Goal: Task Accomplishment & Management: Manage account settings

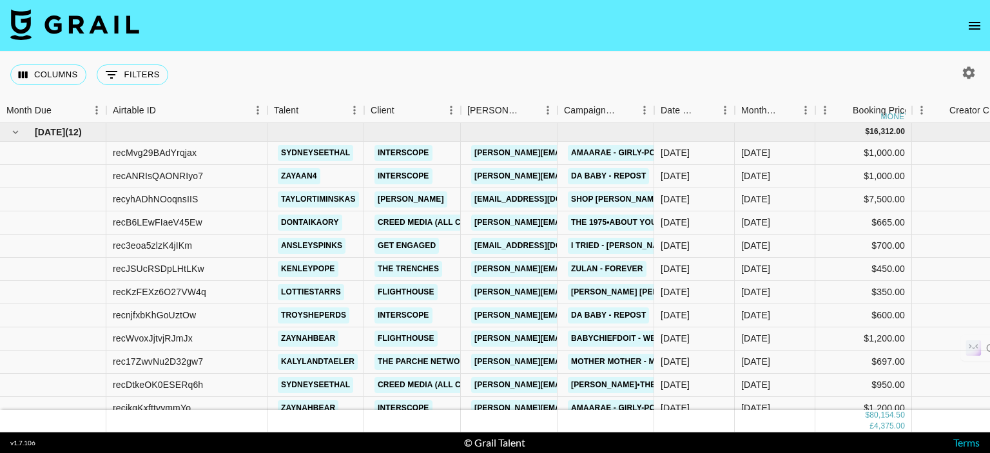
click at [971, 32] on icon "open drawer" at bounding box center [973, 25] width 15 height 15
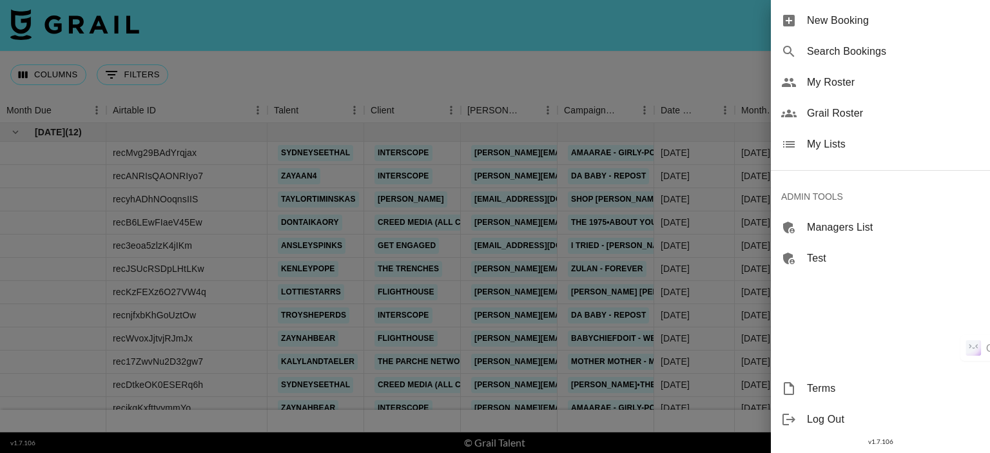
click at [857, 87] on span "My Roster" at bounding box center [893, 82] width 173 height 15
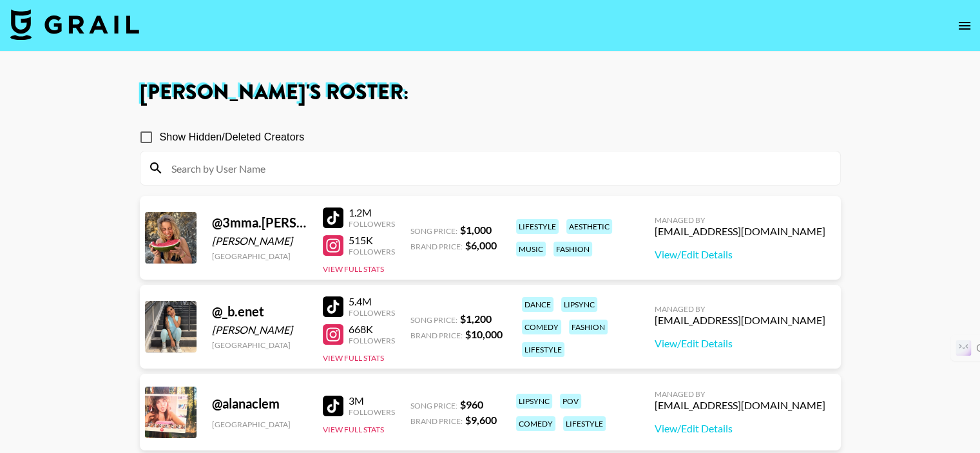
click at [261, 169] on input at bounding box center [498, 168] width 669 height 21
click at [566, 162] on input at bounding box center [498, 168] width 669 height 21
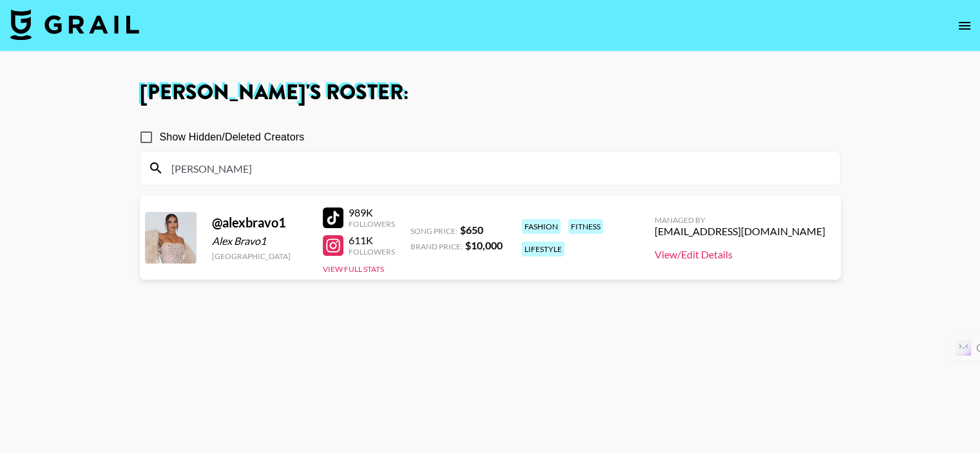
click at [747, 257] on link "View/Edit Details" at bounding box center [740, 254] width 171 height 13
click at [221, 173] on input "[PERSON_NAME]" at bounding box center [498, 168] width 669 height 21
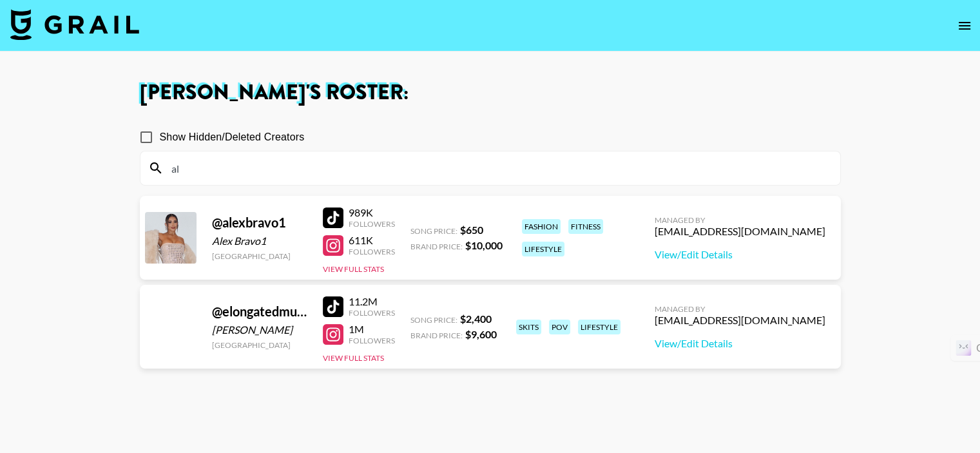
type input "a"
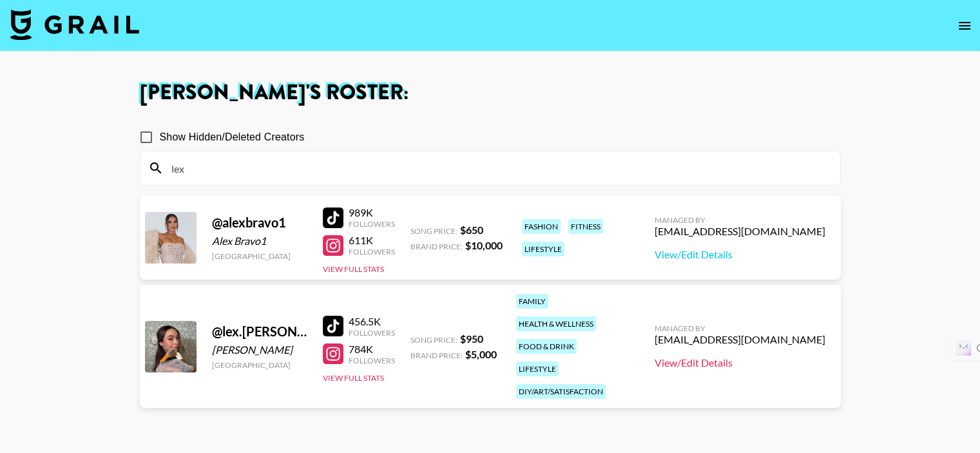
click at [729, 356] on link "View/Edit Details" at bounding box center [740, 362] width 171 height 13
click at [376, 177] on input "lex" at bounding box center [498, 168] width 669 height 21
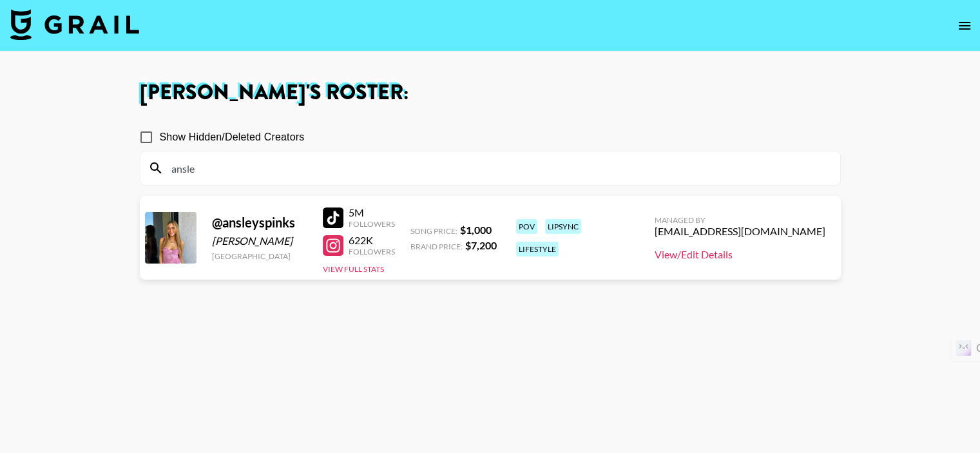
click at [740, 257] on link "View/Edit Details" at bounding box center [740, 254] width 171 height 13
click at [424, 160] on input "ansle" at bounding box center [498, 168] width 669 height 21
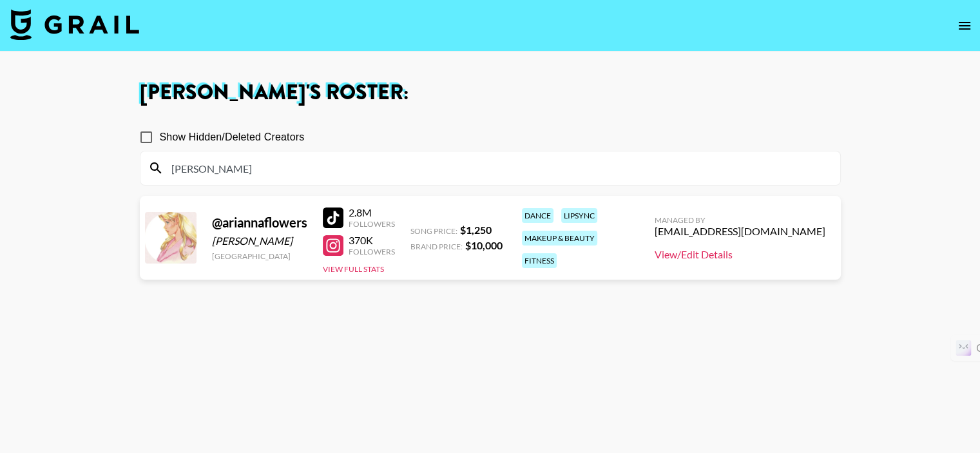
click at [738, 254] on link "View/Edit Details" at bounding box center [740, 254] width 171 height 13
click at [311, 173] on input "[PERSON_NAME]" at bounding box center [498, 168] width 669 height 21
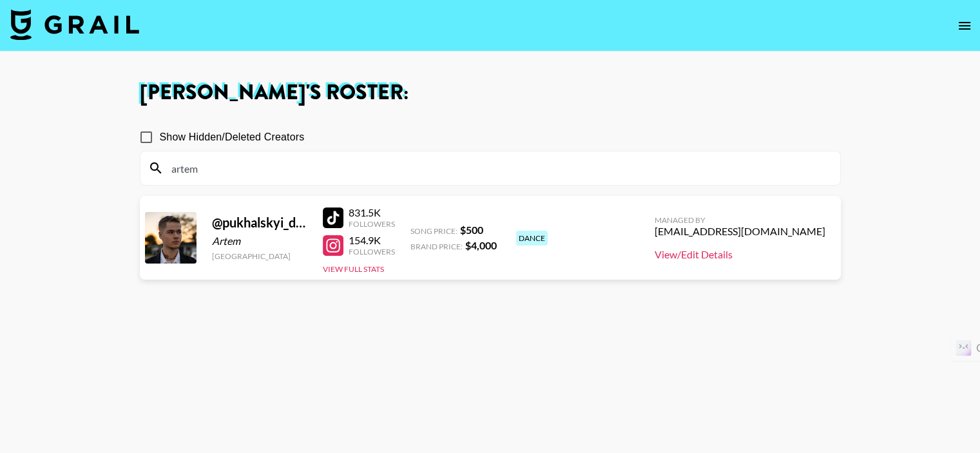
click at [746, 257] on link "View/Edit Details" at bounding box center [740, 254] width 171 height 13
click at [372, 168] on input "artem" at bounding box center [498, 168] width 669 height 21
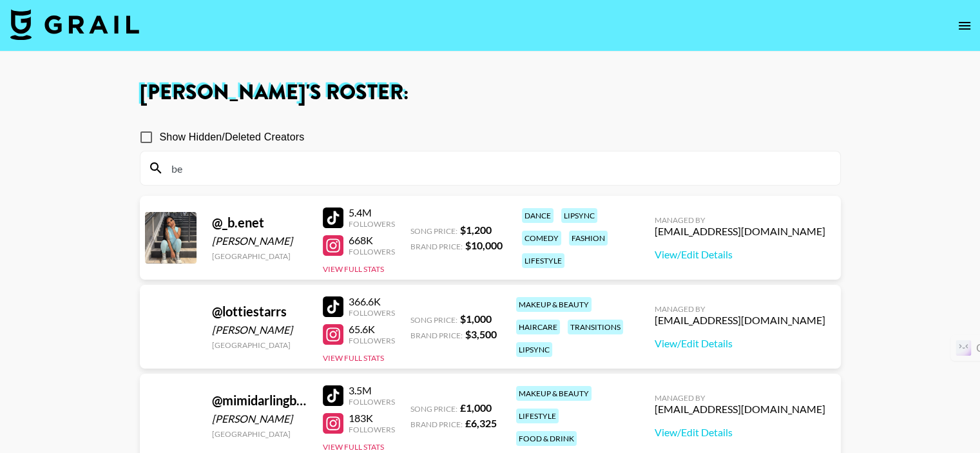
type input "b"
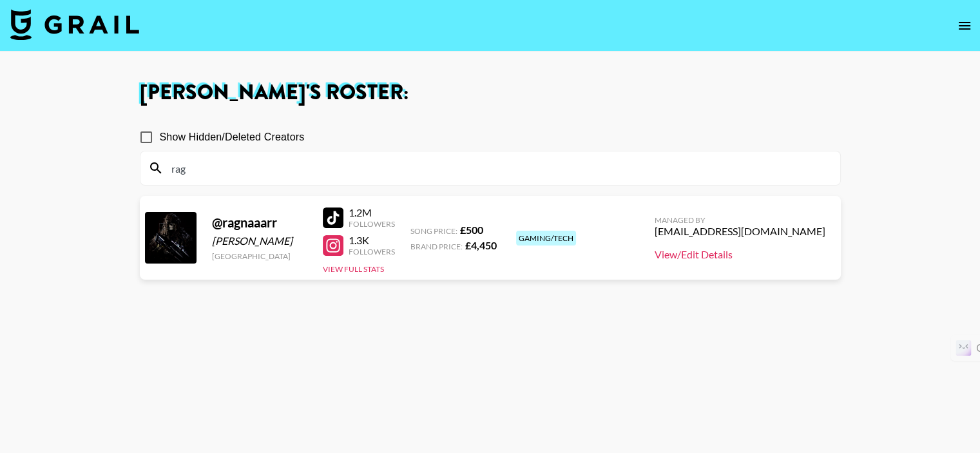
click at [748, 255] on link "View/Edit Details" at bounding box center [740, 254] width 171 height 13
click at [318, 163] on input "rag" at bounding box center [498, 168] width 669 height 21
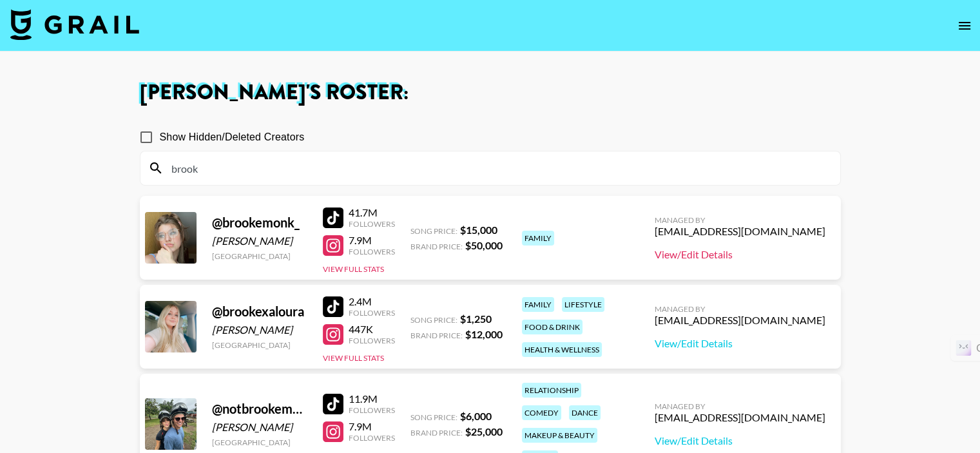
click at [758, 258] on link "View/Edit Details" at bounding box center [740, 254] width 171 height 13
click at [328, 168] on input "brook" at bounding box center [498, 168] width 669 height 21
click at [758, 434] on link "View/Edit Details" at bounding box center [740, 440] width 171 height 13
click at [741, 339] on link "View/Edit Details" at bounding box center [740, 343] width 171 height 13
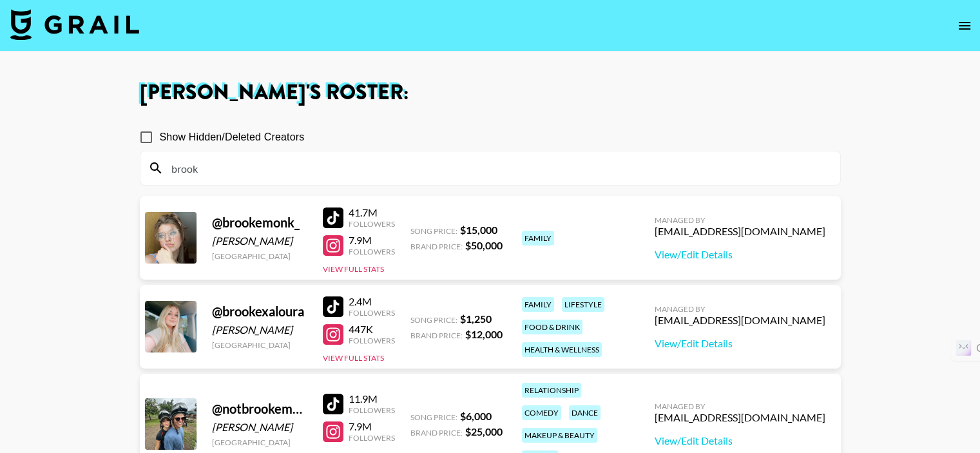
click at [237, 169] on input "brook" at bounding box center [498, 168] width 669 height 21
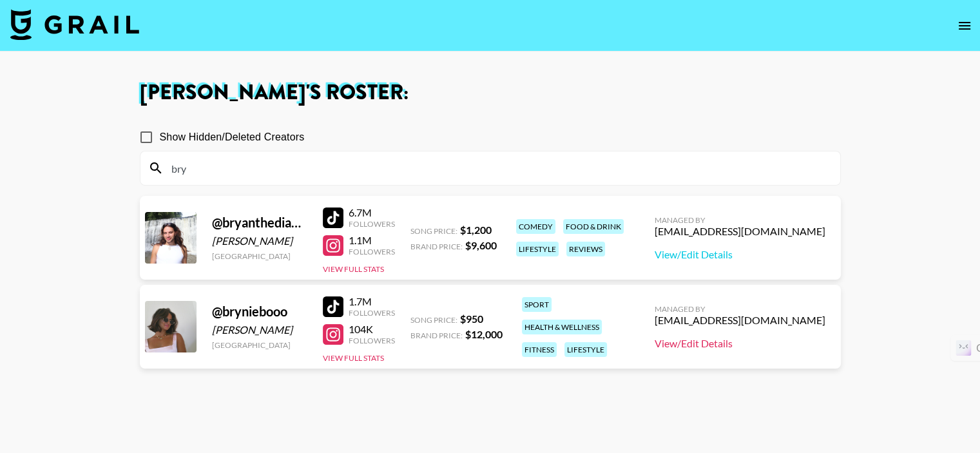
type input "bry"
click at [755, 346] on link "View/Edit Details" at bounding box center [740, 343] width 171 height 13
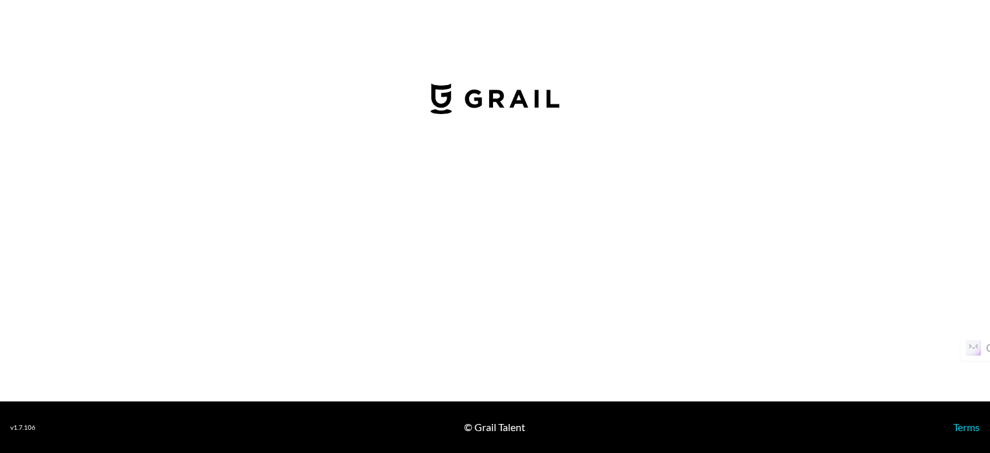
select select "USD"
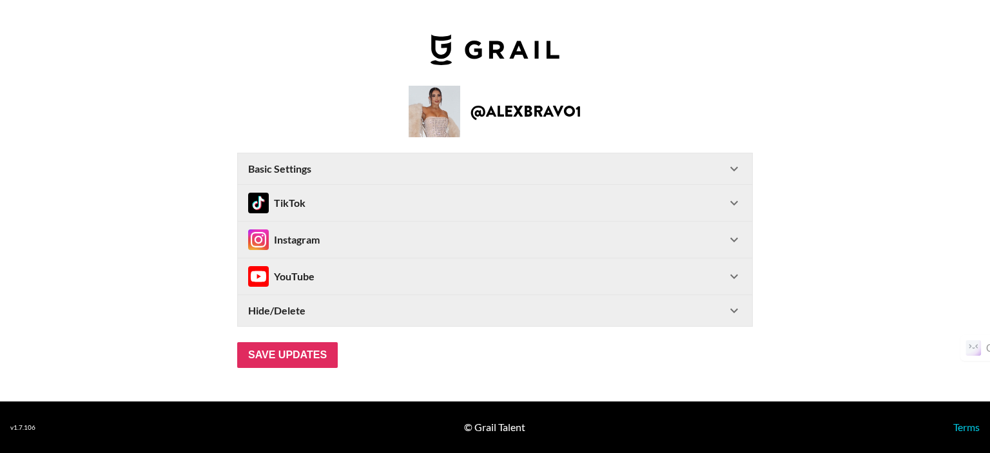
type input "[GEOGRAPHIC_DATA]"
click at [731, 198] on icon at bounding box center [733, 202] width 15 height 15
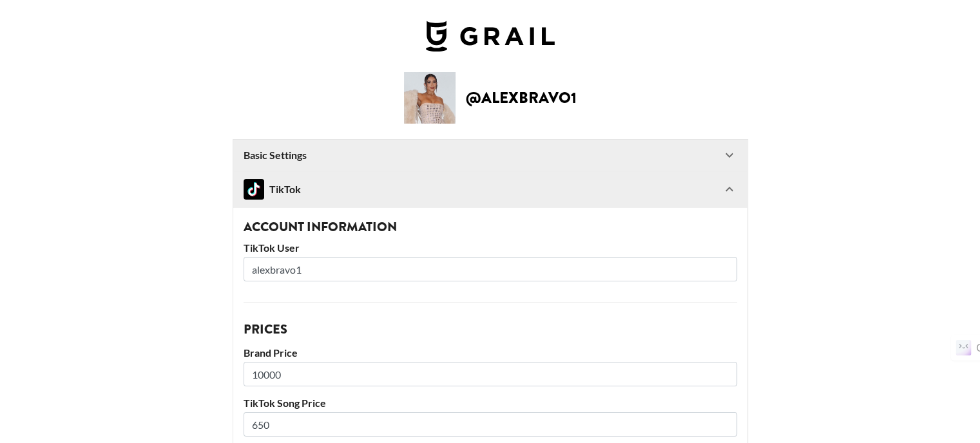
scroll to position [387, 0]
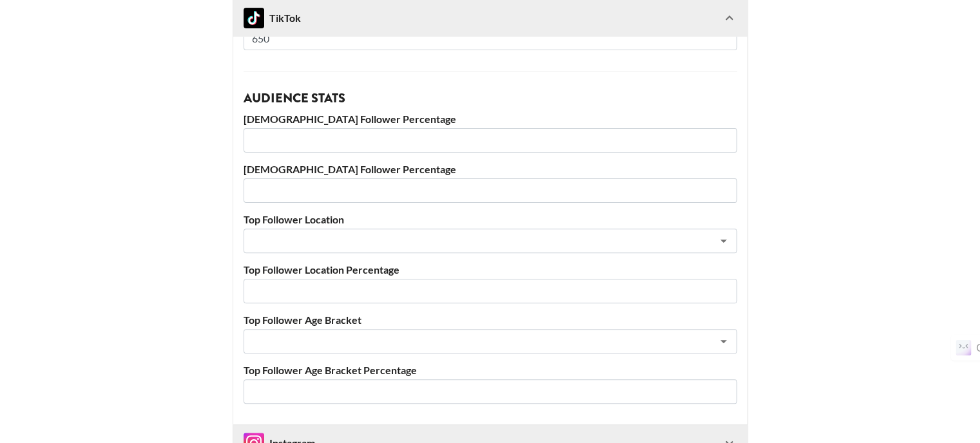
click at [338, 135] on input "number" at bounding box center [490, 140] width 493 height 24
type input "36"
click at [333, 194] on input "number" at bounding box center [490, 190] width 493 height 24
type input "64"
click at [331, 236] on input "text" at bounding box center [473, 241] width 444 height 15
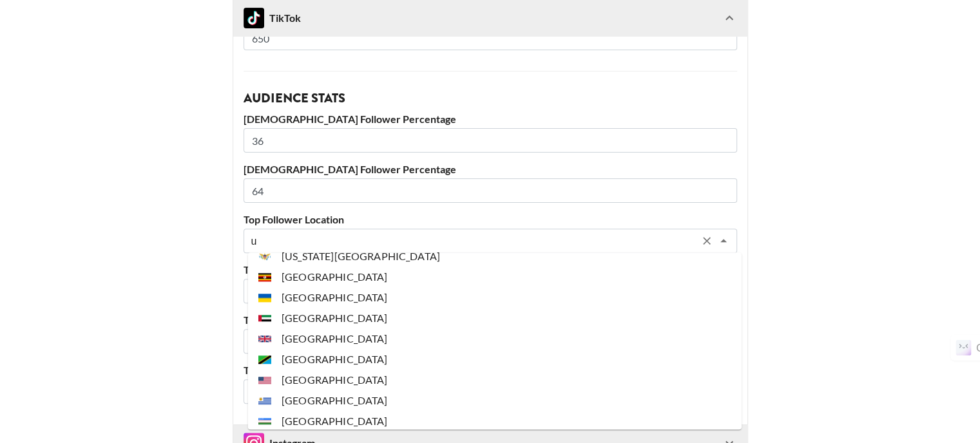
scroll to position [1622, 0]
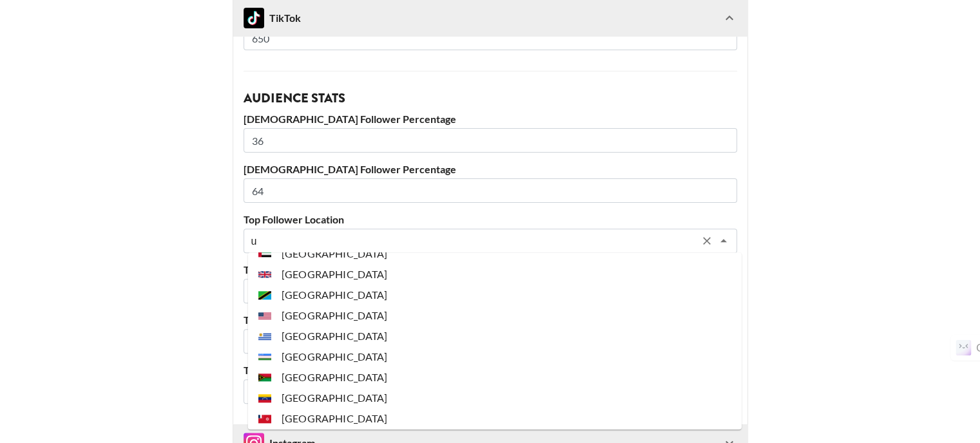
click at [349, 318] on li "[GEOGRAPHIC_DATA]" at bounding box center [494, 315] width 493 height 21
type input "[GEOGRAPHIC_DATA]"
click at [349, 318] on label "Top Follower Age Bracket" at bounding box center [490, 320] width 493 height 13
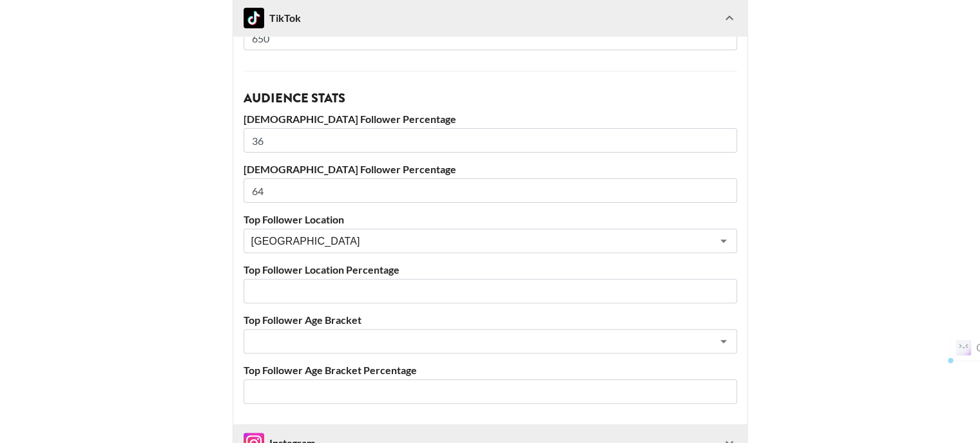
click at [316, 292] on input "number" at bounding box center [490, 291] width 493 height 24
type input "35"
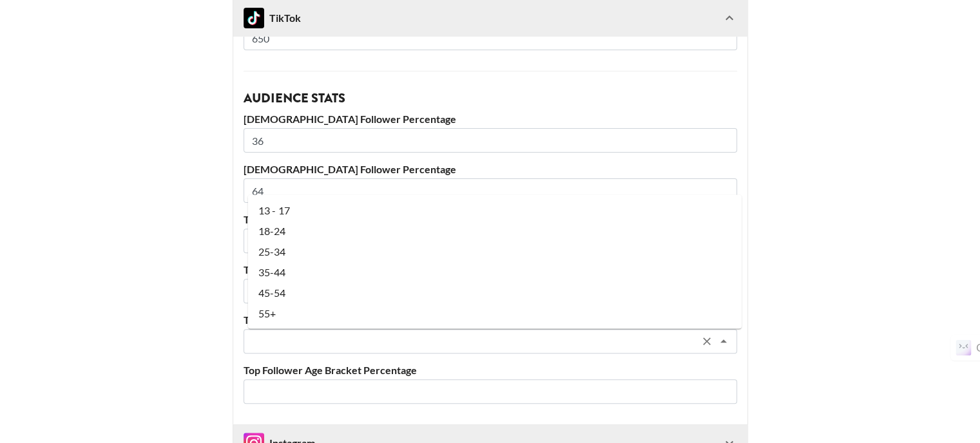
click at [298, 342] on input "text" at bounding box center [473, 341] width 444 height 15
click at [287, 227] on li "18-24" at bounding box center [494, 230] width 493 height 21
type input "18-24"
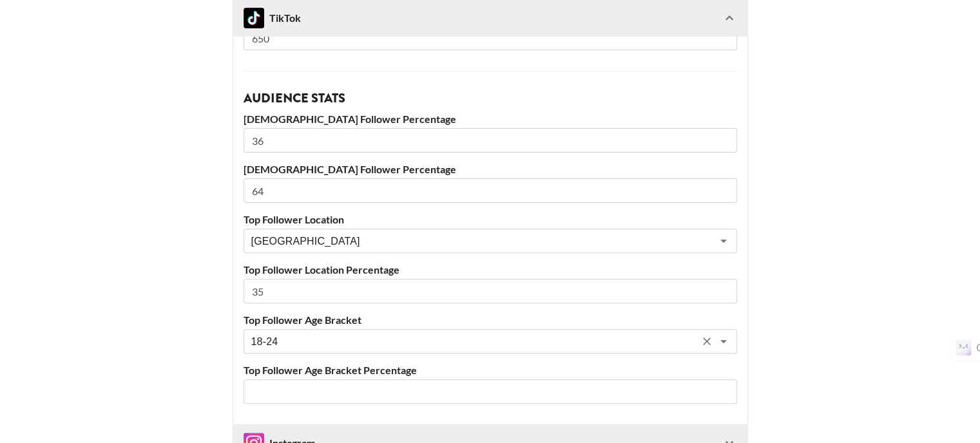
click at [281, 387] on input "number" at bounding box center [490, 391] width 493 height 24
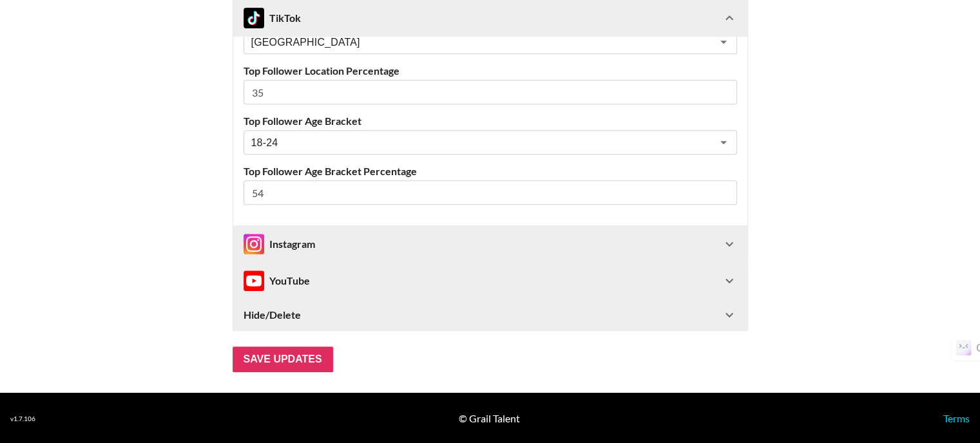
type input "54"
click at [321, 243] on div "Instagram" at bounding box center [483, 244] width 478 height 21
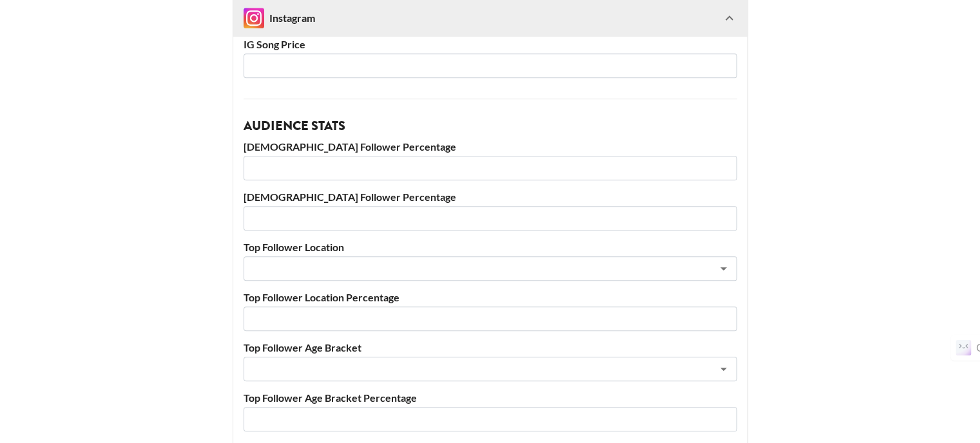
scroll to position [1170, 0]
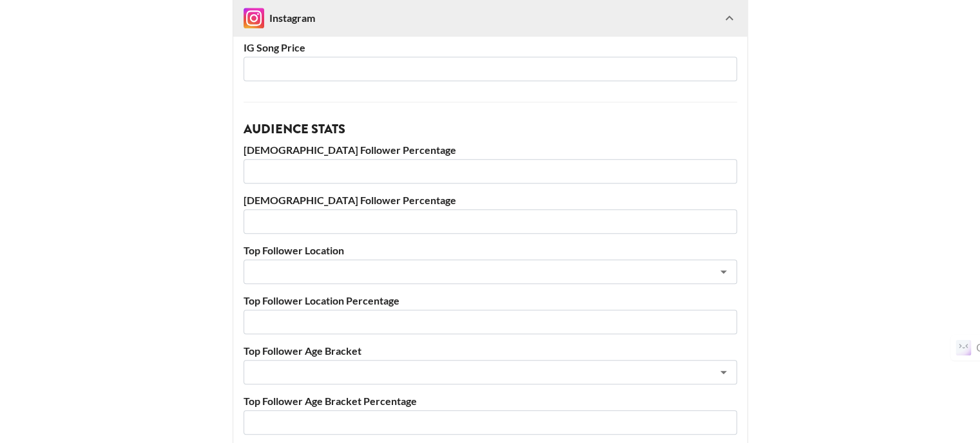
click at [335, 173] on input "number" at bounding box center [490, 171] width 493 height 24
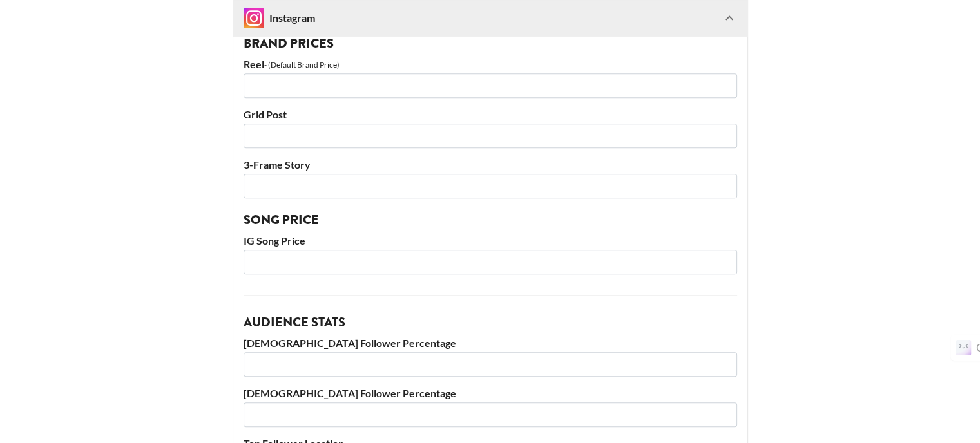
scroll to position [912, 0]
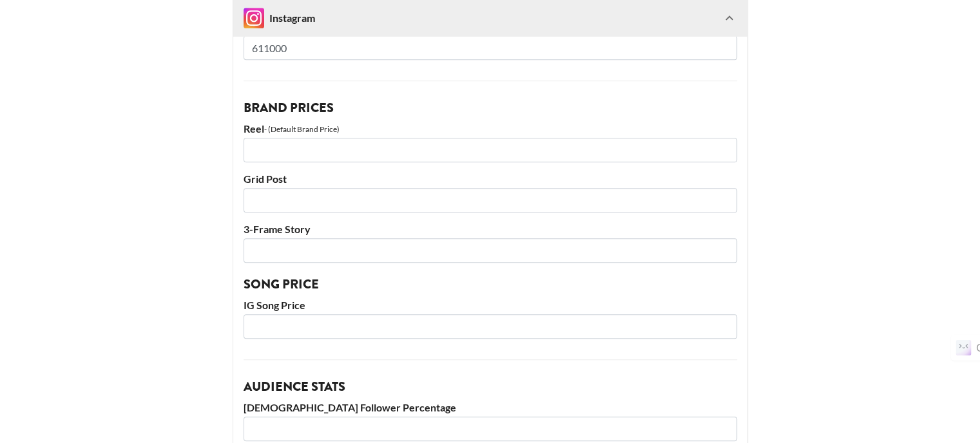
click at [325, 151] on input "number" at bounding box center [490, 150] width 493 height 24
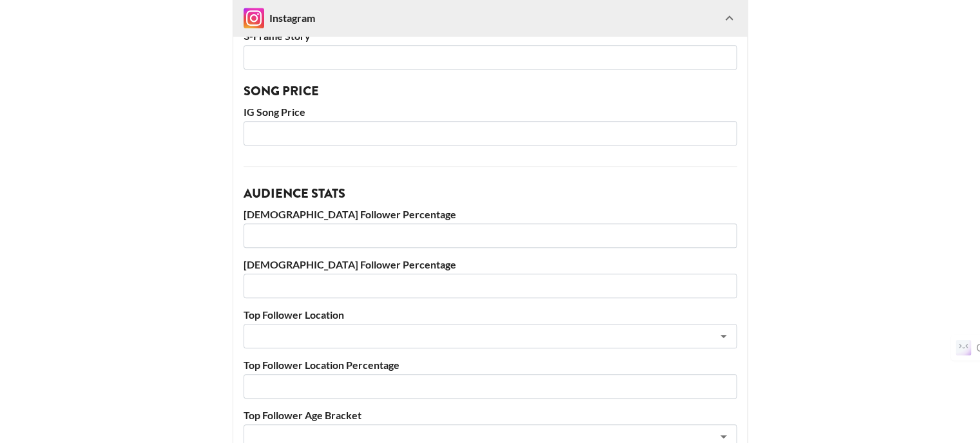
scroll to position [1170, 0]
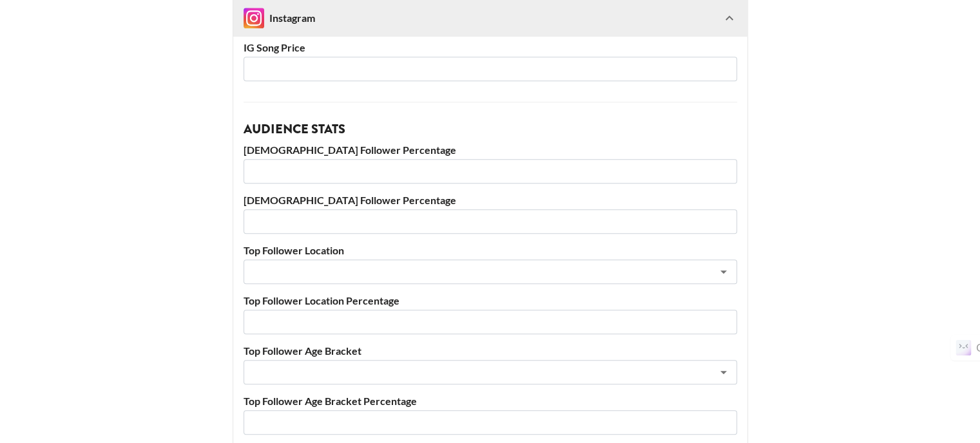
type input "6875"
click at [383, 167] on input "number" at bounding box center [490, 171] width 493 height 24
type input "12"
click at [372, 224] on input "number" at bounding box center [490, 221] width 493 height 24
type input "88"
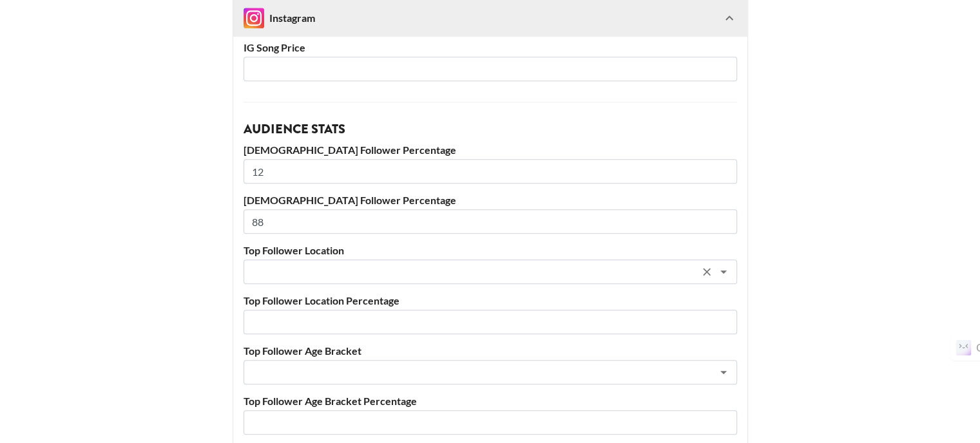
click at [357, 267] on input "text" at bounding box center [473, 272] width 444 height 15
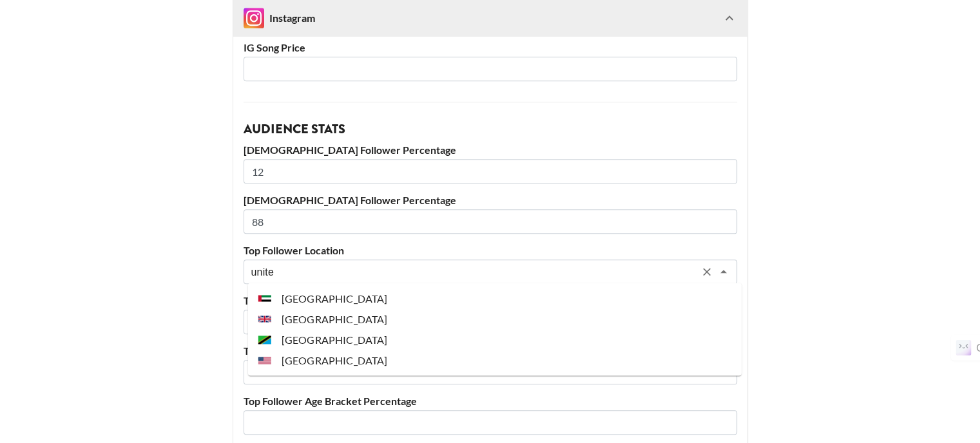
click at [338, 361] on li "[GEOGRAPHIC_DATA]" at bounding box center [494, 360] width 493 height 21
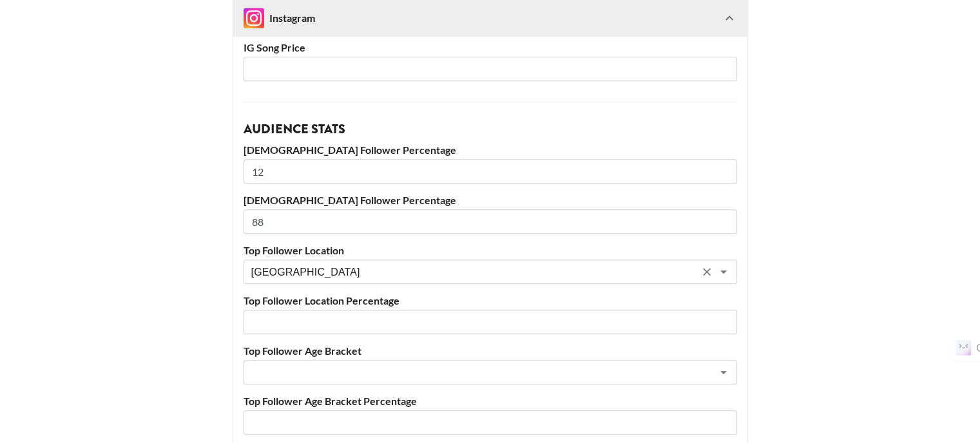
type input "[GEOGRAPHIC_DATA]"
click at [307, 321] on input "number" at bounding box center [490, 322] width 493 height 24
type input "57"
click at [325, 374] on input "text" at bounding box center [473, 372] width 444 height 15
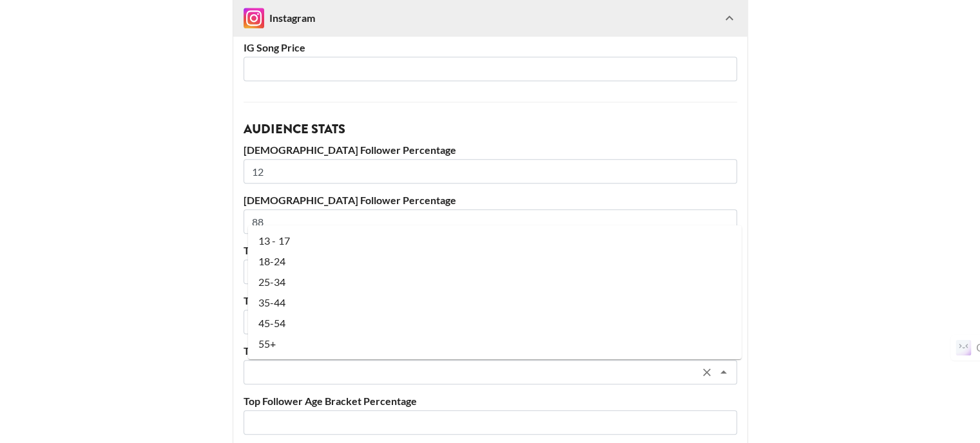
click at [307, 281] on li "25-34" at bounding box center [494, 282] width 493 height 21
type input "25-34"
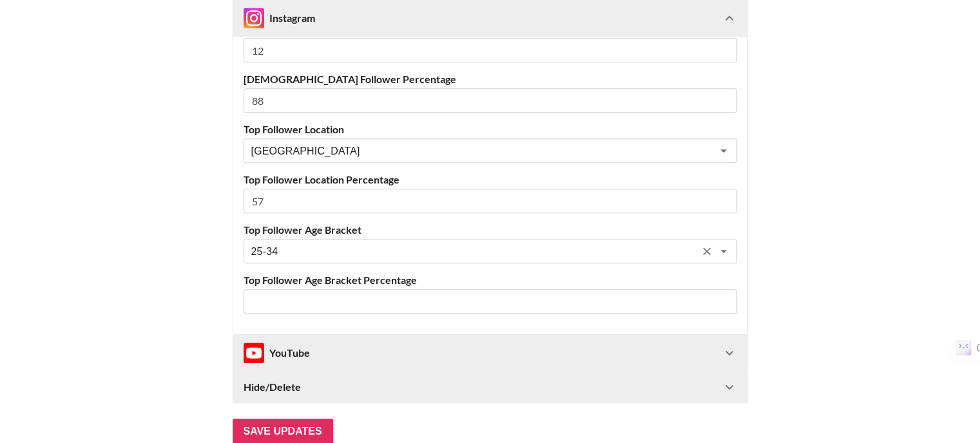
scroll to position [1299, 0]
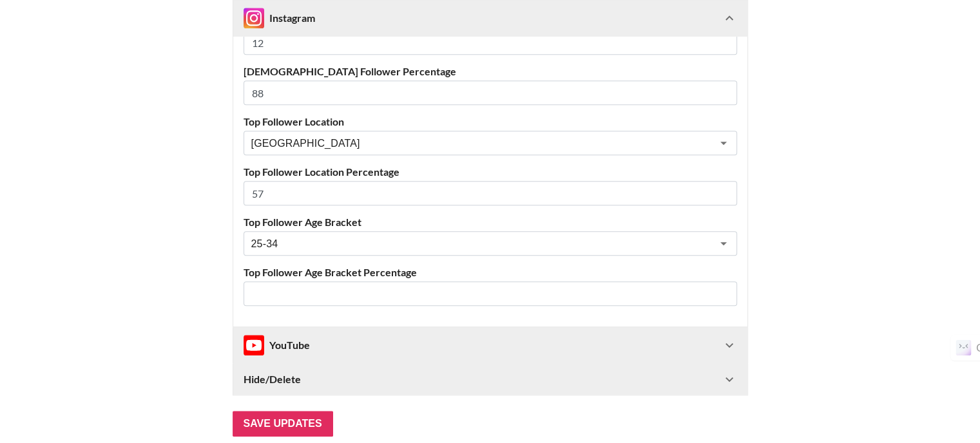
click at [305, 298] on input "number" at bounding box center [490, 294] width 493 height 24
type input "44"
click at [317, 342] on div "YouTube" at bounding box center [483, 345] width 478 height 21
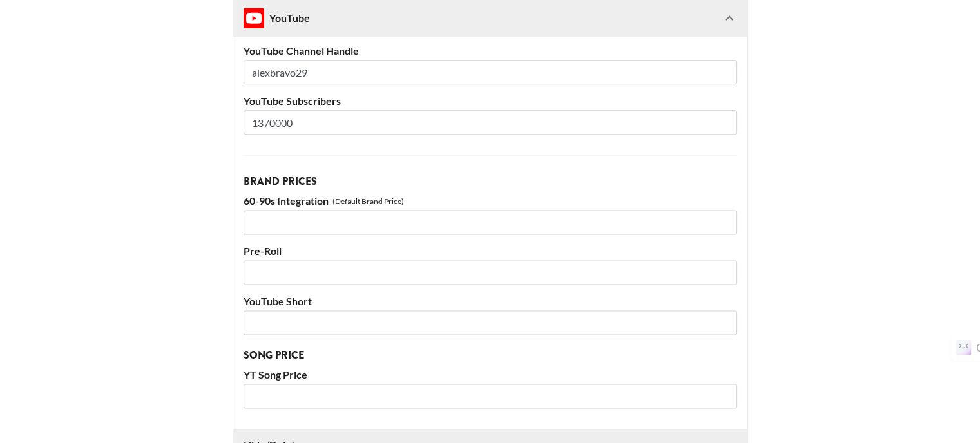
scroll to position [1717, 0]
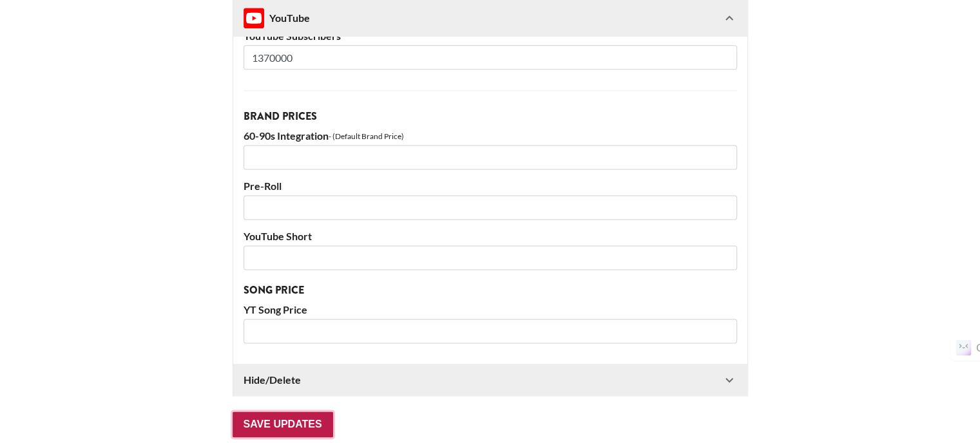
click at [298, 417] on input "Save Updates" at bounding box center [283, 425] width 100 height 26
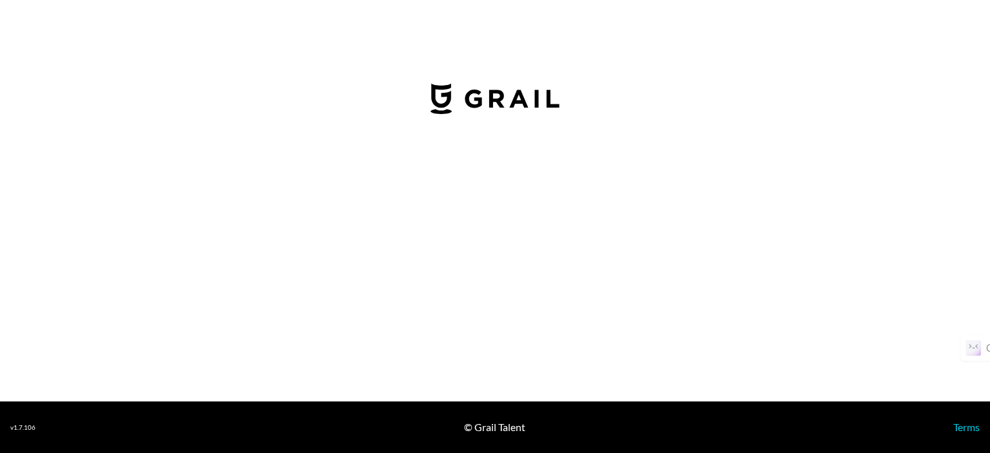
select select "USD"
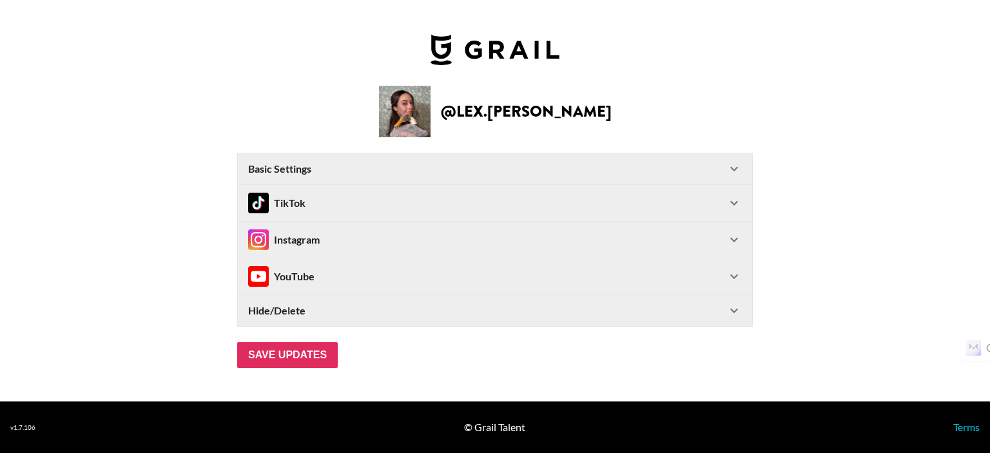
click at [412, 195] on div "TikTok" at bounding box center [487, 203] width 478 height 21
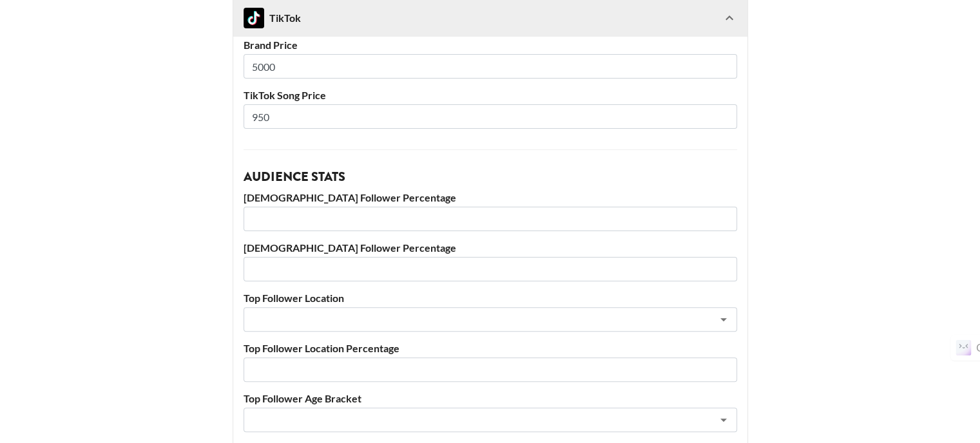
scroll to position [387, 0]
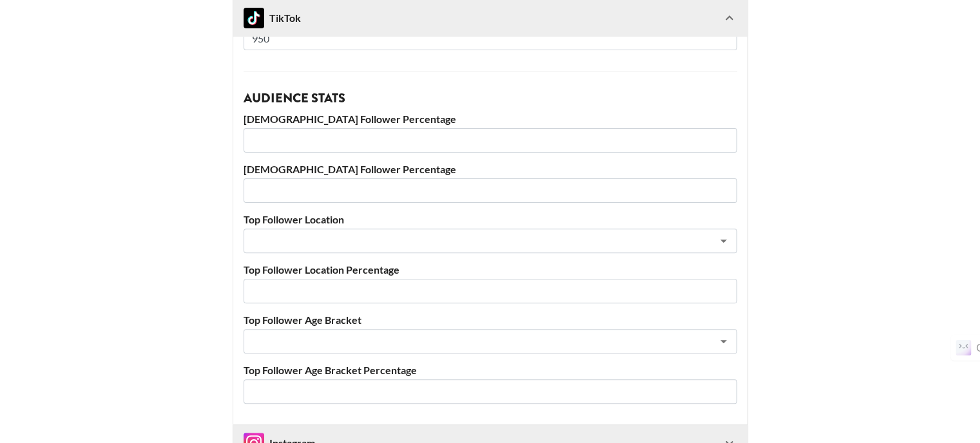
click at [397, 142] on input "number" at bounding box center [490, 140] width 493 height 24
type input "96"
click at [427, 186] on input "number" at bounding box center [490, 190] width 493 height 24
type input "4"
click at [413, 239] on input "text" at bounding box center [473, 241] width 444 height 15
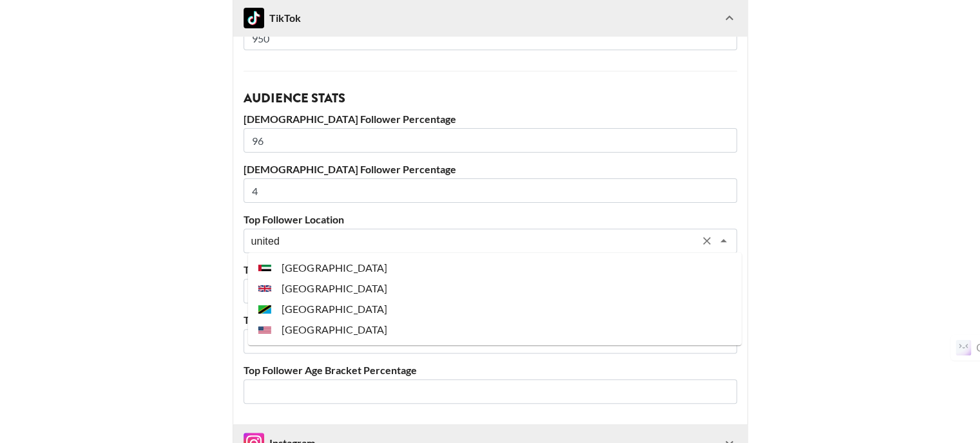
click at [381, 324] on li "[GEOGRAPHIC_DATA]" at bounding box center [494, 330] width 493 height 21
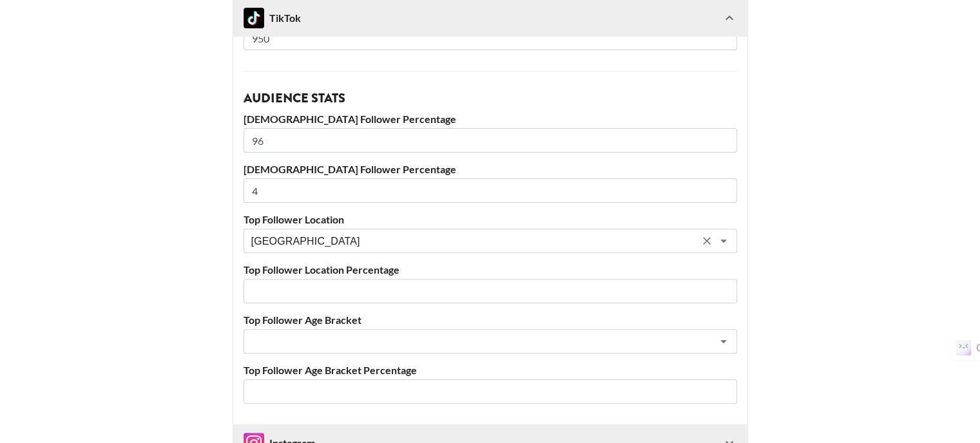
type input "[GEOGRAPHIC_DATA]"
click at [341, 280] on input "number" at bounding box center [490, 291] width 493 height 24
type input "61"
click at [326, 342] on input "text" at bounding box center [473, 341] width 444 height 15
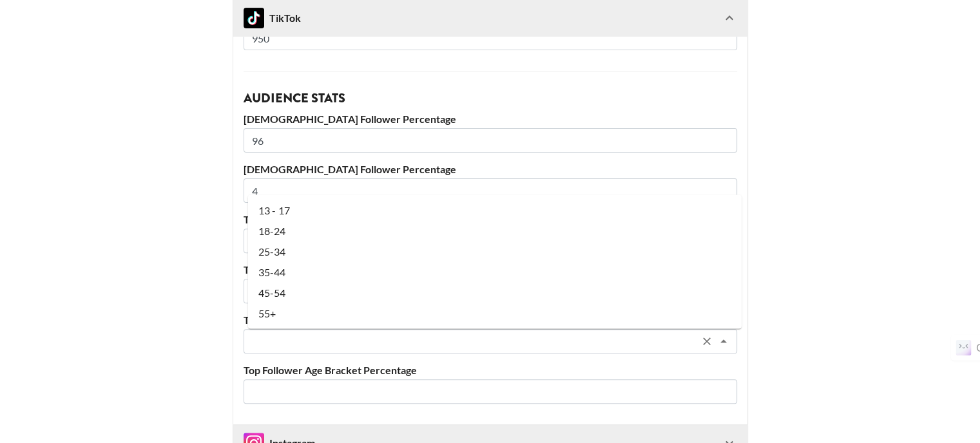
click at [292, 228] on li "18-24" at bounding box center [494, 230] width 493 height 21
type input "18-24"
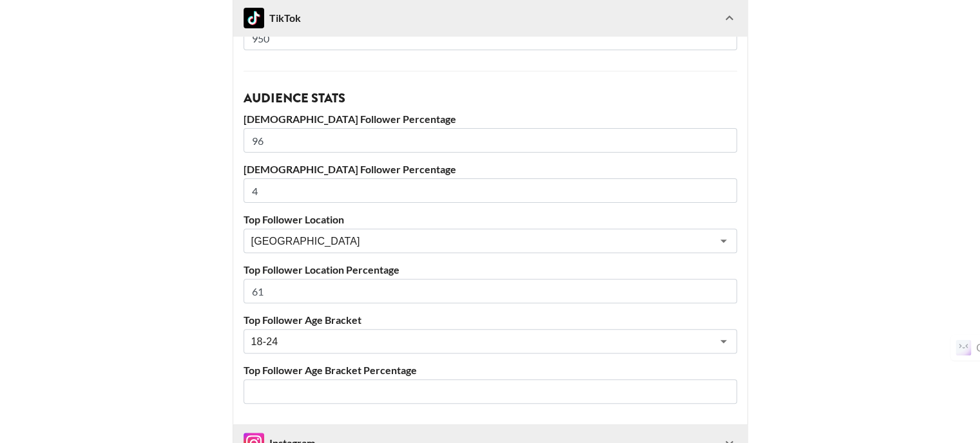
click at [289, 389] on input "number" at bounding box center [490, 391] width 493 height 24
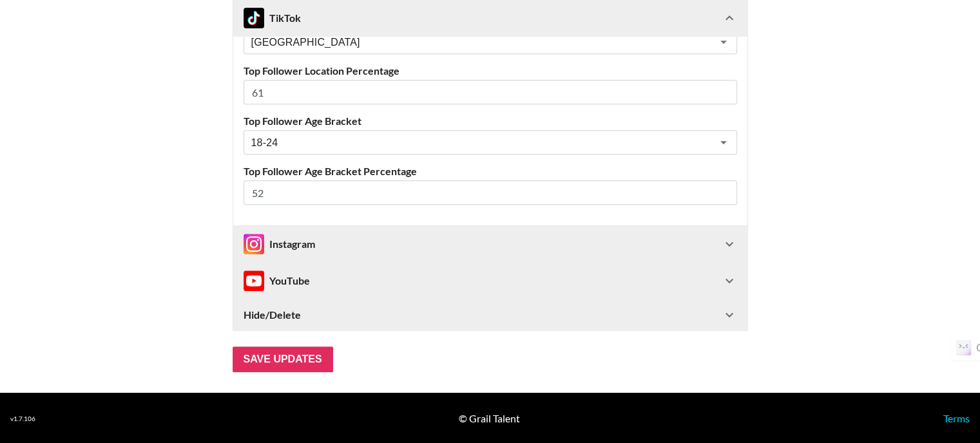
type input "52"
click at [325, 235] on div "Instagram" at bounding box center [483, 244] width 478 height 21
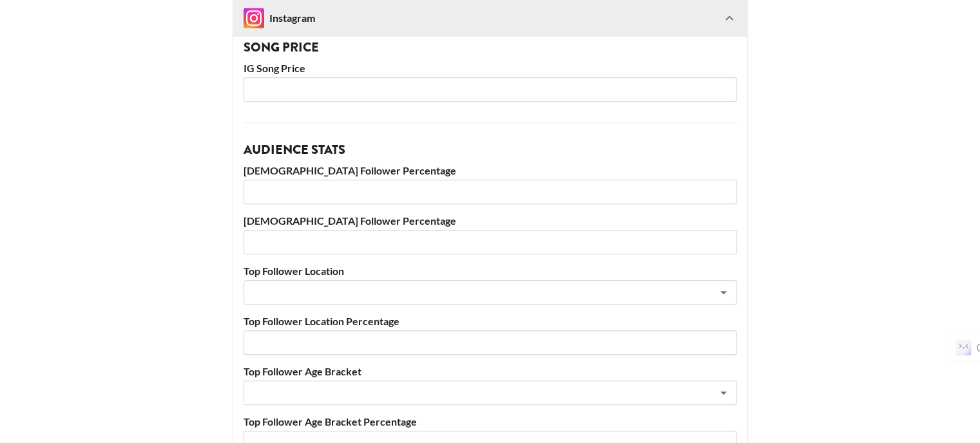
scroll to position [1170, 0]
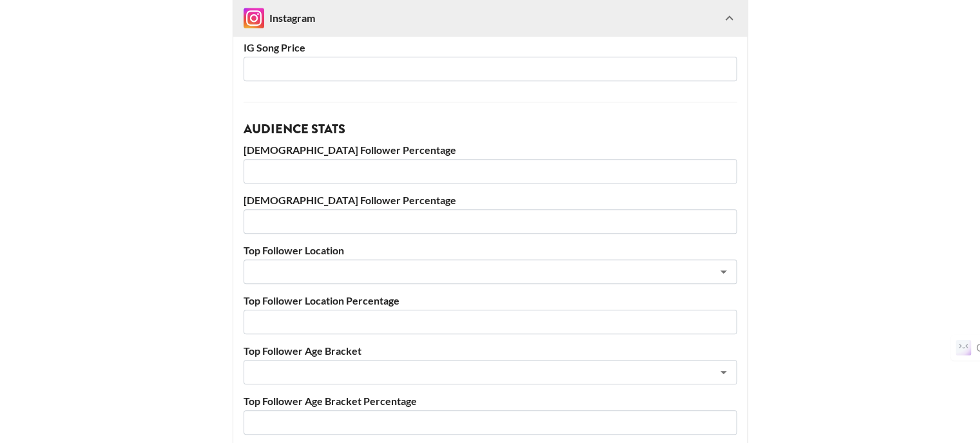
click at [336, 175] on input "number" at bounding box center [490, 171] width 493 height 24
type input "72"
click at [334, 214] on input "number" at bounding box center [490, 221] width 493 height 24
type input "28"
click at [336, 270] on input "text" at bounding box center [473, 272] width 444 height 15
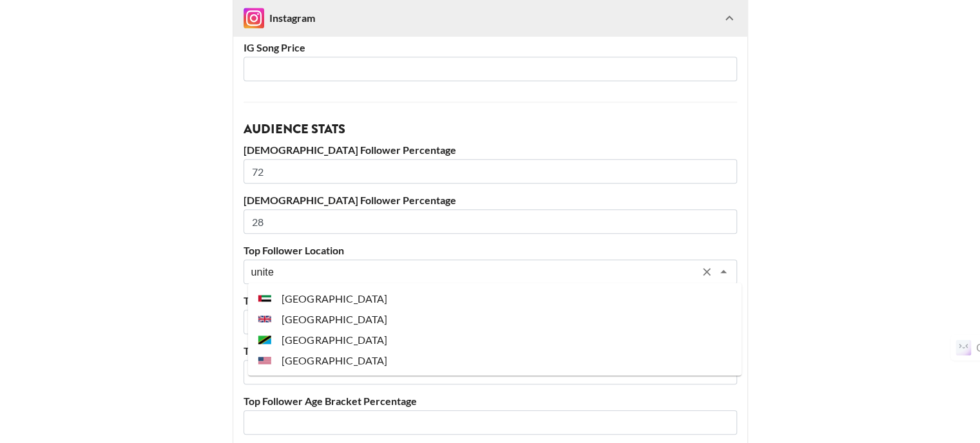
click at [334, 363] on li "[GEOGRAPHIC_DATA]" at bounding box center [494, 360] width 493 height 21
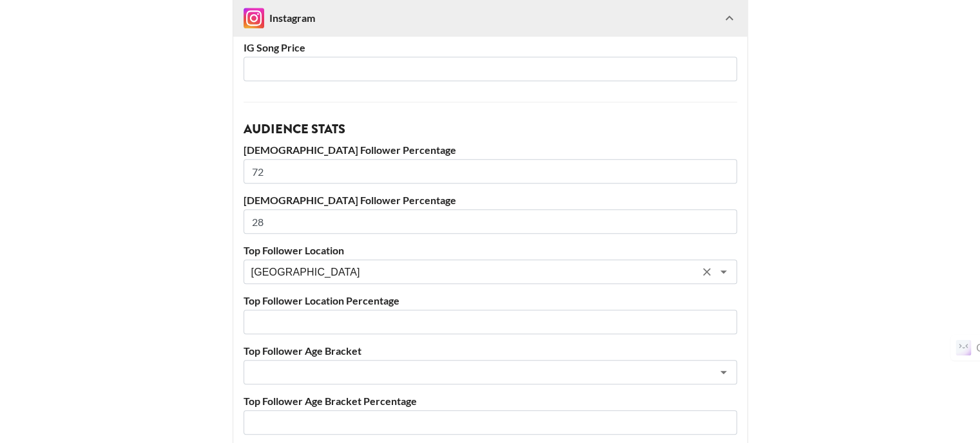
type input "[GEOGRAPHIC_DATA]"
click at [309, 321] on input "number" at bounding box center [490, 322] width 493 height 24
type input "54"
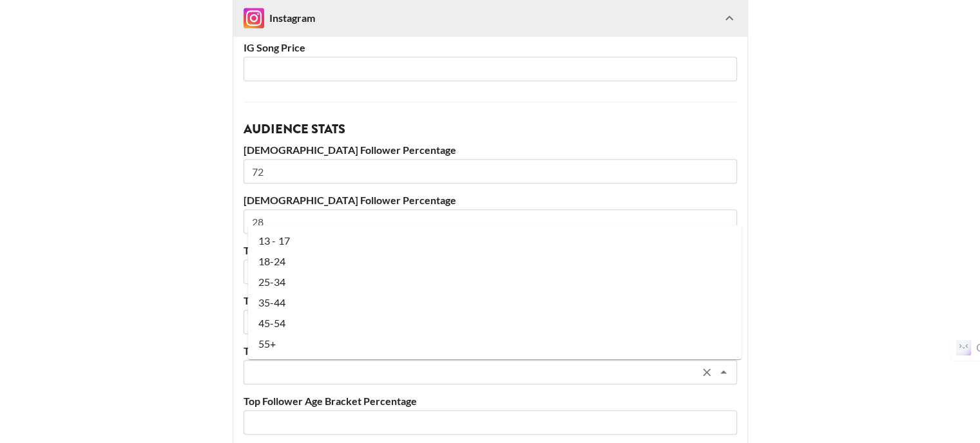
click at [312, 378] on input "text" at bounding box center [473, 372] width 444 height 15
click at [303, 285] on li "25-34" at bounding box center [494, 282] width 493 height 21
type input "25-34"
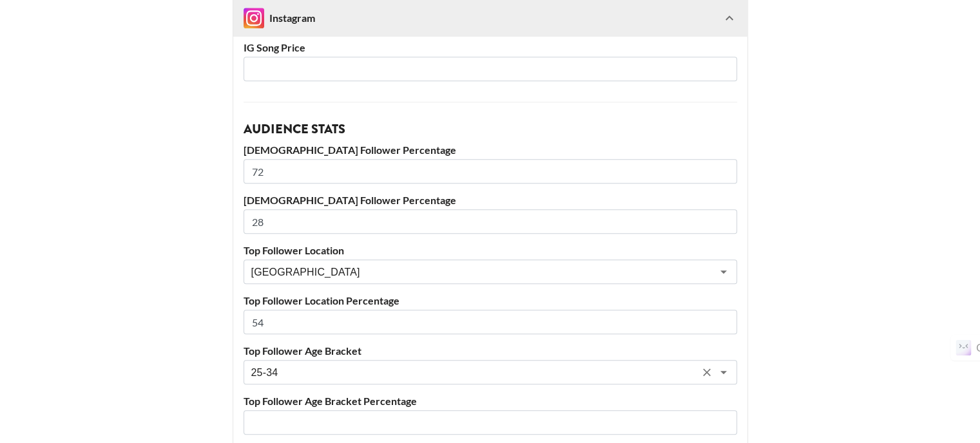
click at [291, 413] on input "number" at bounding box center [490, 422] width 493 height 24
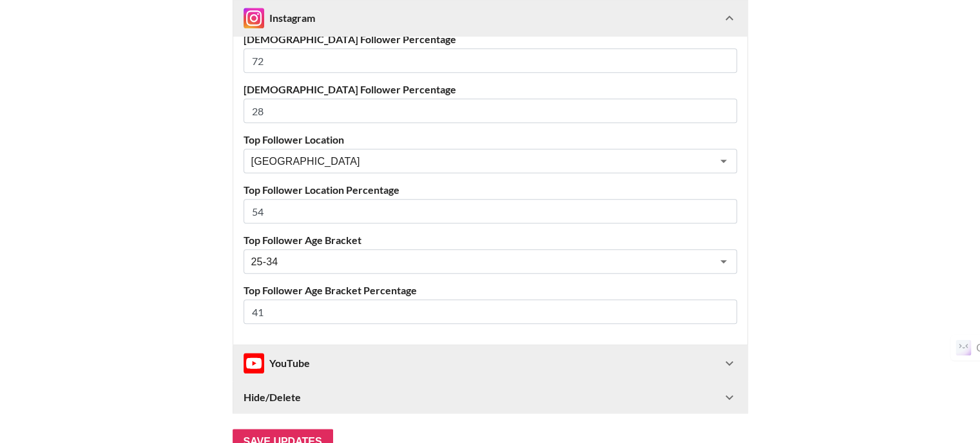
scroll to position [1363, 0]
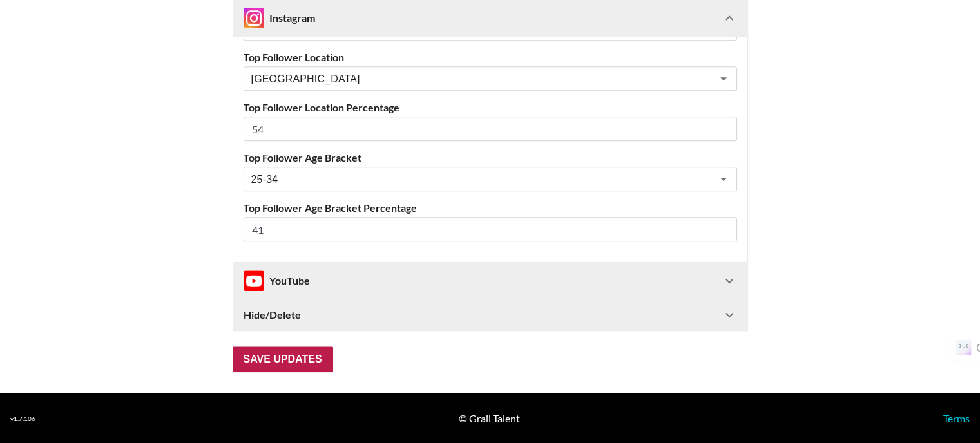
type input "41"
click at [281, 358] on input "Save Updates" at bounding box center [283, 360] width 100 height 26
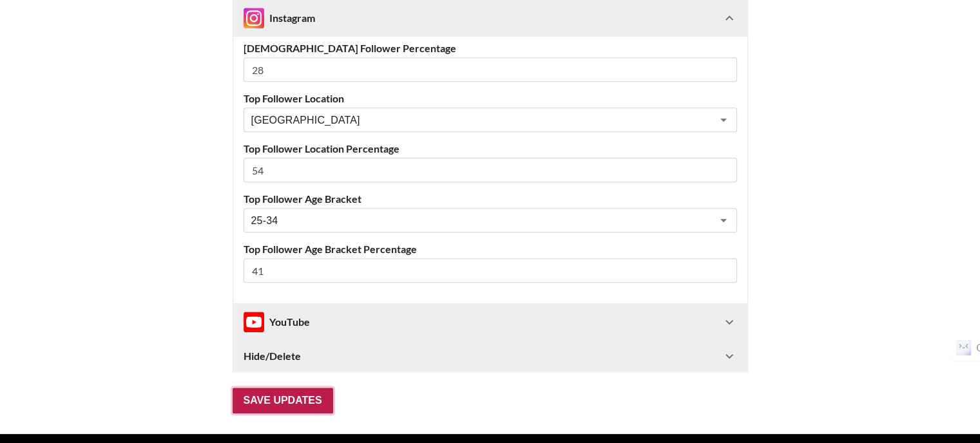
scroll to position [72, 0]
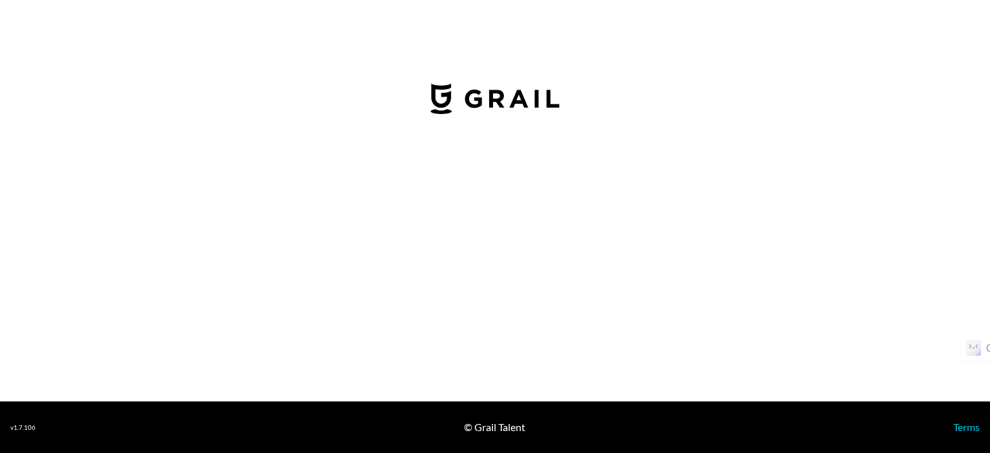
select select "USD"
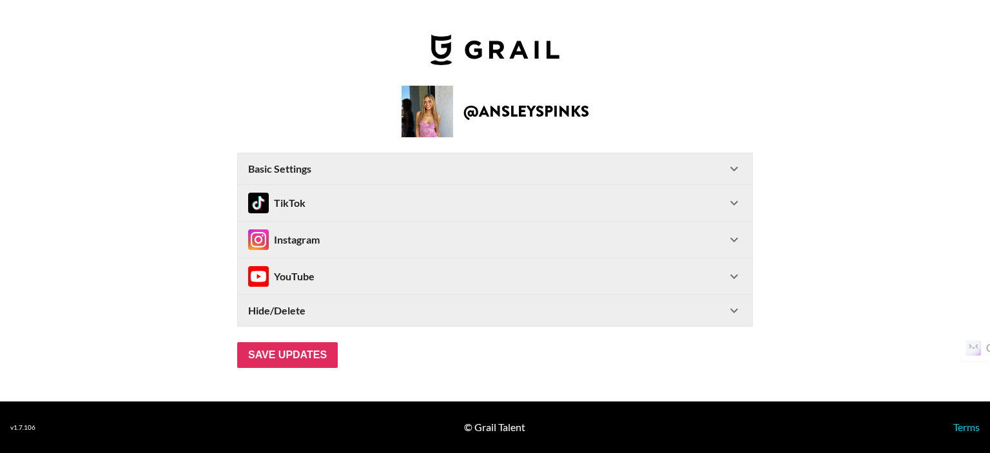
click at [470, 202] on div "TikTok" at bounding box center [487, 203] width 478 height 21
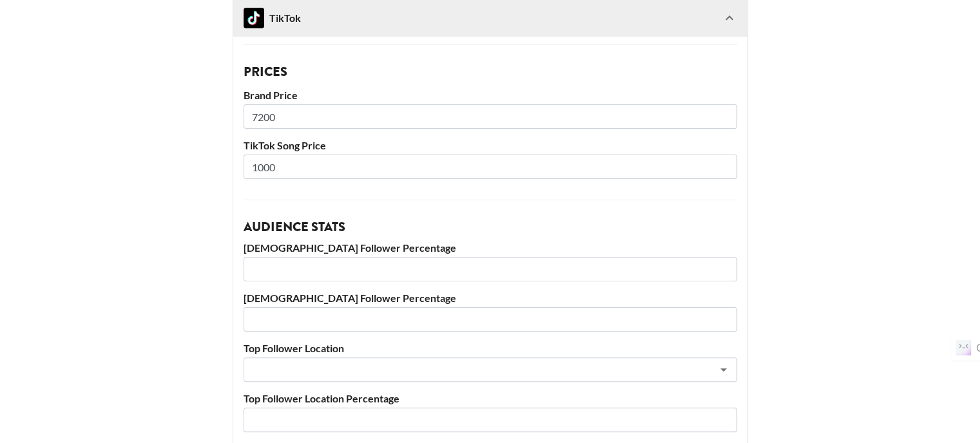
scroll to position [322, 0]
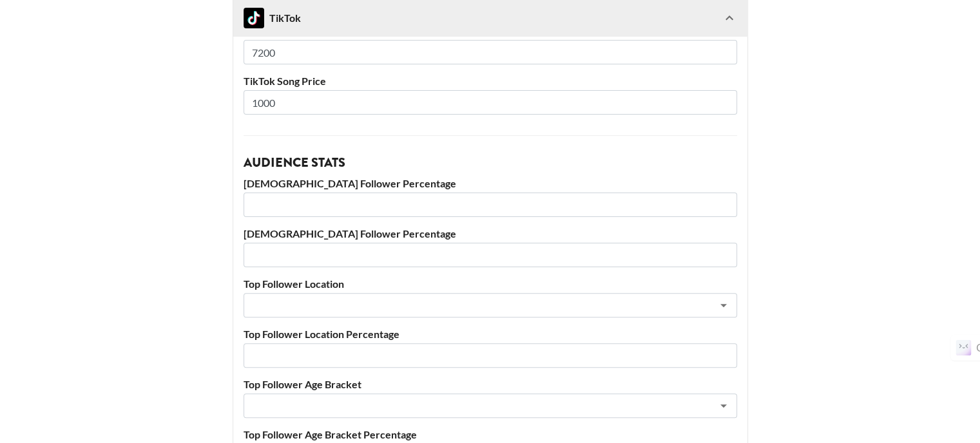
click at [407, 204] on input "number" at bounding box center [490, 205] width 493 height 24
type input "62"
click at [421, 256] on input "number" at bounding box center [490, 255] width 493 height 24
type input "38"
click at [437, 309] on input "text" at bounding box center [473, 305] width 444 height 15
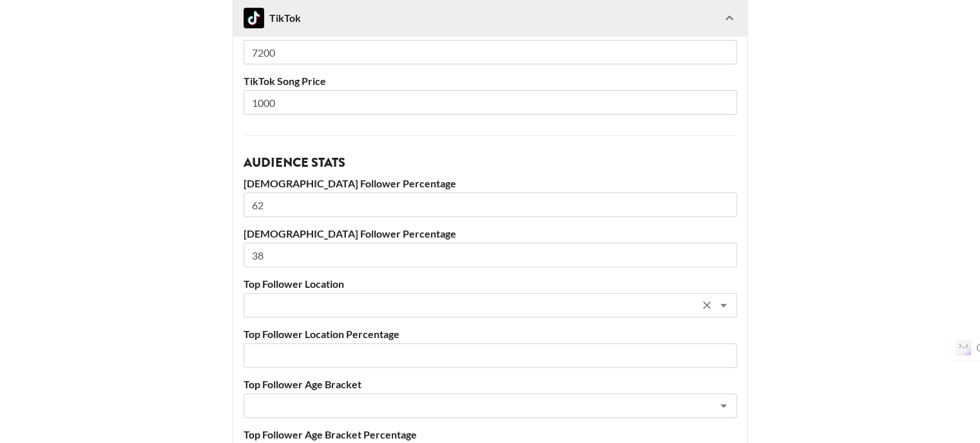
click at [437, 309] on input "text" at bounding box center [473, 305] width 444 height 15
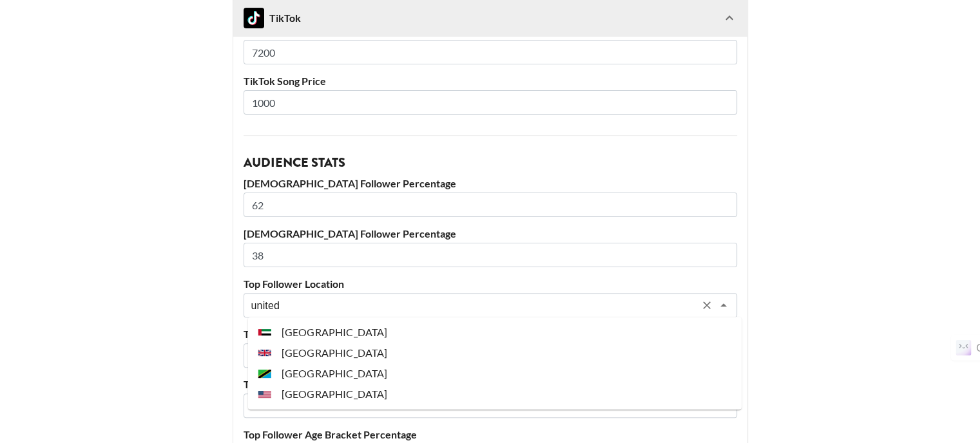
click at [442, 397] on li "[GEOGRAPHIC_DATA]" at bounding box center [494, 394] width 493 height 21
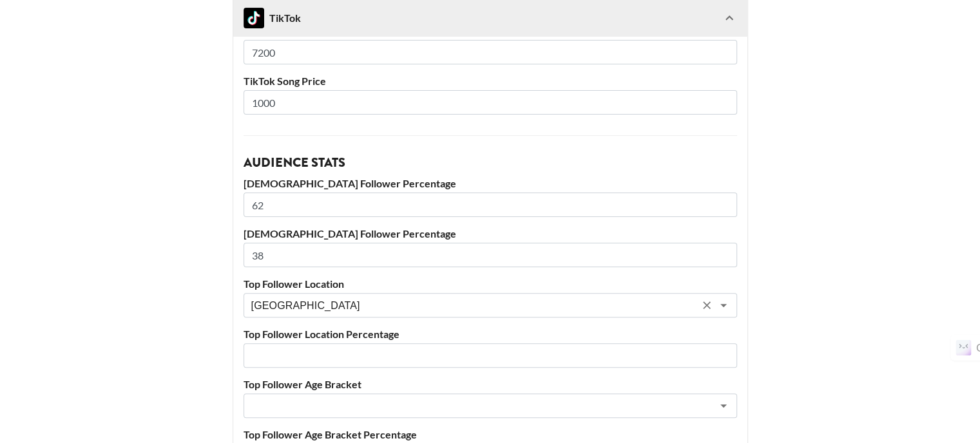
type input "[GEOGRAPHIC_DATA]"
click at [416, 359] on input "number" at bounding box center [490, 355] width 493 height 24
type input "57"
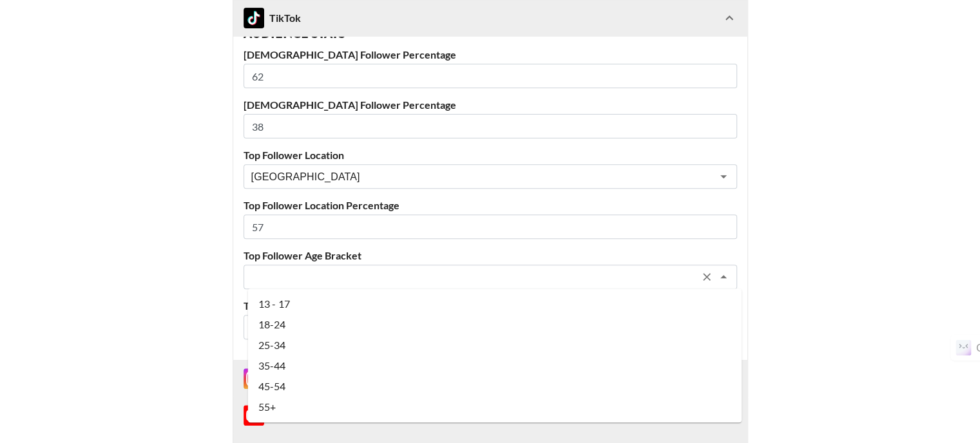
click at [379, 270] on input "text" at bounding box center [473, 277] width 444 height 15
click at [374, 331] on li "18-24" at bounding box center [494, 324] width 493 height 21
type input "18-24"
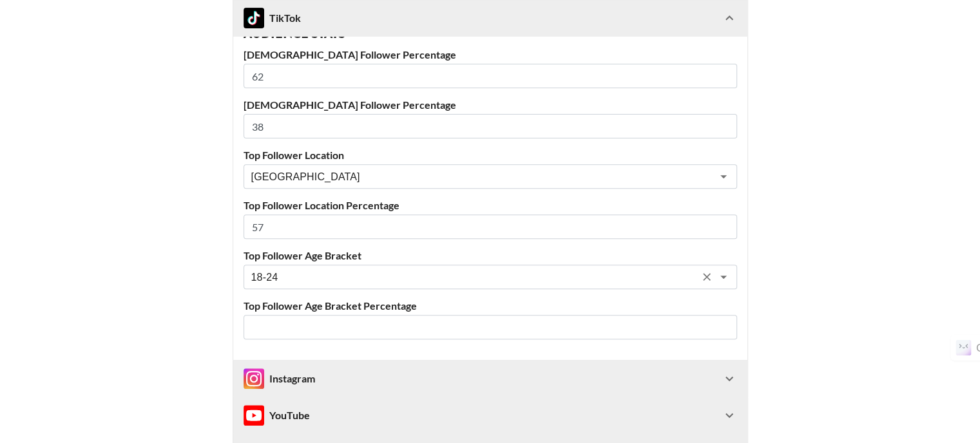
click at [374, 330] on input "number" at bounding box center [490, 327] width 493 height 24
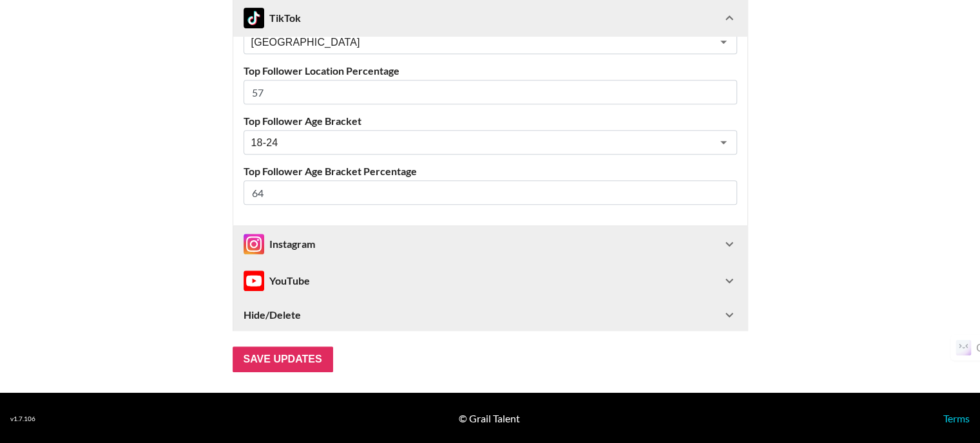
type input "64"
click at [340, 234] on div "Instagram" at bounding box center [483, 244] width 478 height 21
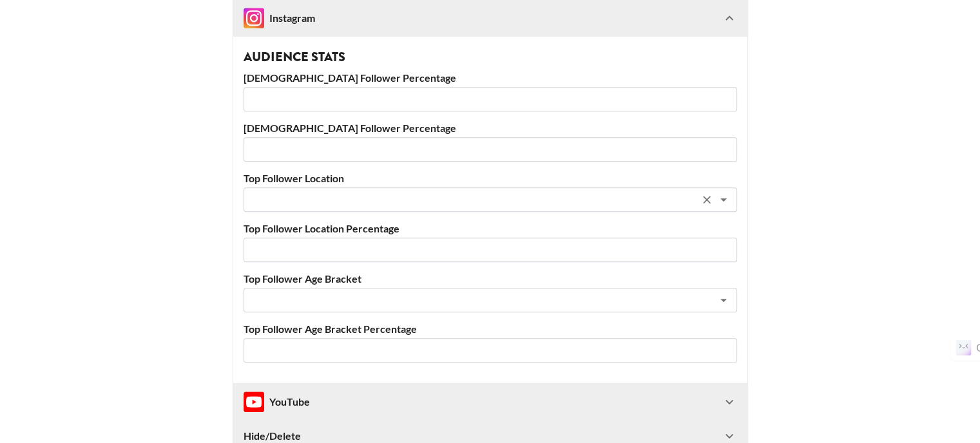
scroll to position [1234, 0]
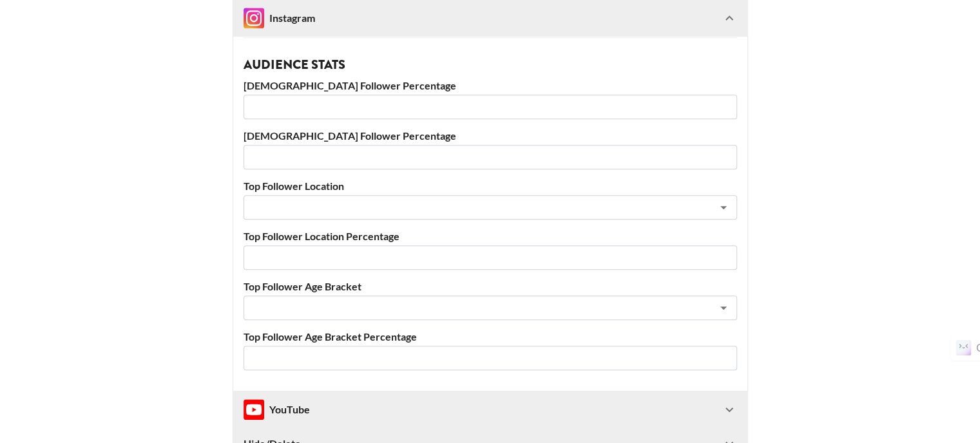
click at [352, 107] on input "number" at bounding box center [490, 107] width 493 height 24
type input "42"
click at [361, 149] on input "number" at bounding box center [490, 157] width 493 height 24
type input "58"
click at [346, 207] on input "text" at bounding box center [473, 207] width 444 height 15
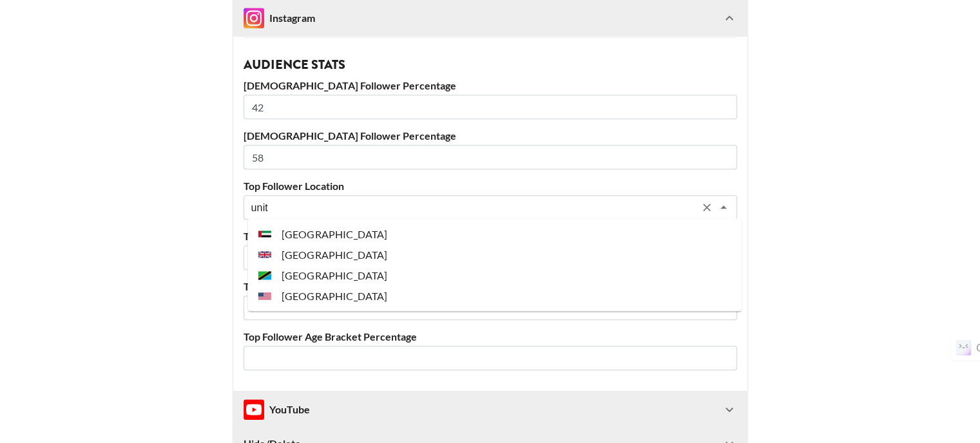
click at [341, 298] on li "[GEOGRAPHIC_DATA]" at bounding box center [494, 295] width 493 height 21
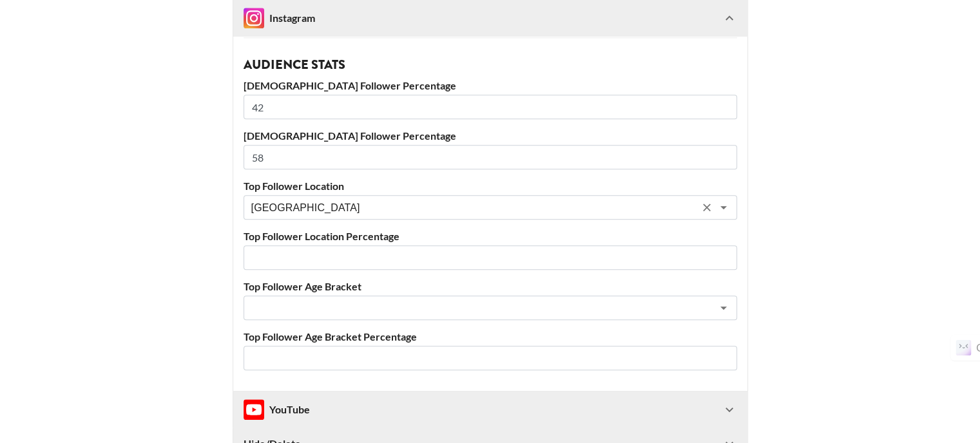
type input "[GEOGRAPHIC_DATA]"
click at [325, 265] on input "number" at bounding box center [490, 257] width 493 height 24
type input "63"
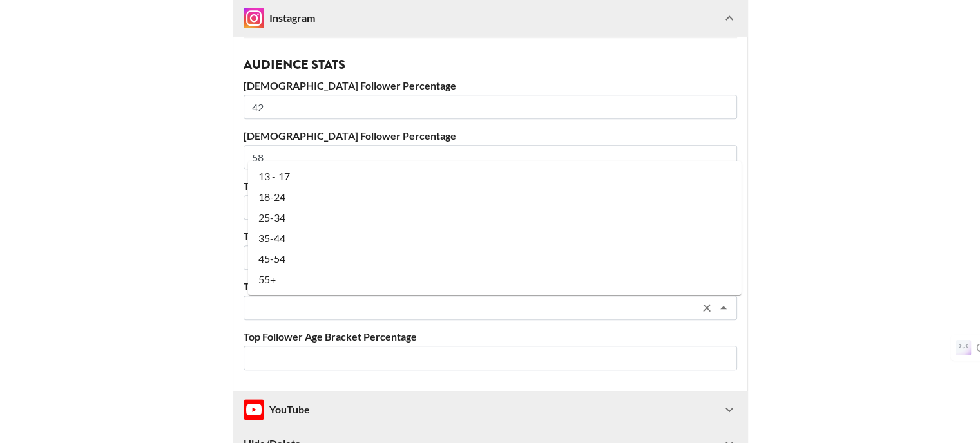
click at [322, 307] on input "text" at bounding box center [473, 308] width 444 height 15
click at [292, 195] on li "18-24" at bounding box center [494, 197] width 493 height 21
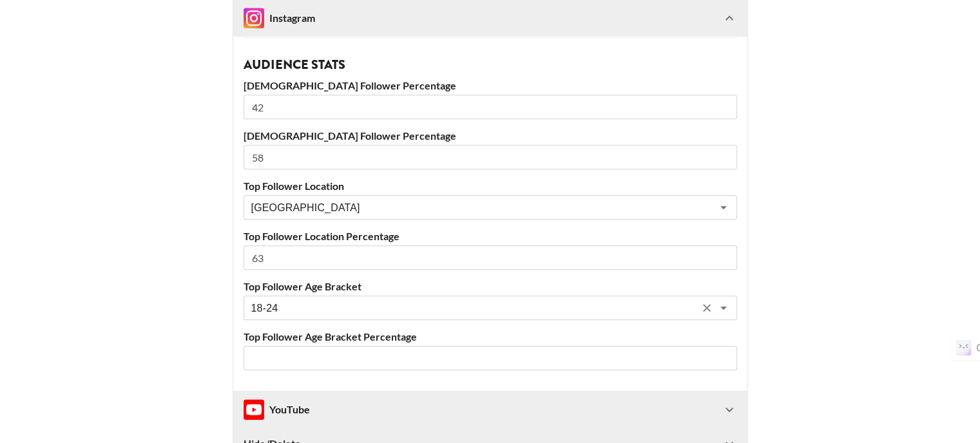
type input "18-24"
click at [289, 351] on input "number" at bounding box center [490, 358] width 493 height 24
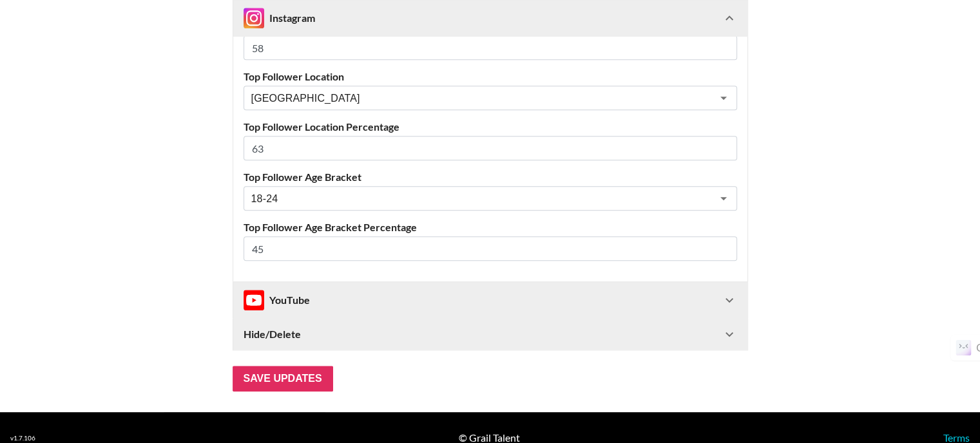
scroll to position [1363, 0]
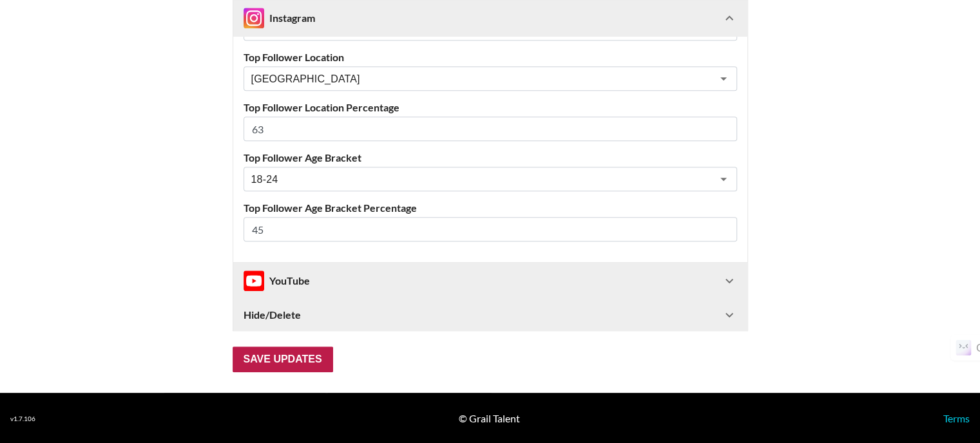
type input "45"
click at [303, 360] on input "Save Updates" at bounding box center [283, 360] width 100 height 26
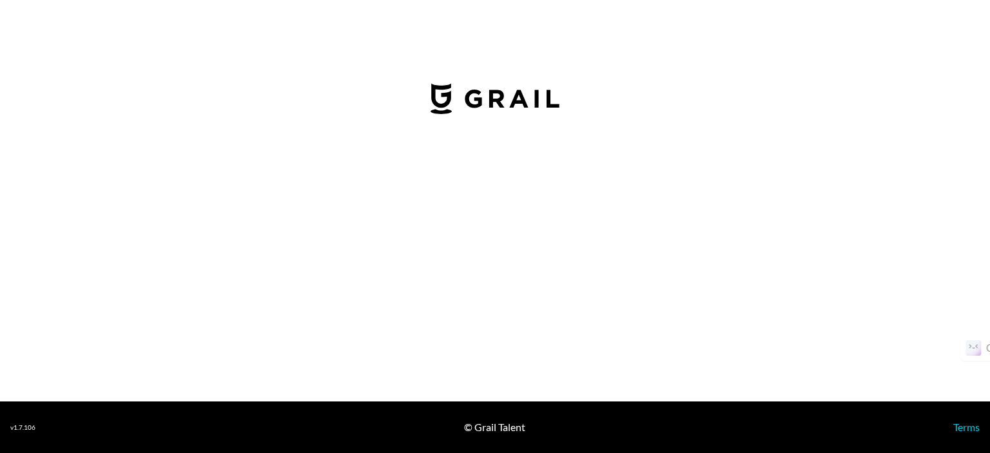
select select "USD"
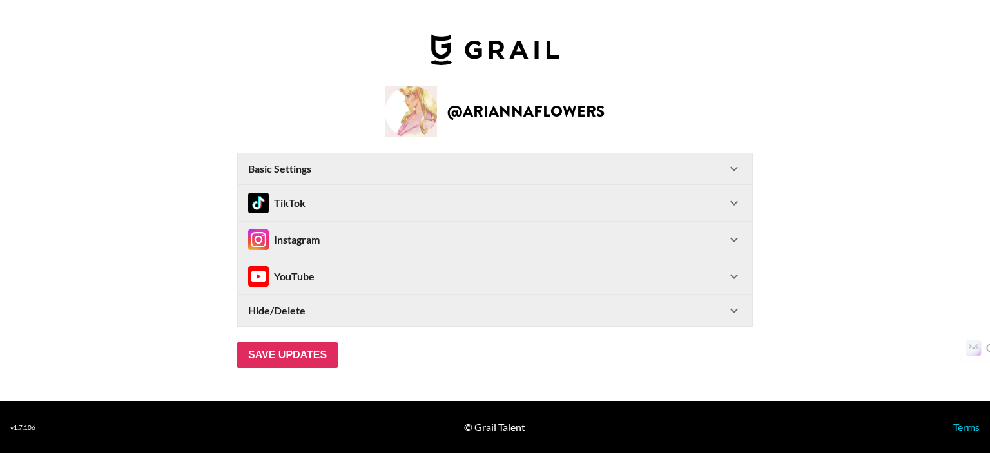
click at [399, 194] on div "TikTok" at bounding box center [487, 203] width 478 height 21
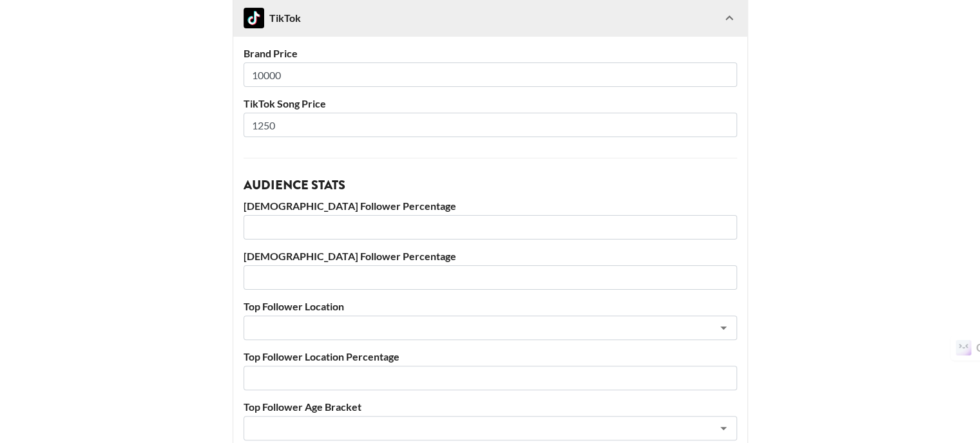
scroll to position [387, 0]
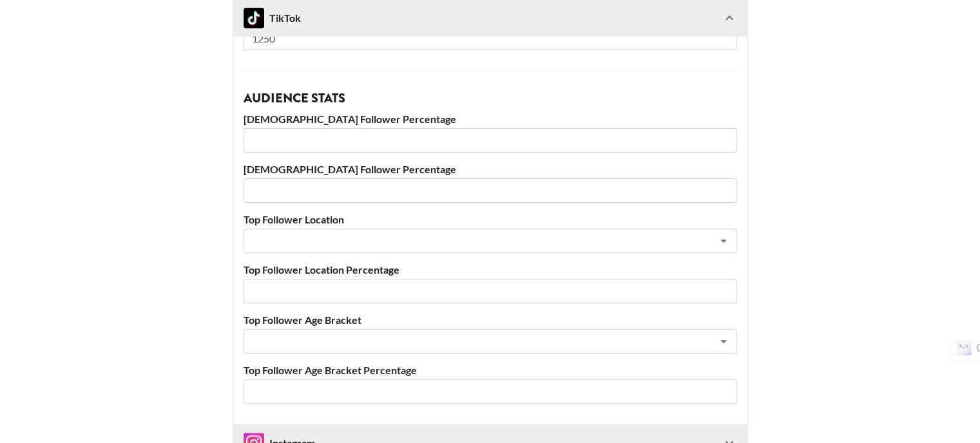
click at [365, 139] on input "number" at bounding box center [490, 140] width 493 height 24
type input "51"
click at [355, 189] on input "number" at bounding box center [490, 190] width 493 height 24
type input "49"
click at [365, 239] on input "text" at bounding box center [473, 241] width 444 height 15
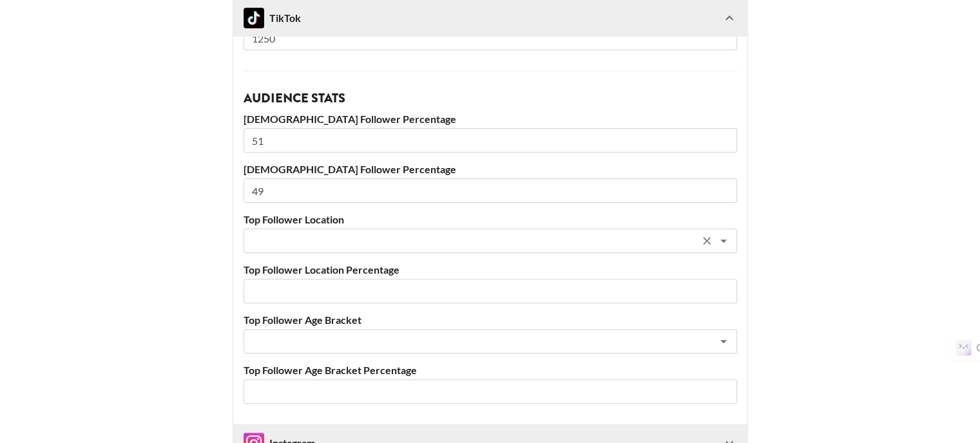
click at [365, 239] on input "text" at bounding box center [473, 241] width 444 height 15
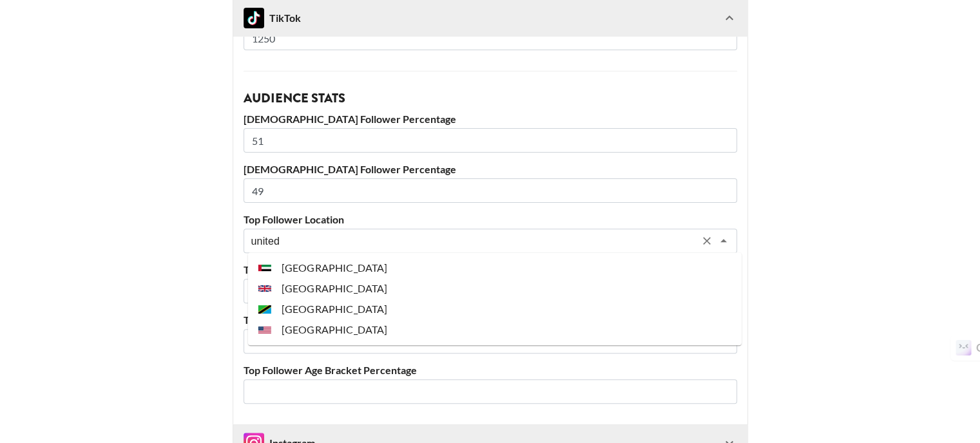
click at [398, 335] on li "[GEOGRAPHIC_DATA]" at bounding box center [494, 330] width 493 height 21
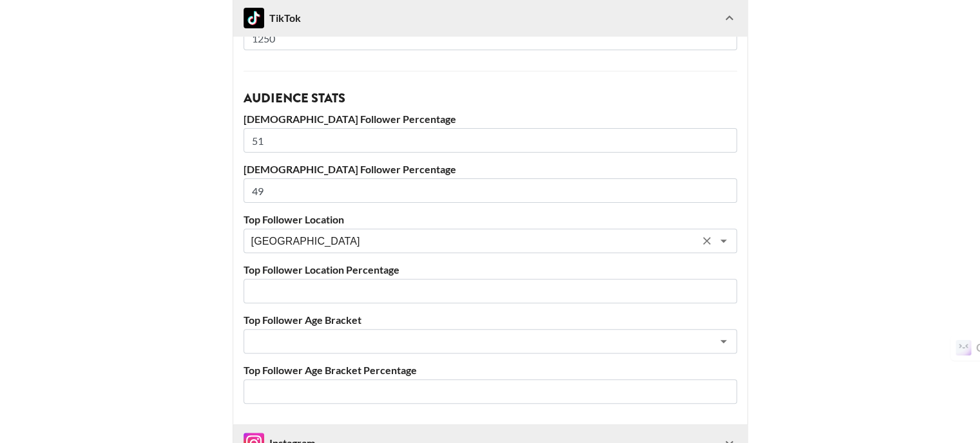
type input "[GEOGRAPHIC_DATA]"
click at [363, 294] on input "number" at bounding box center [490, 291] width 493 height 24
type input "53"
click at [345, 345] on input "text" at bounding box center [473, 341] width 444 height 15
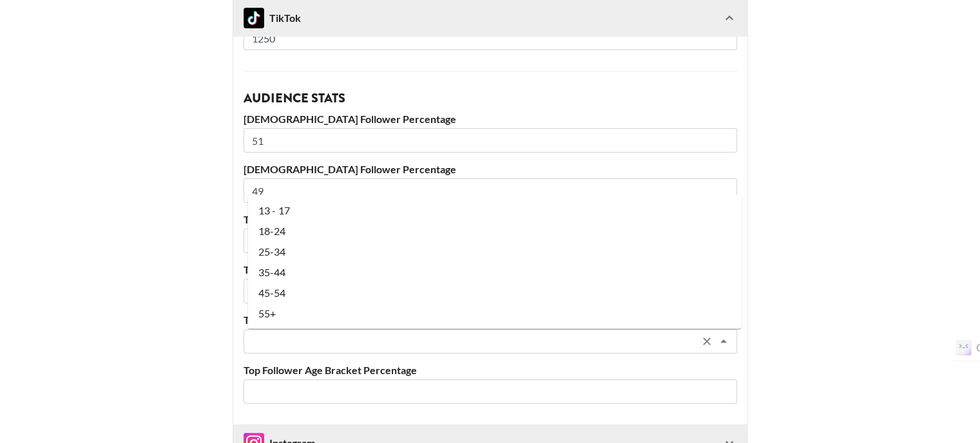
click at [311, 225] on li "18-24" at bounding box center [494, 230] width 493 height 21
type input "18-24"
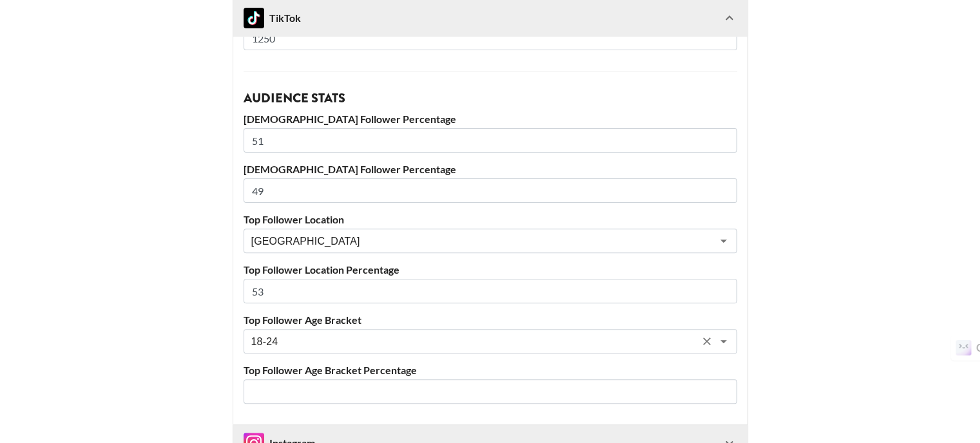
click at [300, 392] on input "number" at bounding box center [490, 391] width 493 height 24
type input "66"
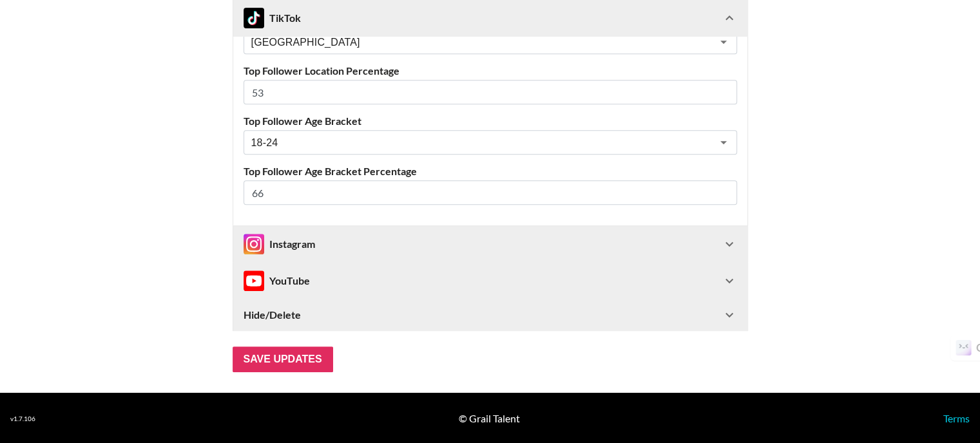
click at [293, 242] on div "Instagram" at bounding box center [280, 244] width 72 height 21
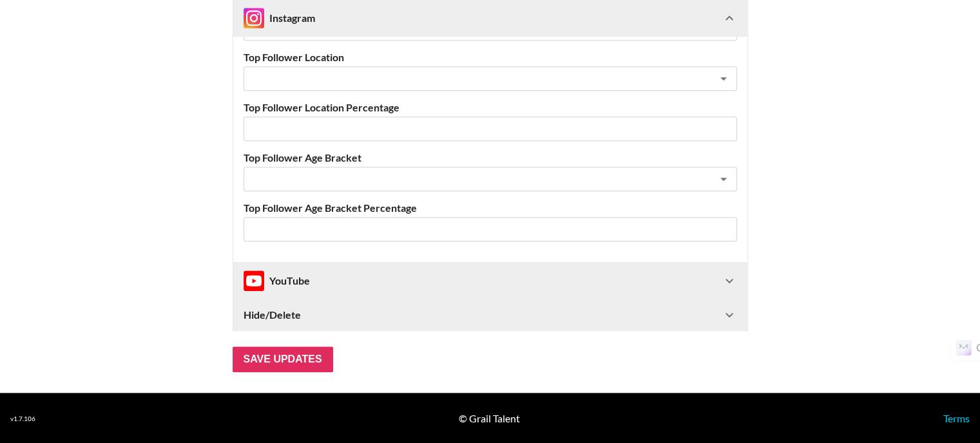
scroll to position [1234, 0]
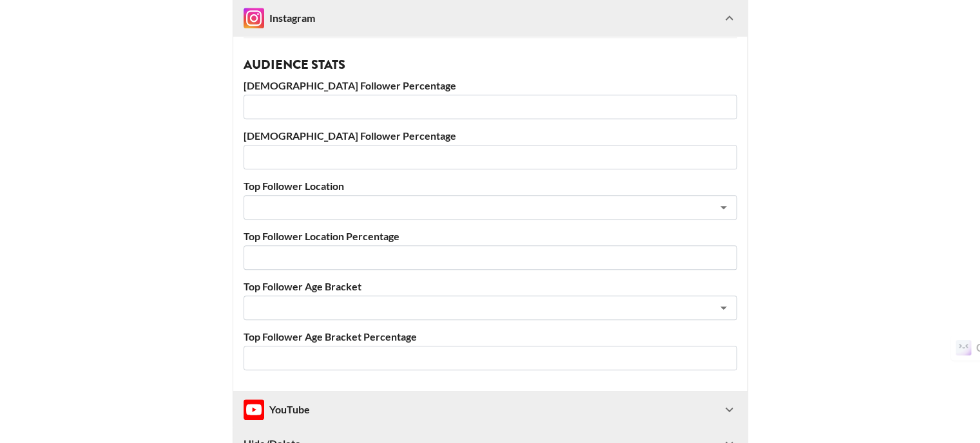
click at [347, 103] on input "number" at bounding box center [490, 107] width 493 height 24
type input "23"
click at [353, 164] on input "number" at bounding box center [490, 157] width 493 height 24
type input "77"
click at [296, 202] on input "text" at bounding box center [473, 207] width 444 height 15
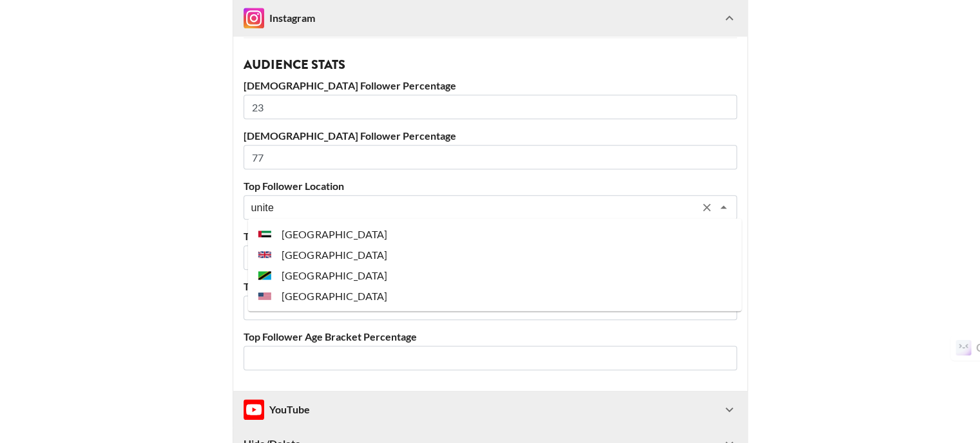
click at [299, 297] on li "[GEOGRAPHIC_DATA]" at bounding box center [494, 295] width 493 height 21
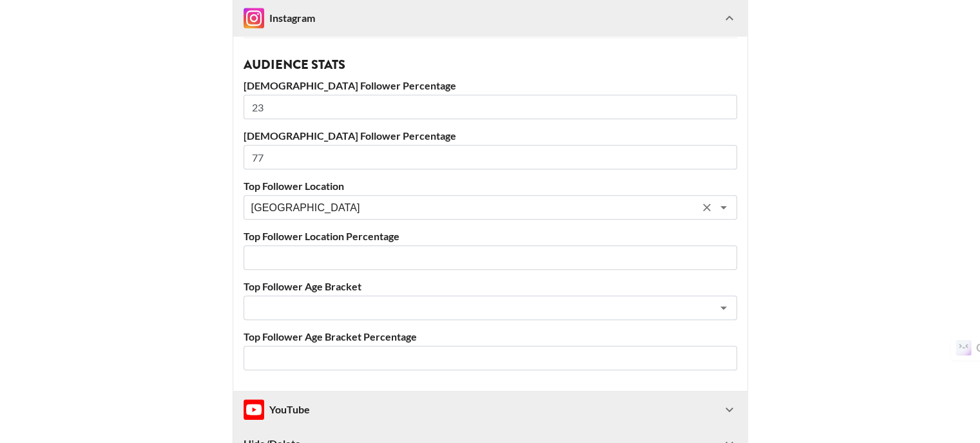
type input "[GEOGRAPHIC_DATA]"
click at [287, 249] on input "number" at bounding box center [490, 257] width 493 height 24
type input "74"
click at [302, 306] on input "text" at bounding box center [473, 308] width 444 height 15
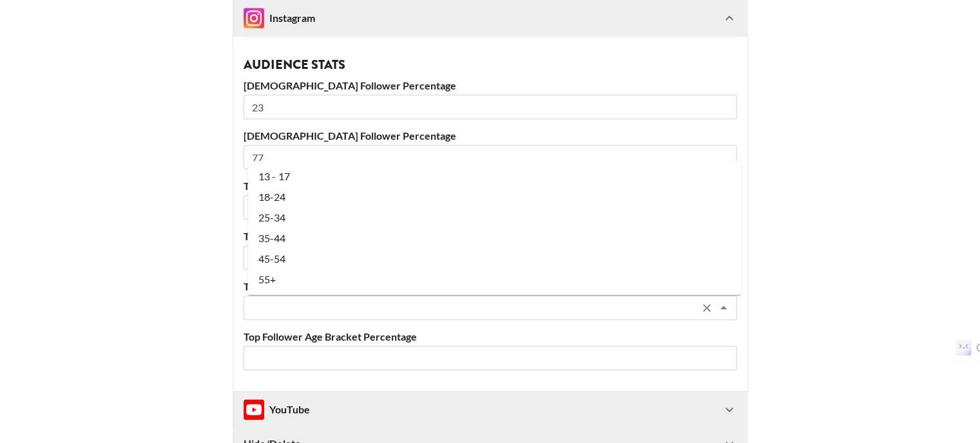
click at [282, 195] on li "18-24" at bounding box center [494, 197] width 493 height 21
type input "18-24"
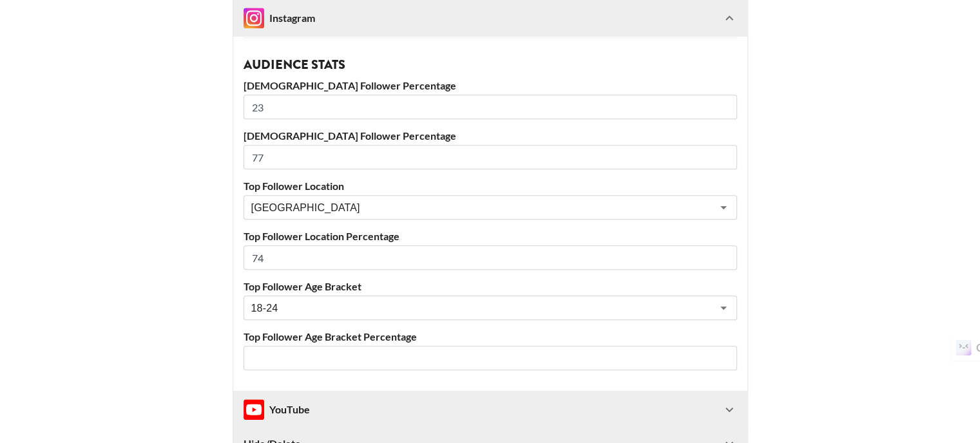
click at [286, 358] on input "number" at bounding box center [490, 358] width 493 height 24
type input "46"
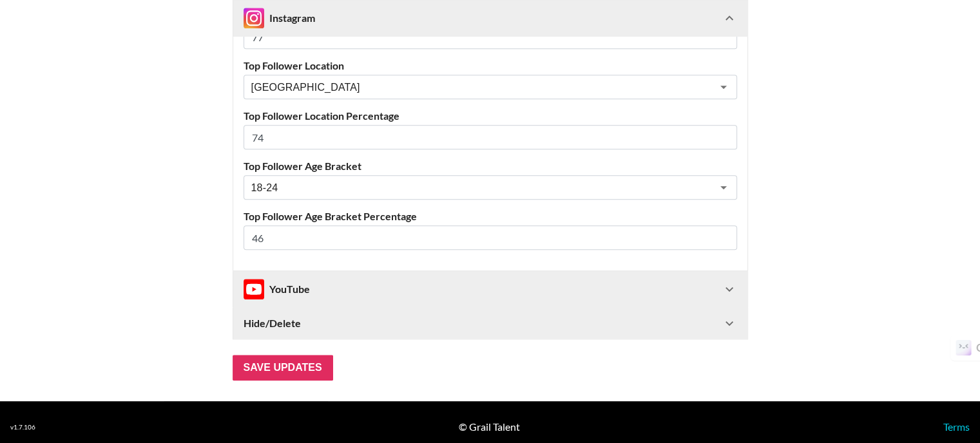
scroll to position [1363, 0]
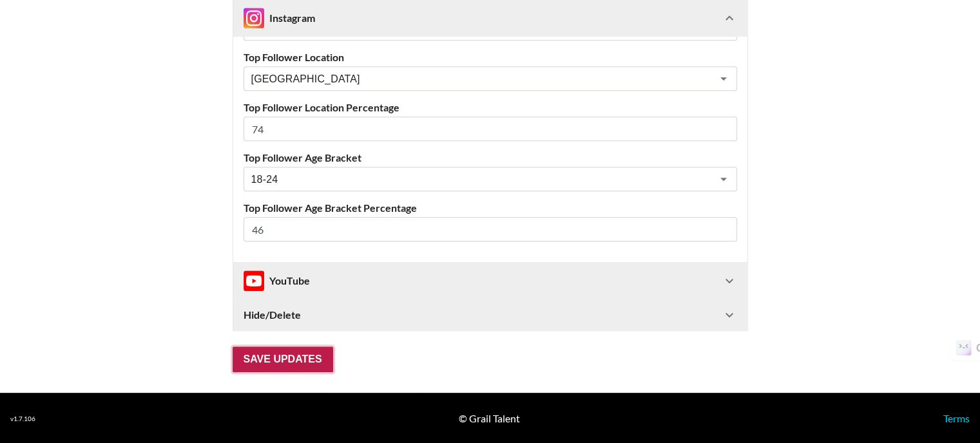
click at [283, 363] on input "Save Updates" at bounding box center [283, 360] width 100 height 26
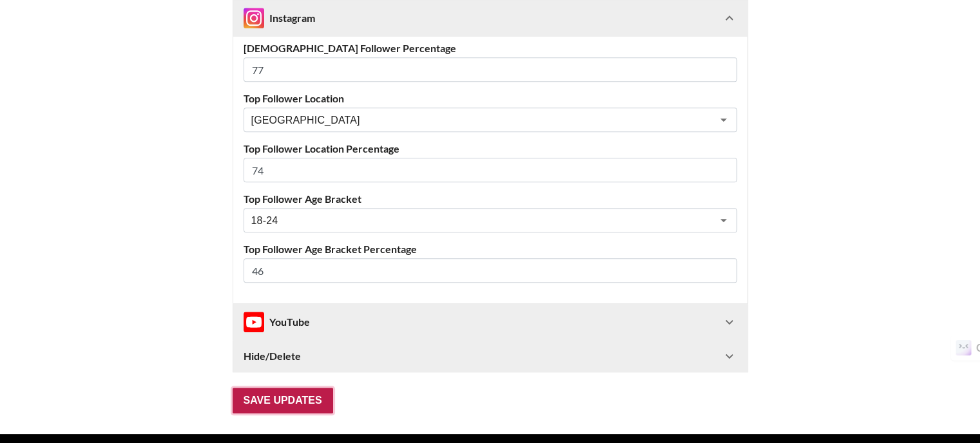
scroll to position [72, 0]
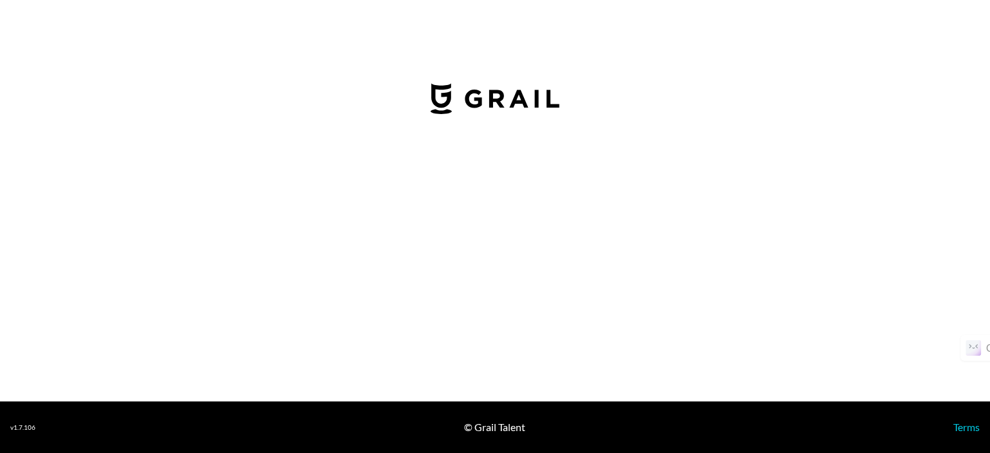
select select "USD"
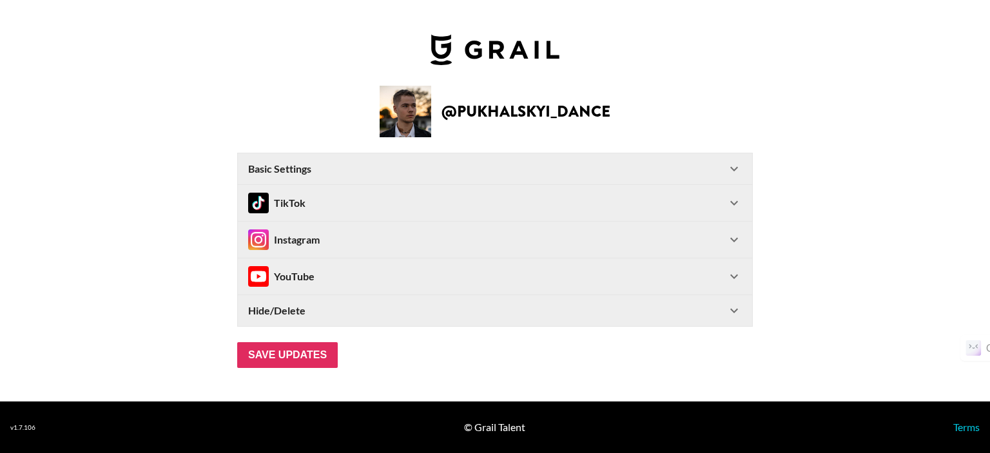
click at [390, 206] on div "TikTok" at bounding box center [487, 203] width 478 height 21
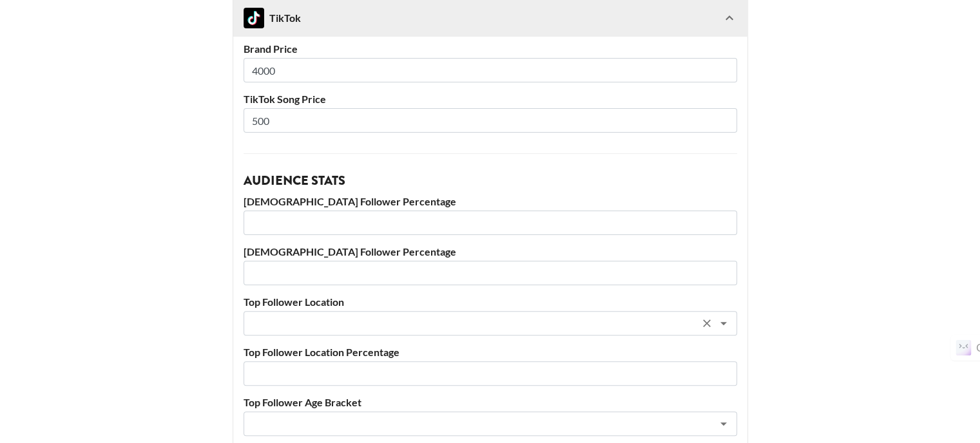
scroll to position [322, 0]
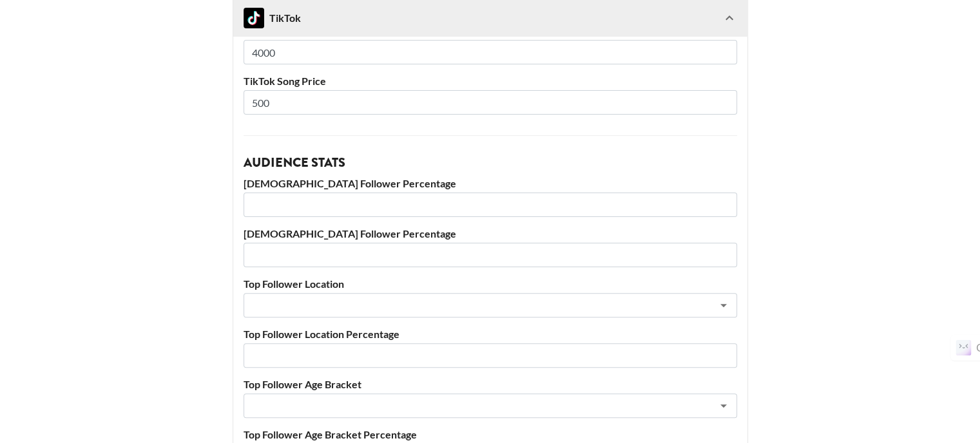
click at [329, 207] on input "number" at bounding box center [490, 205] width 493 height 24
type input "75"
click at [329, 244] on input "number" at bounding box center [490, 255] width 493 height 24
type input "25"
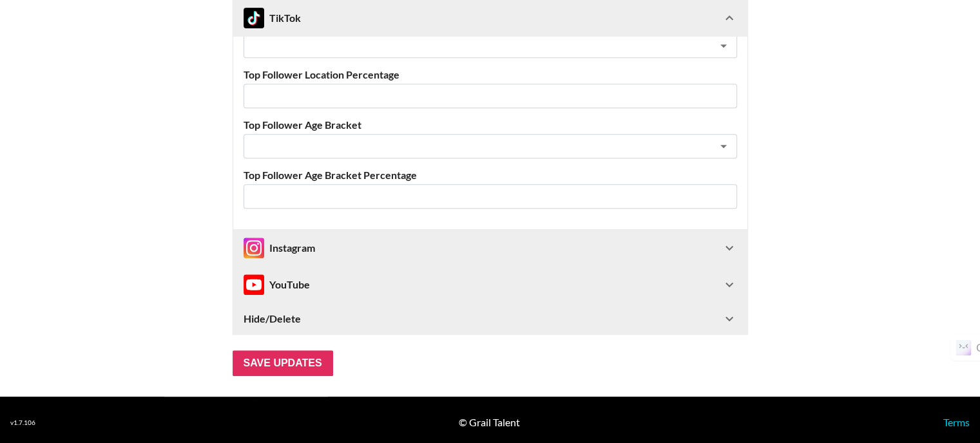
scroll to position [586, 0]
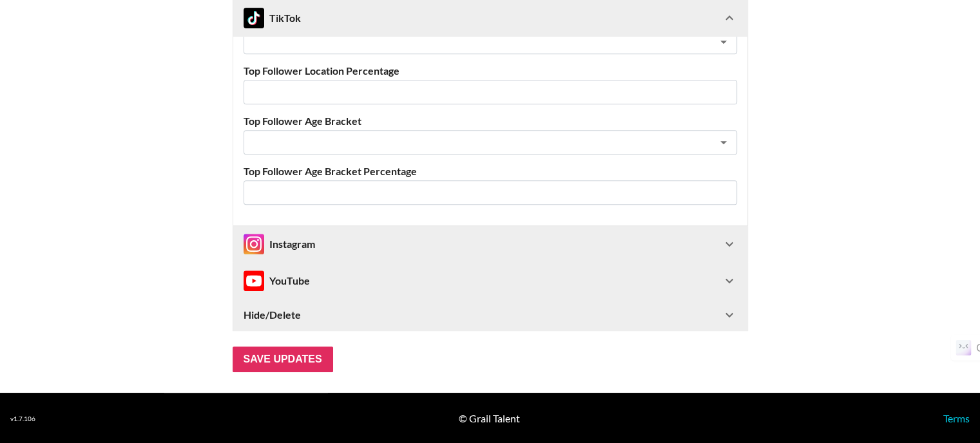
click at [322, 253] on div "Instagram" at bounding box center [483, 244] width 478 height 21
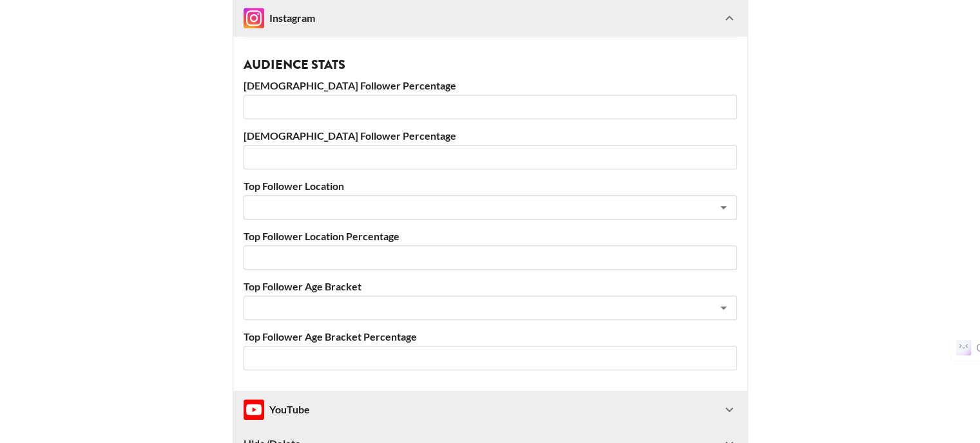
scroll to position [1234, 0]
click at [335, 111] on input "number" at bounding box center [490, 107] width 493 height 24
type input "89"
click at [331, 152] on input "number" at bounding box center [490, 157] width 493 height 24
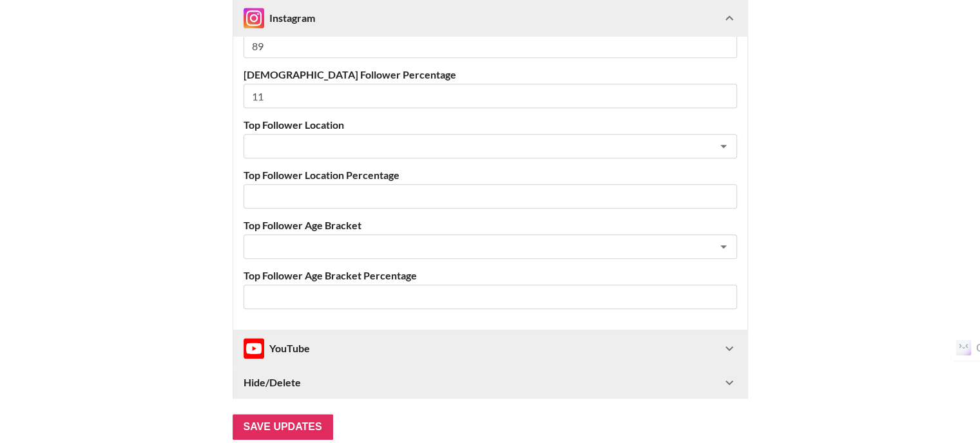
scroll to position [1363, 0]
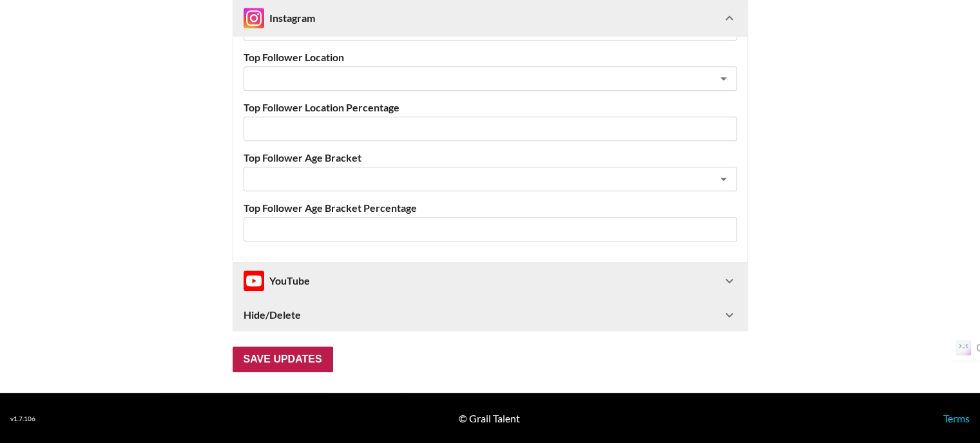
type input "11"
click at [307, 358] on input "Save Updates" at bounding box center [283, 360] width 100 height 26
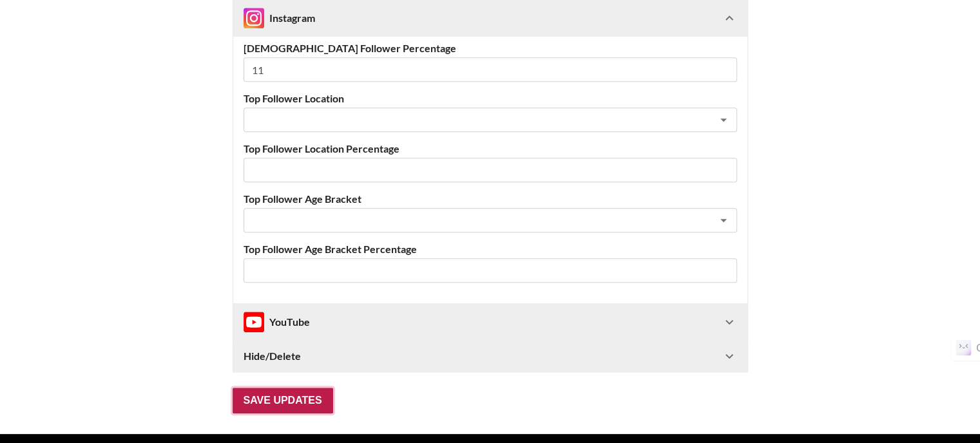
scroll to position [72, 0]
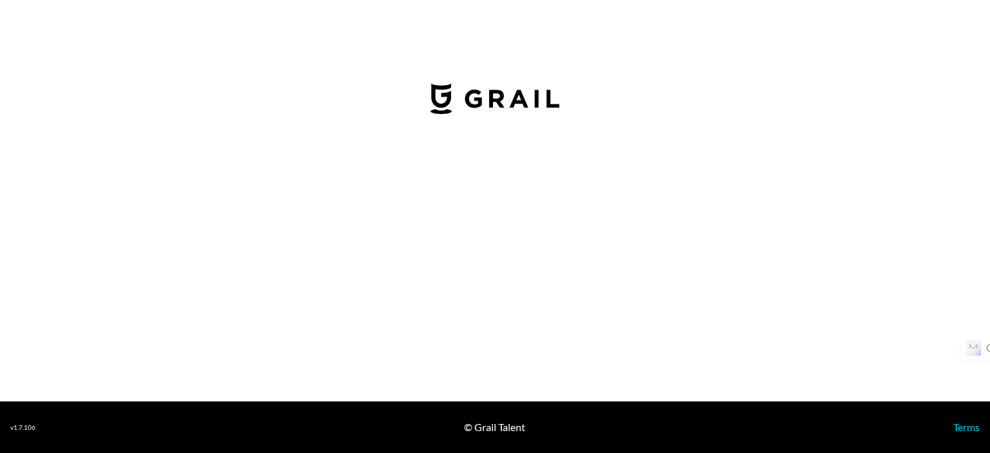
select select "GBP"
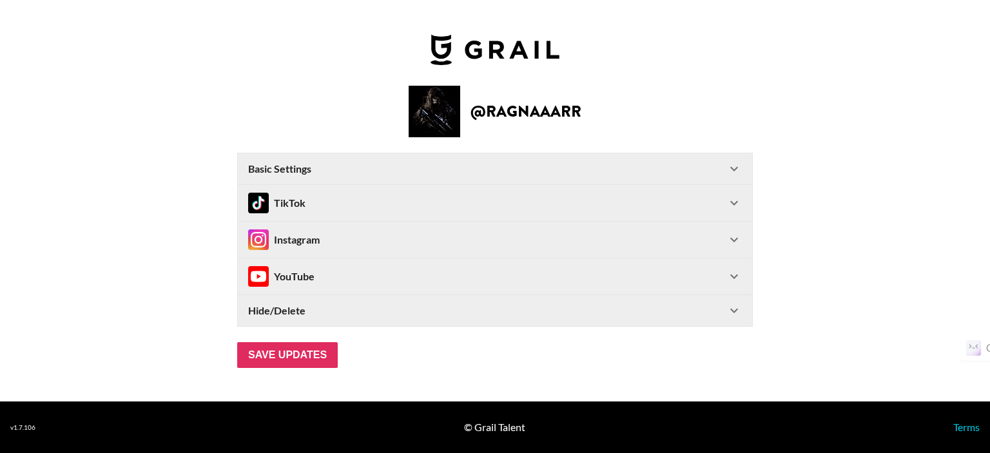
click at [418, 198] on div "TikTok" at bounding box center [487, 203] width 478 height 21
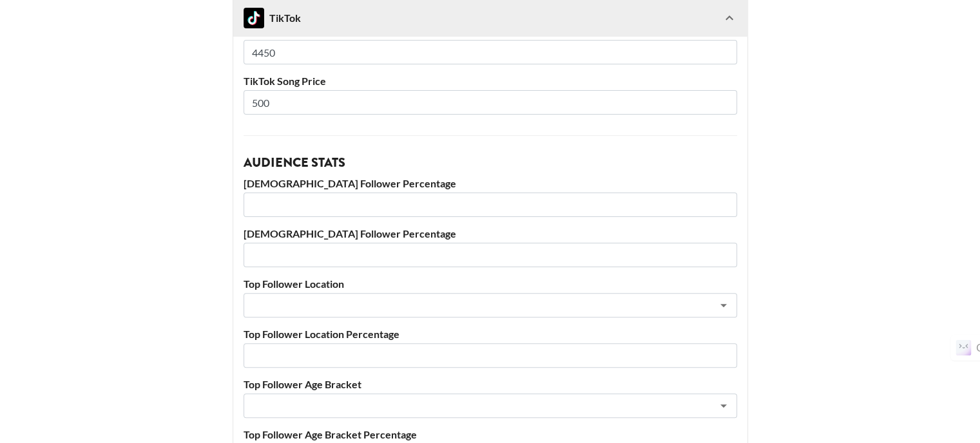
scroll to position [387, 0]
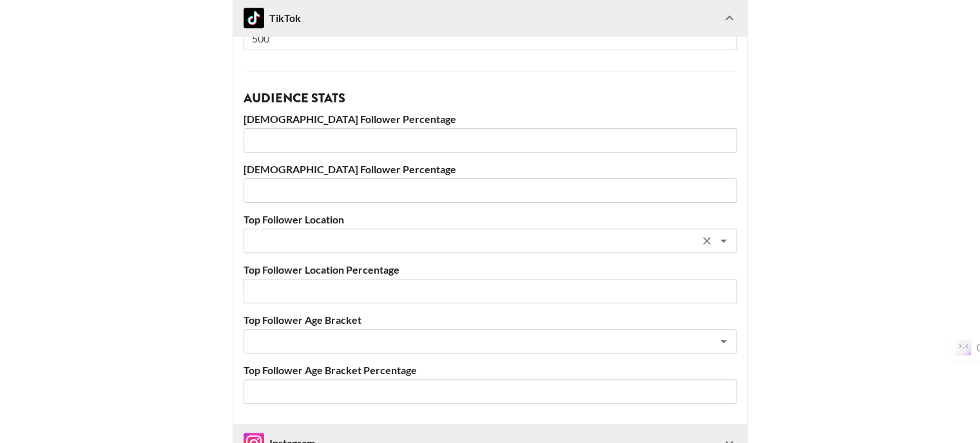
click at [362, 241] on input "text" at bounding box center [473, 241] width 444 height 15
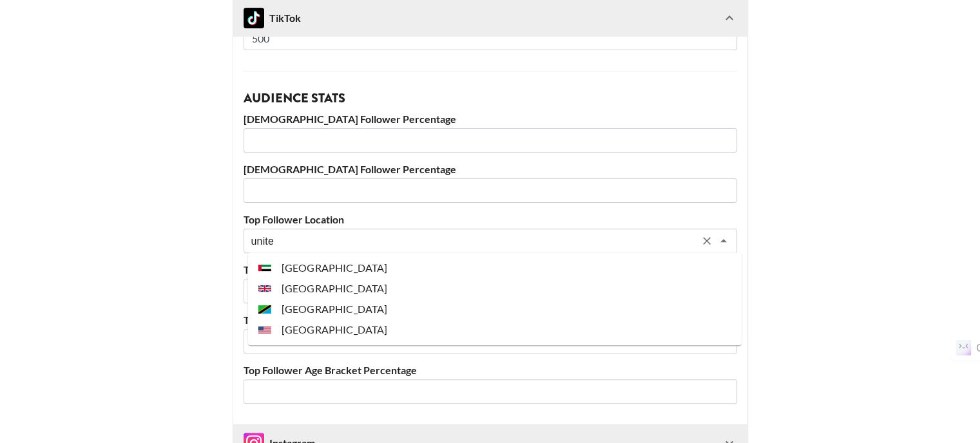
click at [348, 327] on li "[GEOGRAPHIC_DATA]" at bounding box center [494, 330] width 493 height 21
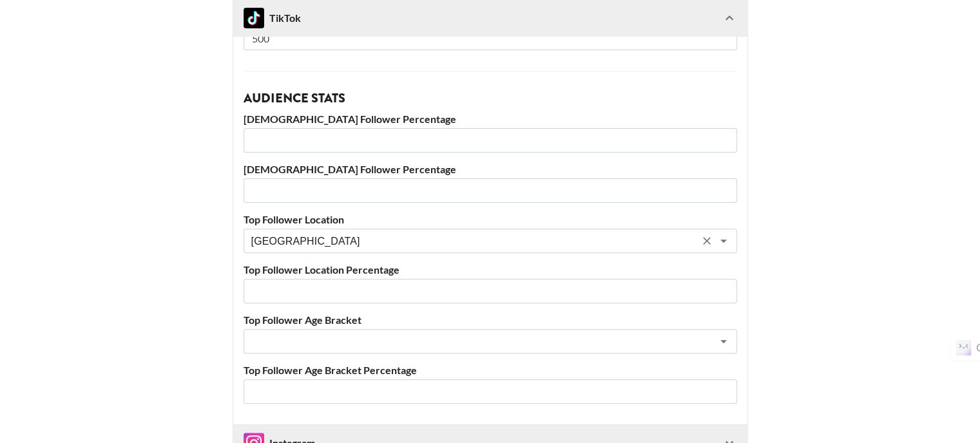
type input "[GEOGRAPHIC_DATA]"
click at [325, 289] on input "number" at bounding box center [490, 291] width 493 height 24
type input "67"
click at [329, 188] on input "number" at bounding box center [490, 190] width 493 height 24
type input "92"
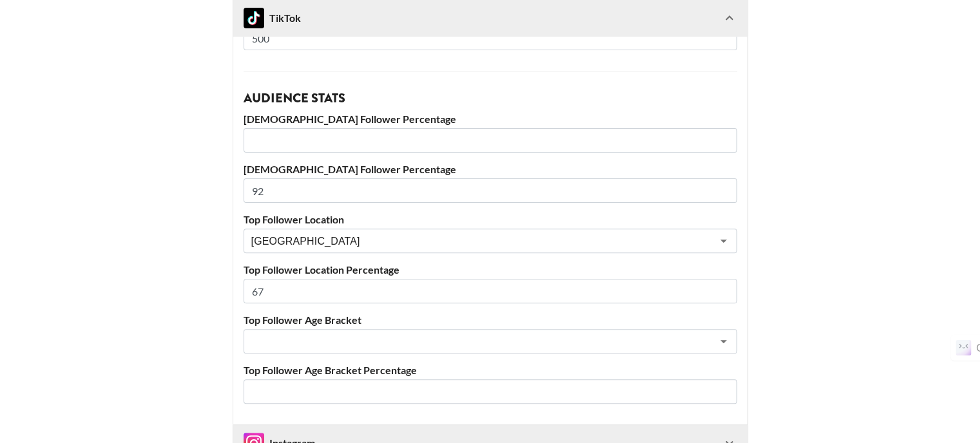
click at [353, 133] on input "number" at bounding box center [490, 140] width 493 height 24
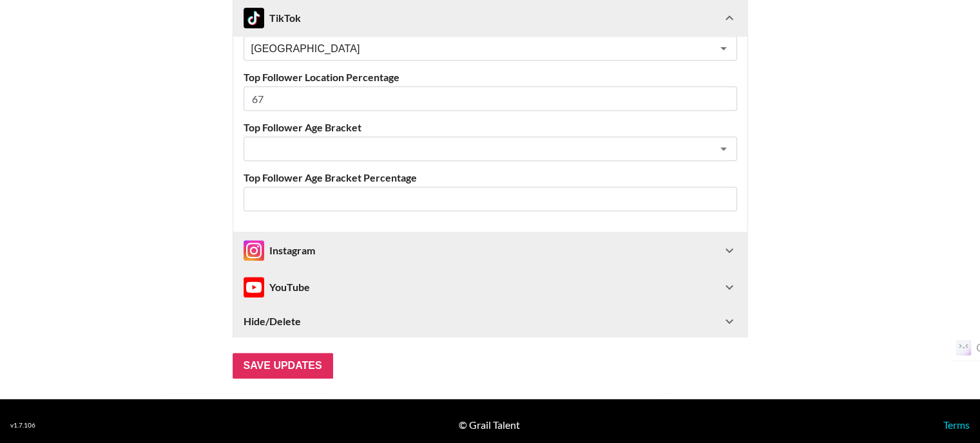
scroll to position [586, 0]
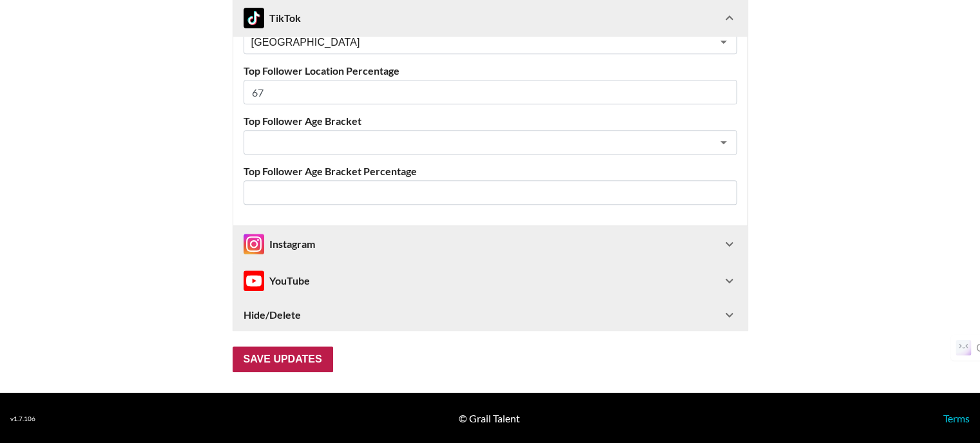
type input "8"
click at [299, 364] on input "Save Updates" at bounding box center [283, 360] width 100 height 26
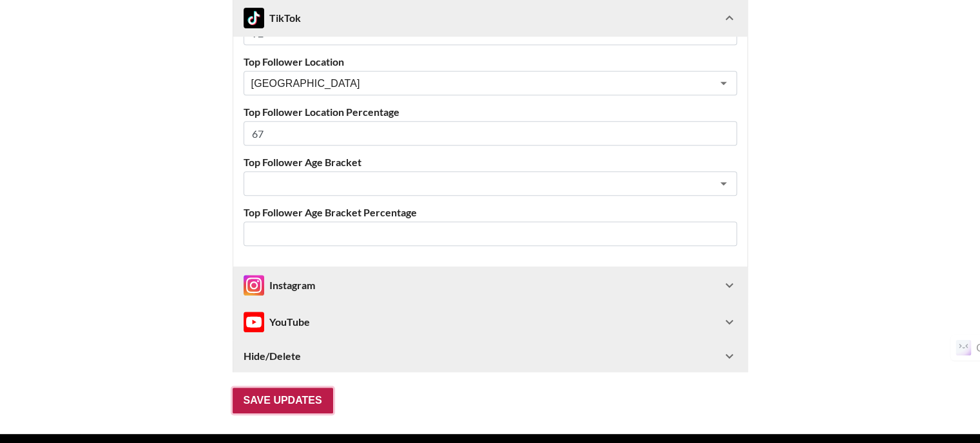
scroll to position [72, 0]
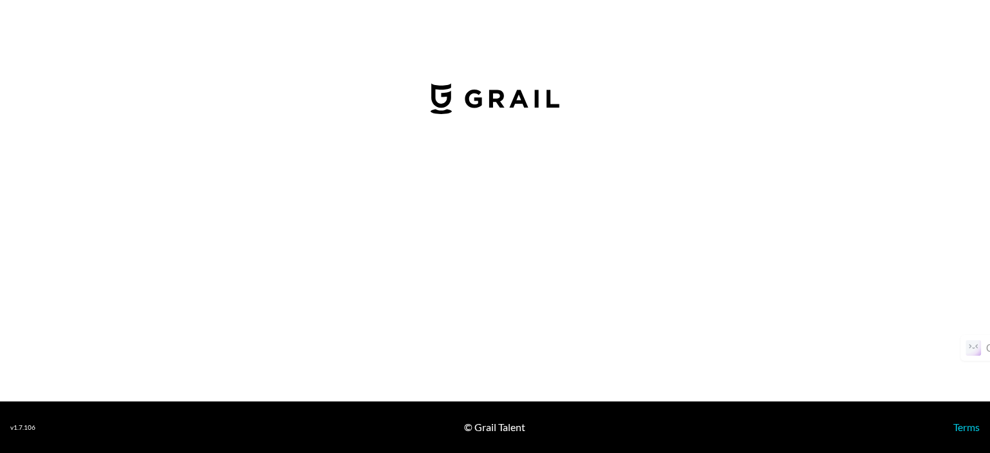
select select "USD"
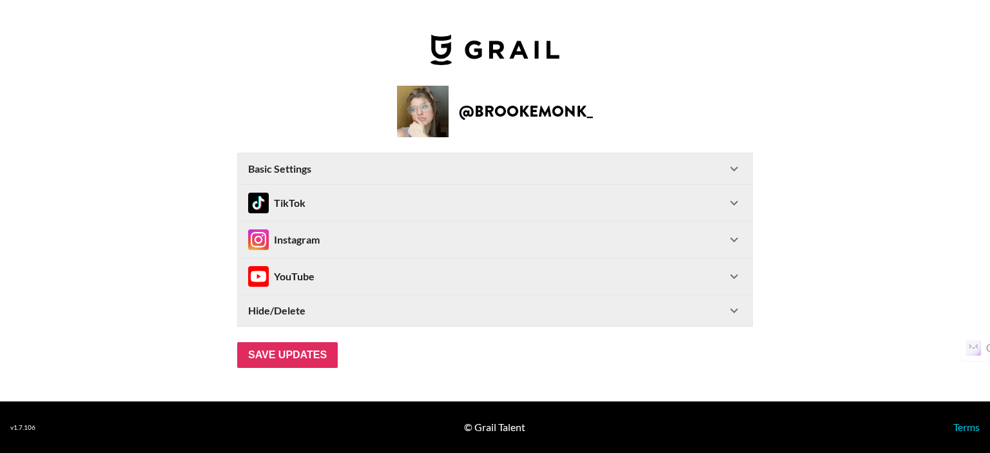
click at [331, 206] on div "TikTok" at bounding box center [487, 203] width 478 height 21
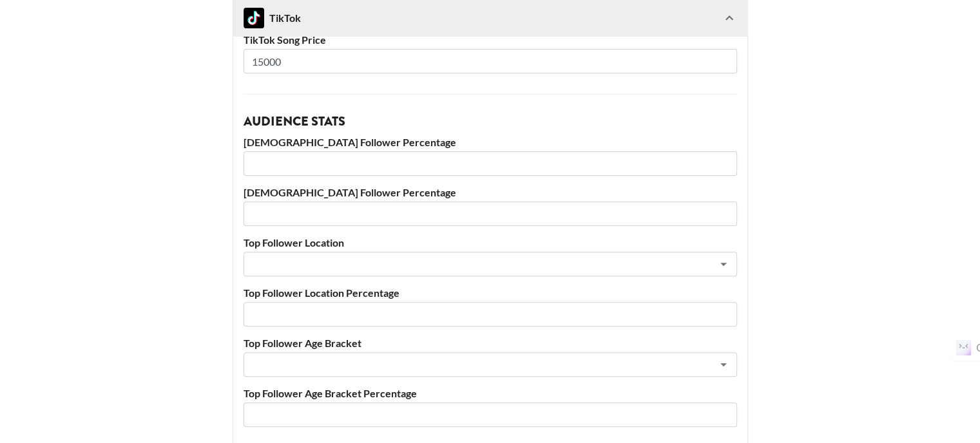
scroll to position [387, 0]
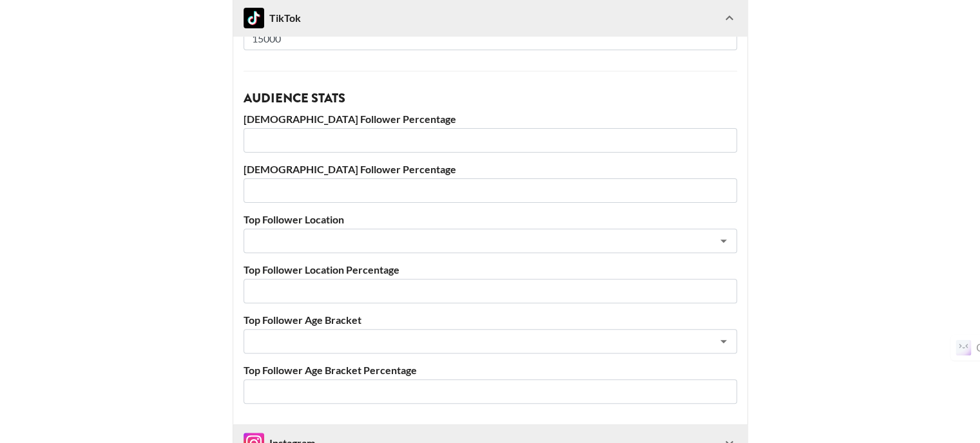
click at [325, 146] on input "number" at bounding box center [490, 140] width 493 height 24
type input "61"
click at [331, 195] on input "number" at bounding box center [490, 190] width 493 height 24
type input "39"
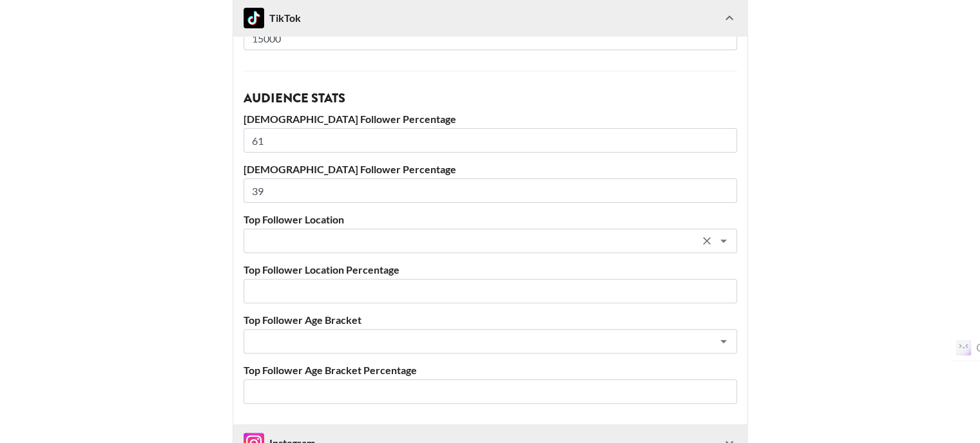
click at [340, 241] on input "text" at bounding box center [473, 241] width 444 height 15
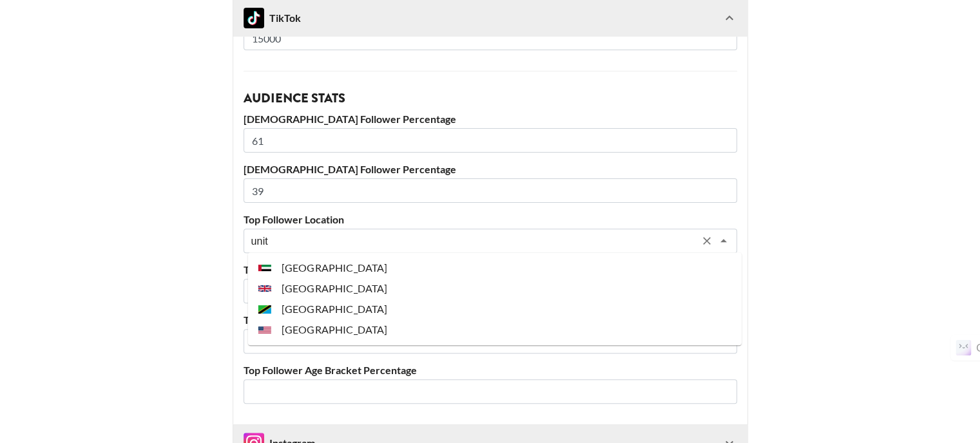
click at [338, 329] on li "[GEOGRAPHIC_DATA]" at bounding box center [494, 330] width 493 height 21
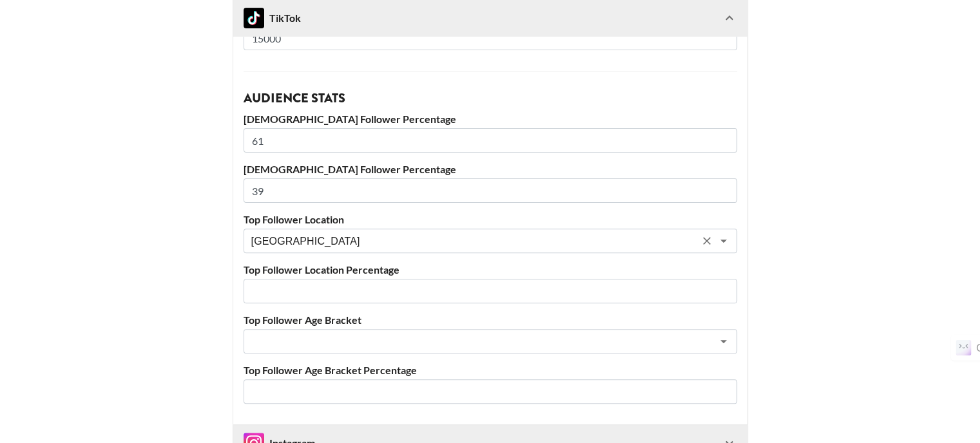
type input "[GEOGRAPHIC_DATA]"
click at [314, 288] on input "number" at bounding box center [490, 291] width 493 height 24
type input "54"
click at [312, 342] on input "text" at bounding box center [473, 341] width 444 height 15
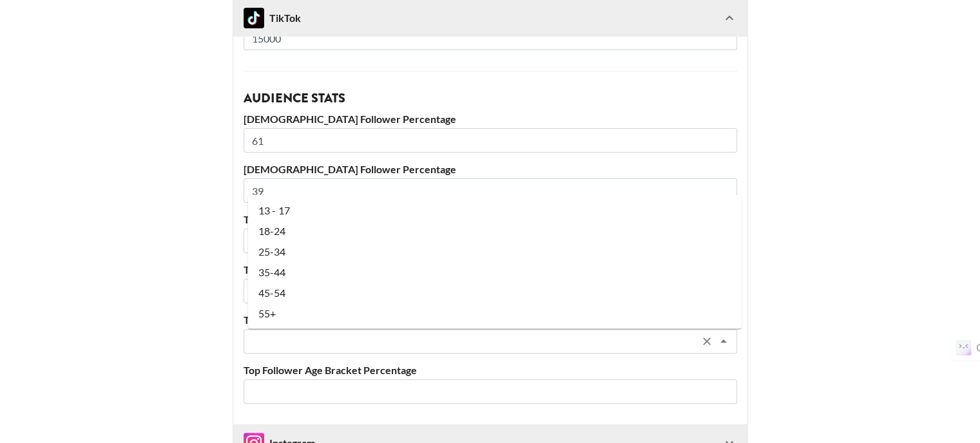
click at [296, 236] on li "18-24" at bounding box center [494, 230] width 493 height 21
type input "18-24"
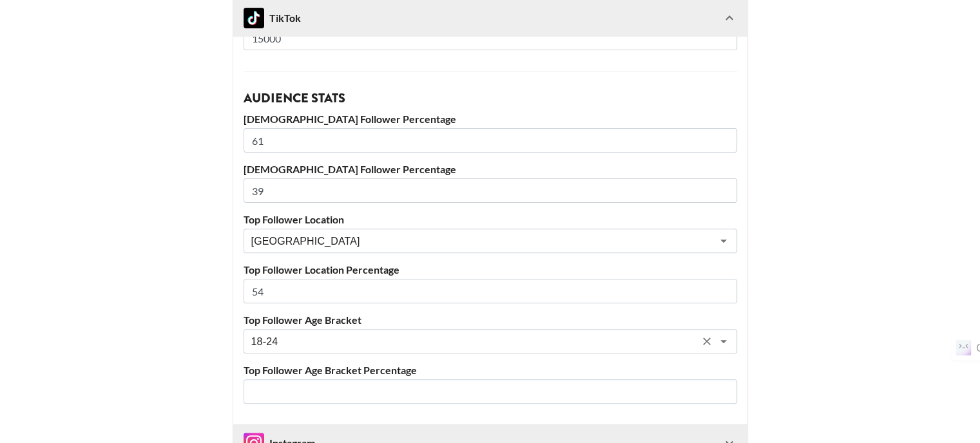
click at [297, 391] on input "number" at bounding box center [490, 391] width 493 height 24
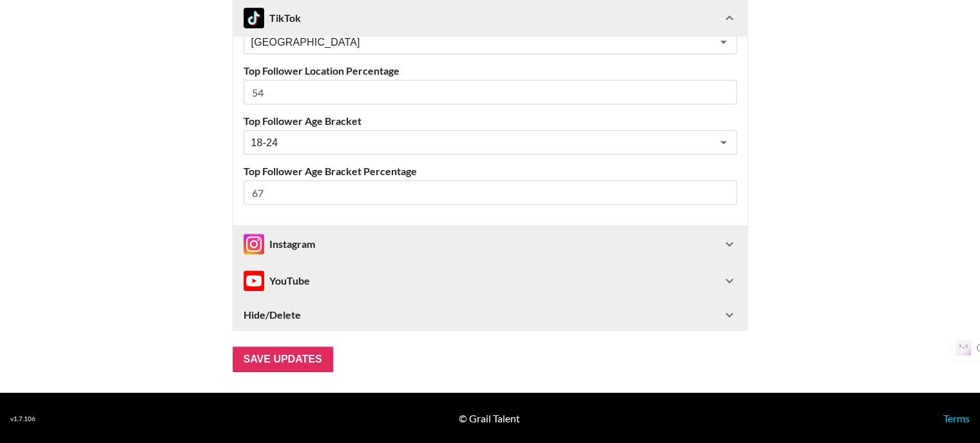
type input "67"
click at [349, 242] on div "Instagram" at bounding box center [483, 244] width 478 height 21
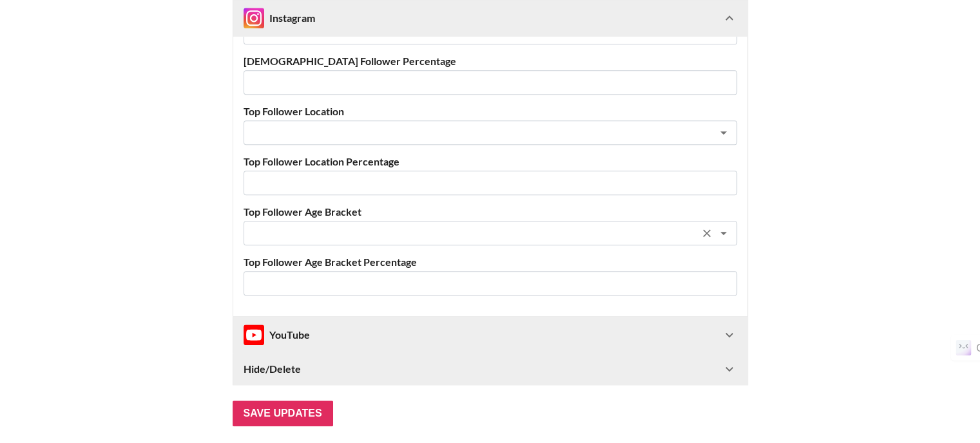
scroll to position [1234, 0]
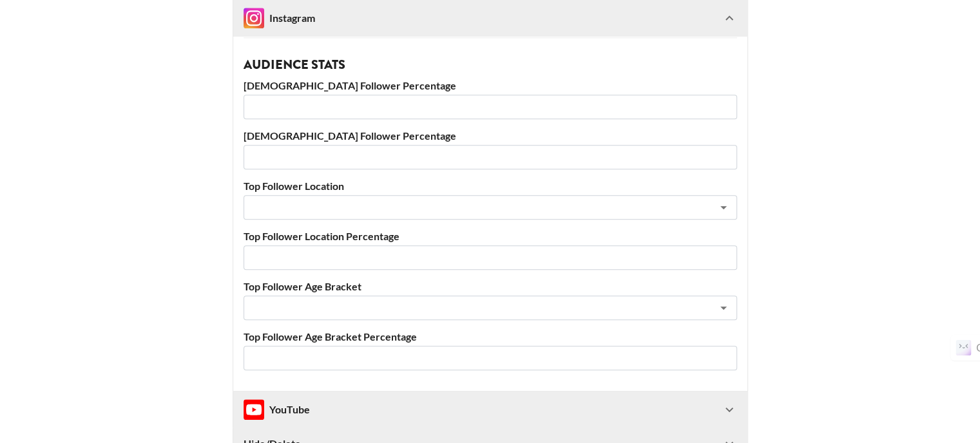
click at [325, 110] on input "number" at bounding box center [490, 107] width 493 height 24
type input "48"
click at [338, 154] on input "number" at bounding box center [490, 157] width 493 height 24
type input "52"
click at [335, 206] on input "text" at bounding box center [473, 207] width 444 height 15
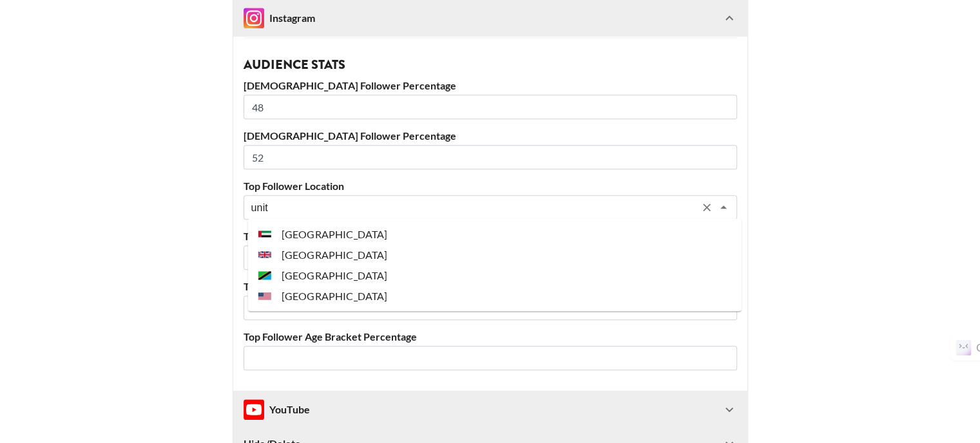
click at [318, 296] on li "[GEOGRAPHIC_DATA]" at bounding box center [494, 295] width 493 height 21
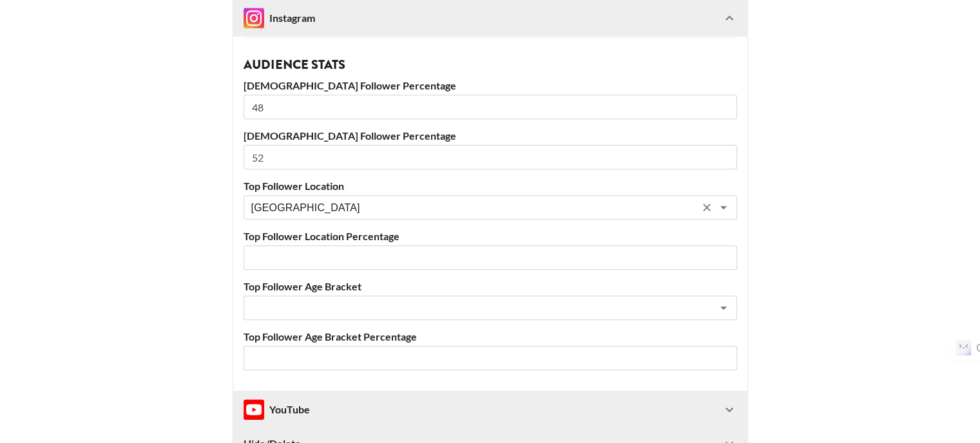
type input "[GEOGRAPHIC_DATA]"
click at [307, 263] on input "number" at bounding box center [490, 257] width 493 height 24
type input "25"
click at [320, 320] on div "Account Information Instagram User brookemonk Instagram Followers 7900000 Brand…" at bounding box center [490, 2] width 514 height 778
click at [322, 314] on div "​" at bounding box center [490, 308] width 493 height 24
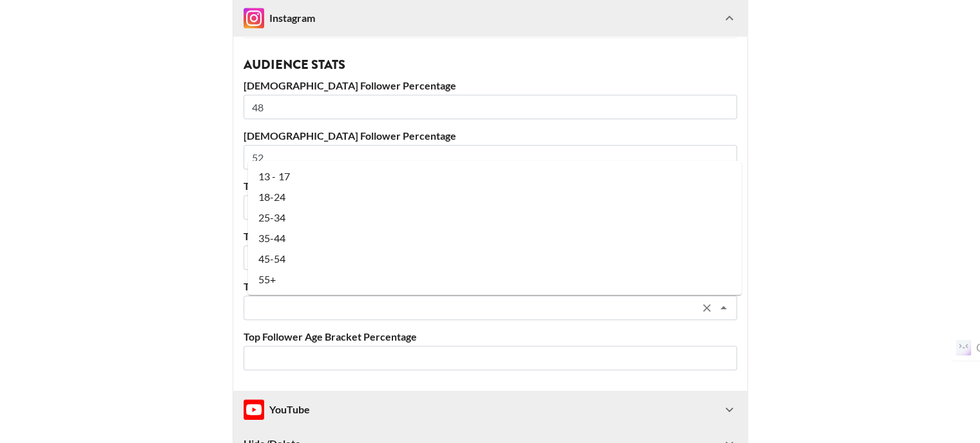
click at [304, 195] on li "18-24" at bounding box center [494, 197] width 493 height 21
type input "18-24"
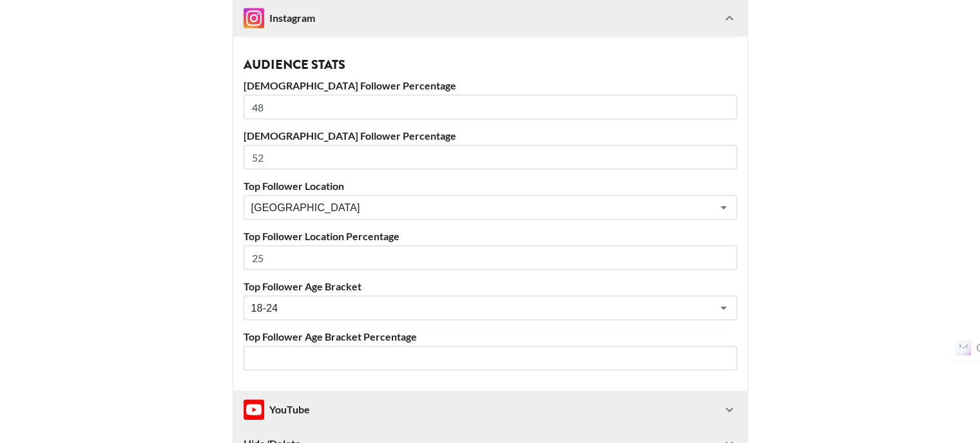
click at [305, 355] on input "number" at bounding box center [490, 358] width 493 height 24
type input "49"
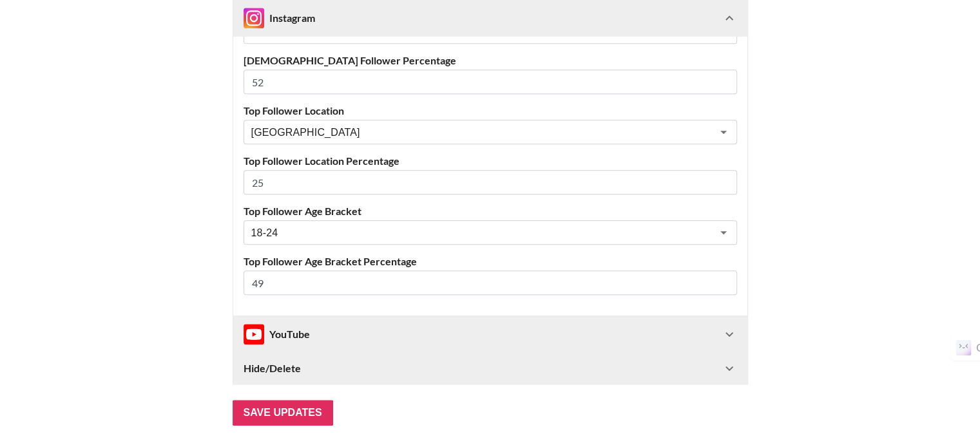
scroll to position [1363, 0]
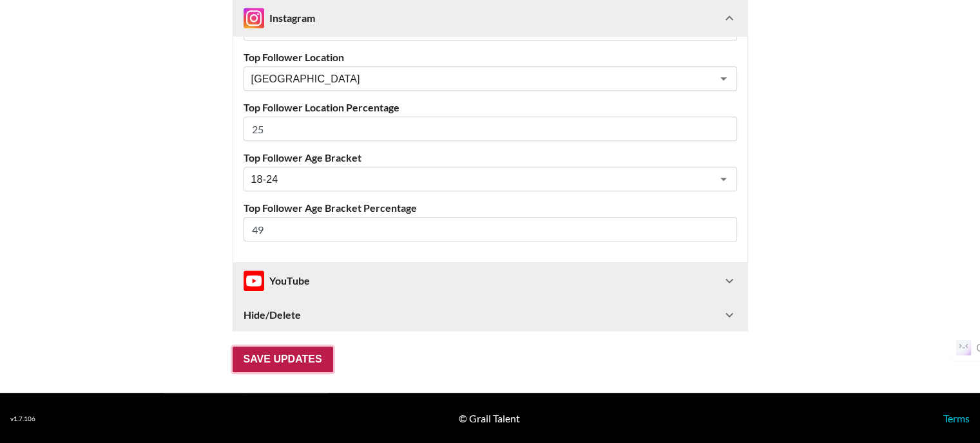
click at [316, 361] on input "Save Updates" at bounding box center [283, 360] width 100 height 26
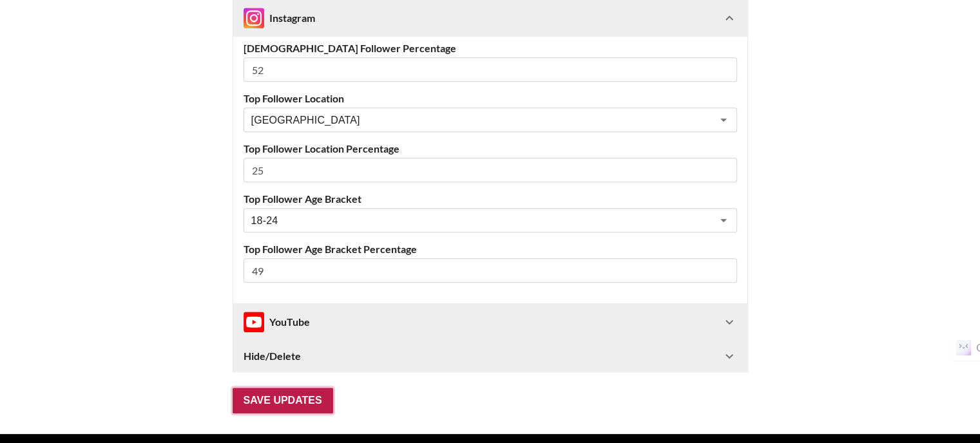
scroll to position [72, 0]
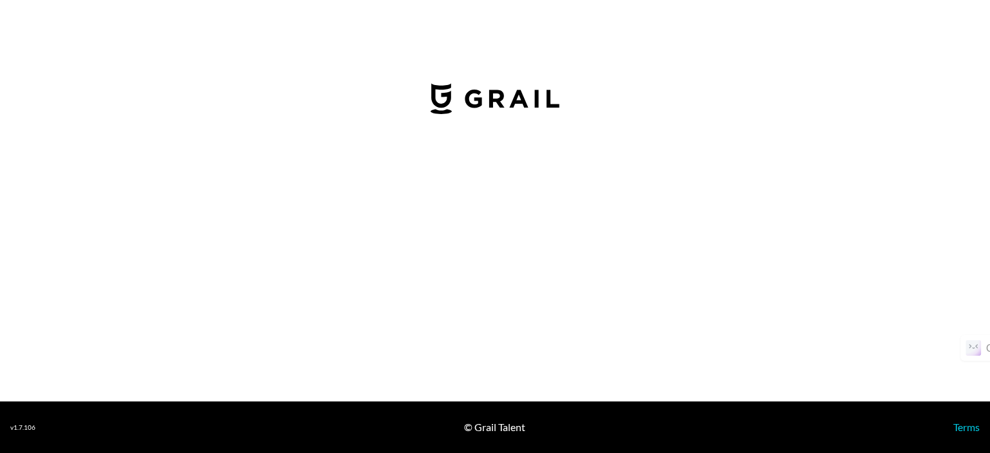
select select "USD"
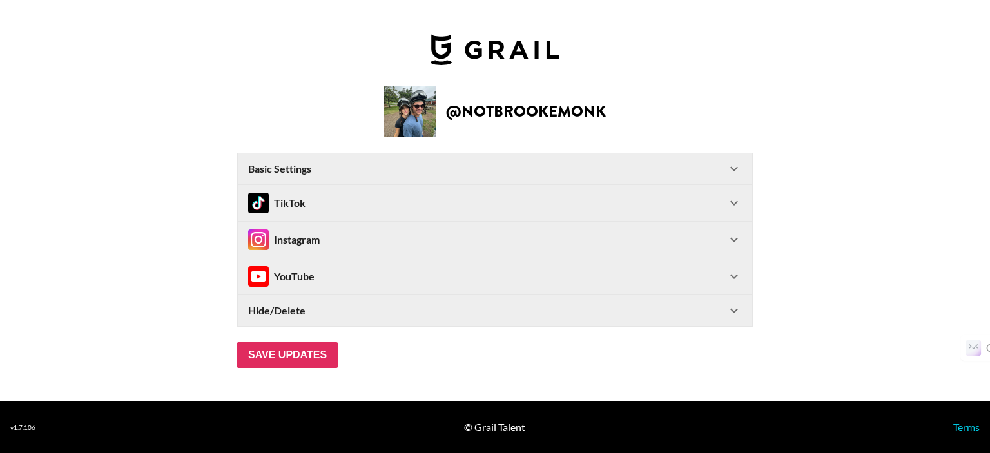
click at [325, 196] on div "TikTok" at bounding box center [487, 203] width 478 height 21
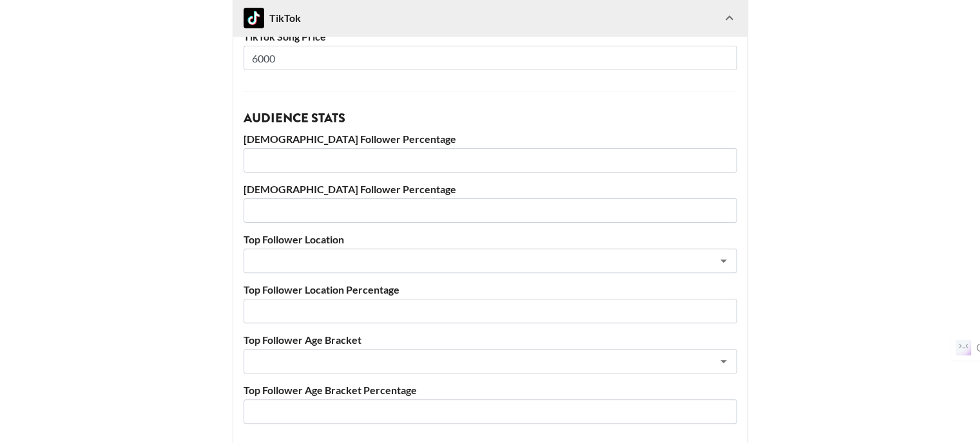
scroll to position [387, 0]
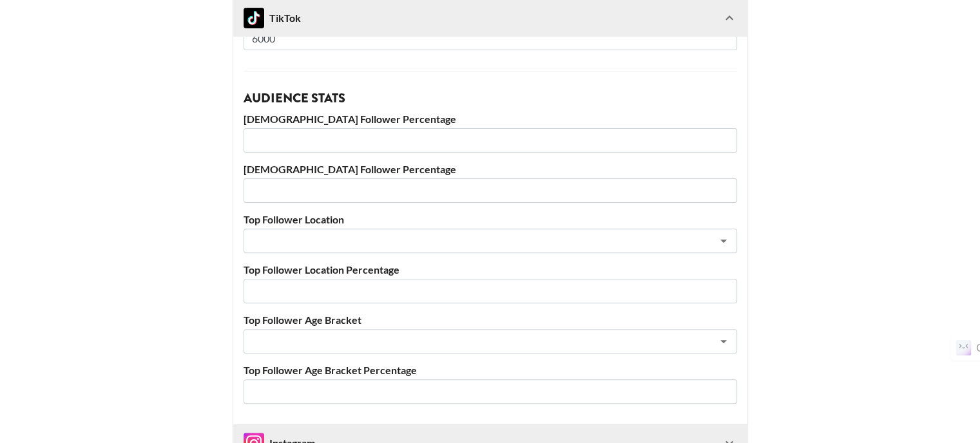
click at [325, 142] on input "number" at bounding box center [490, 140] width 493 height 24
type input "56"
click at [329, 191] on input "number" at bounding box center [490, 190] width 493 height 24
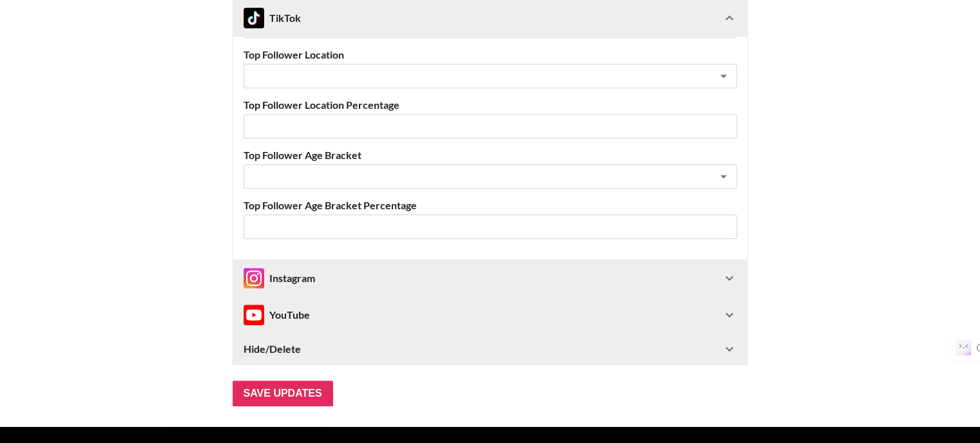
scroll to position [586, 0]
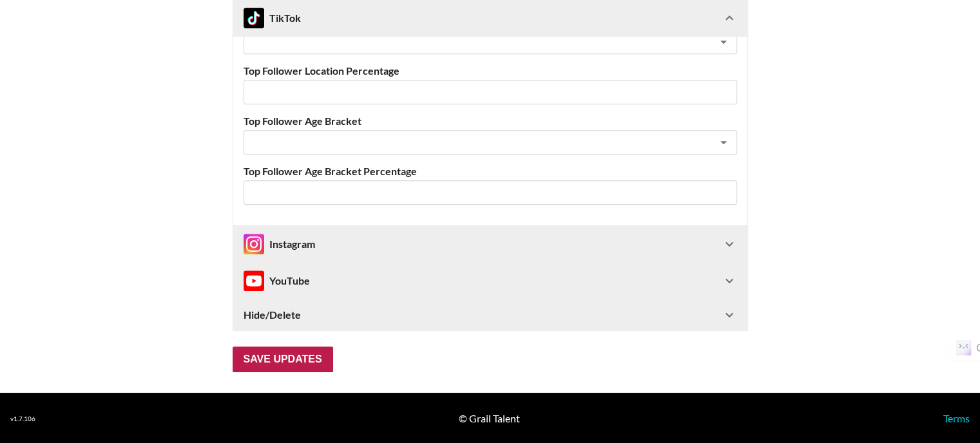
type input "44"
click at [294, 365] on input "Save Updates" at bounding box center [283, 360] width 100 height 26
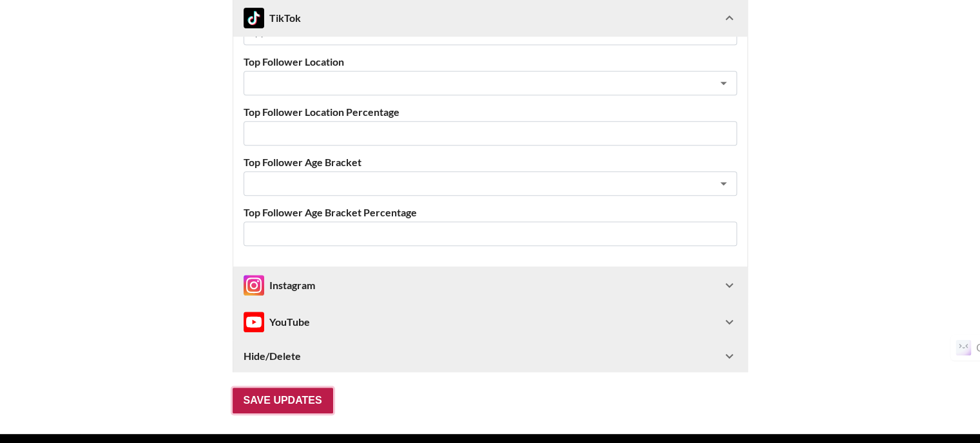
scroll to position [72, 0]
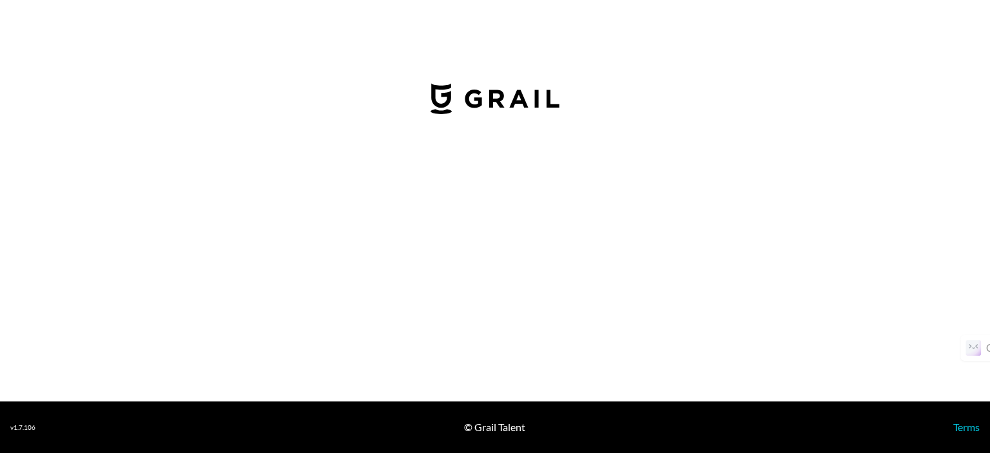
select select "USD"
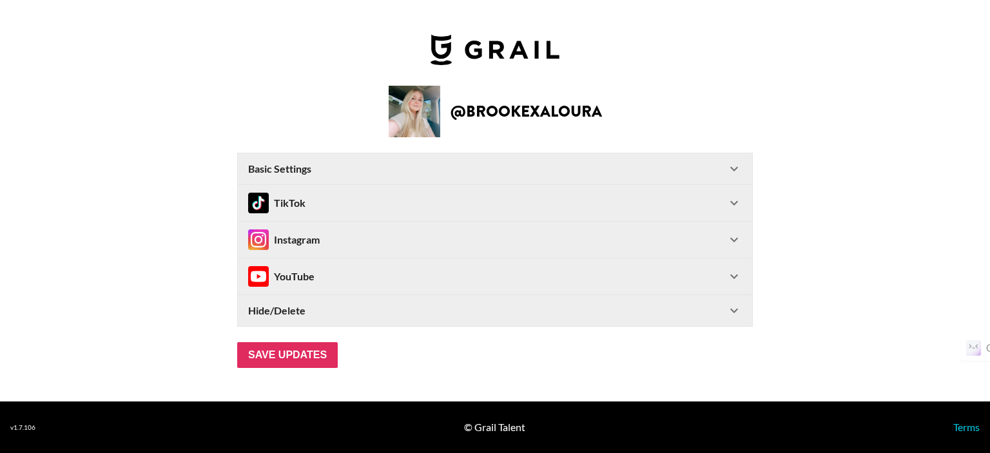
click at [368, 195] on div "TikTok" at bounding box center [487, 203] width 478 height 21
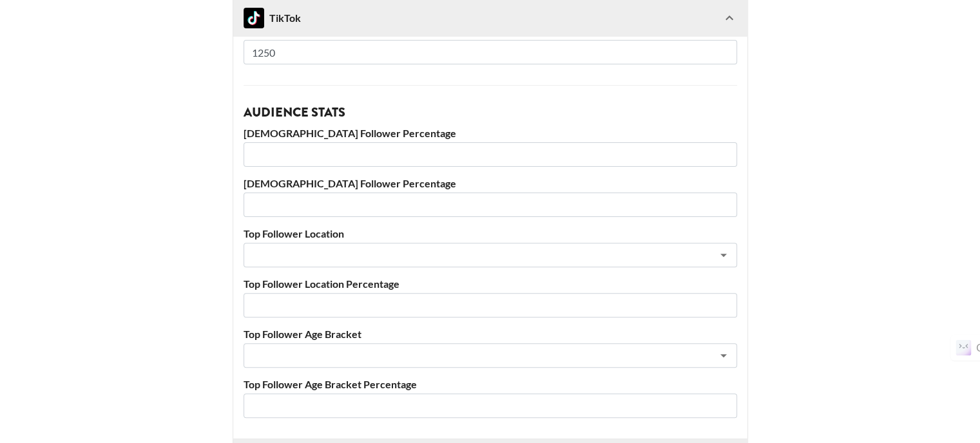
scroll to position [387, 0]
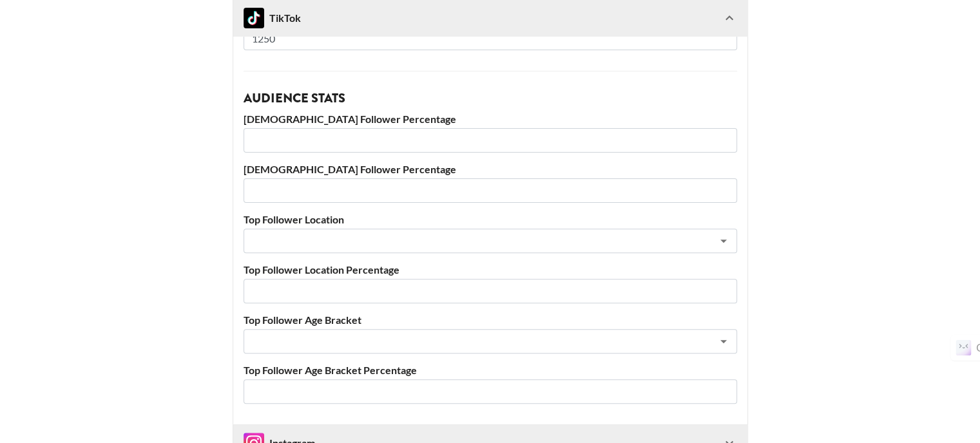
click at [320, 135] on input "number" at bounding box center [490, 140] width 493 height 24
type input "79"
click at [325, 186] on input "number" at bounding box center [490, 190] width 493 height 24
type input "21"
click at [332, 244] on input "text" at bounding box center [473, 241] width 444 height 15
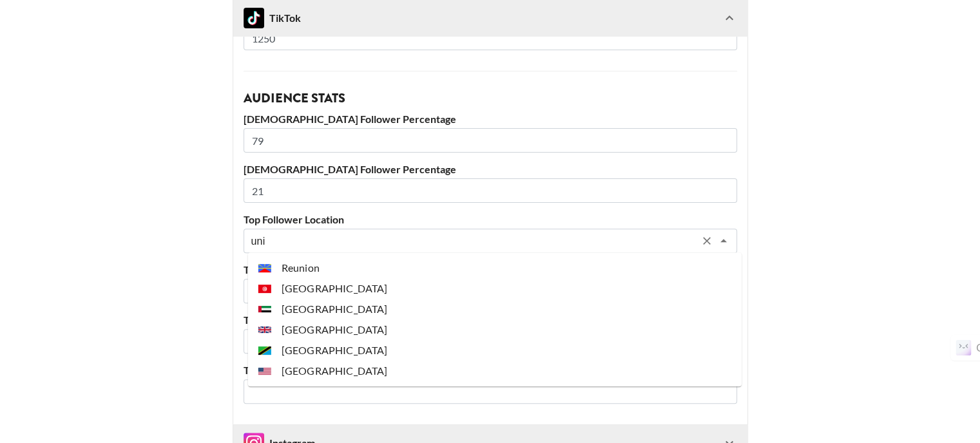
click at [345, 368] on li "[GEOGRAPHIC_DATA]" at bounding box center [494, 371] width 493 height 21
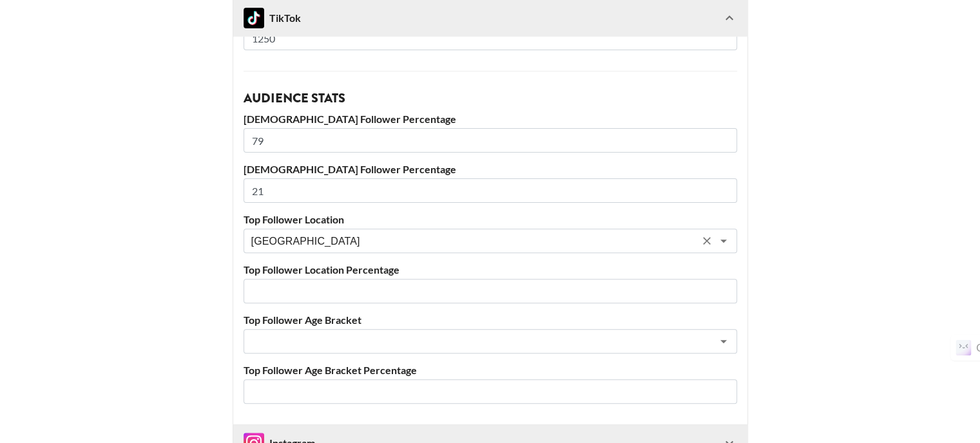
type input "[GEOGRAPHIC_DATA]"
click at [313, 294] on input "number" at bounding box center [490, 291] width 493 height 24
type input "60"
click at [320, 347] on input "text" at bounding box center [473, 341] width 444 height 15
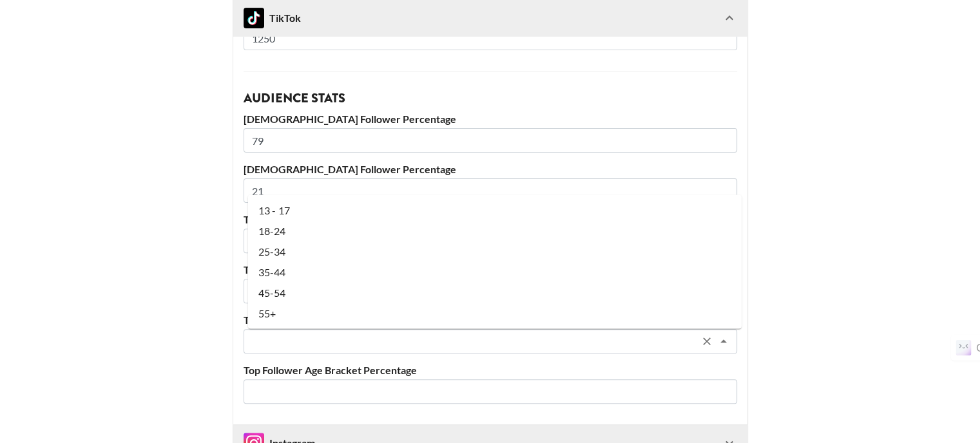
click at [289, 226] on li "18-24" at bounding box center [494, 230] width 493 height 21
type input "18-24"
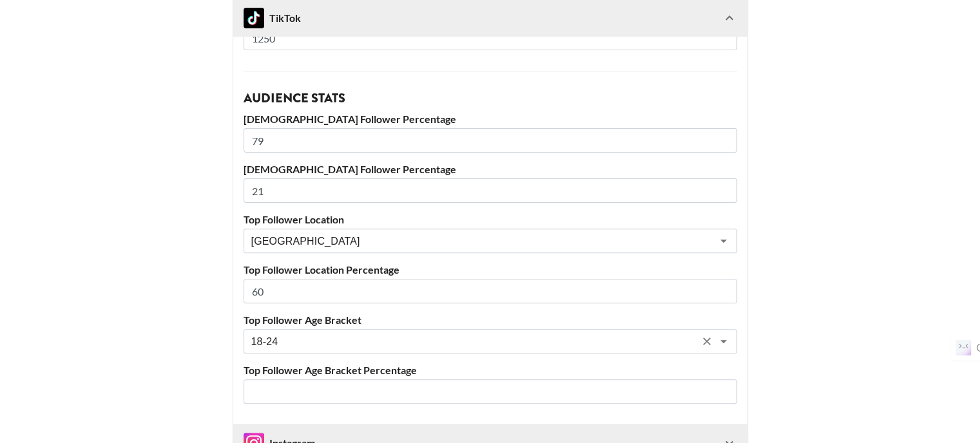
click at [296, 388] on input "number" at bounding box center [490, 391] width 493 height 24
type input "64"
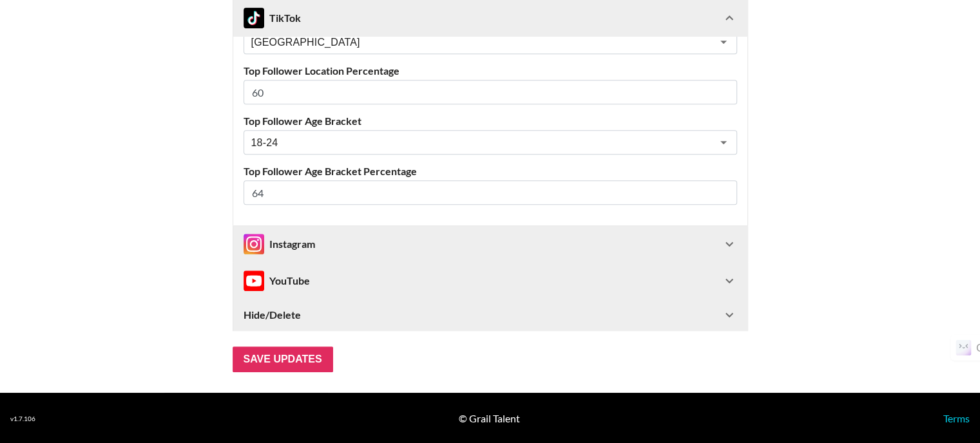
click at [297, 242] on div "Instagram" at bounding box center [280, 244] width 72 height 21
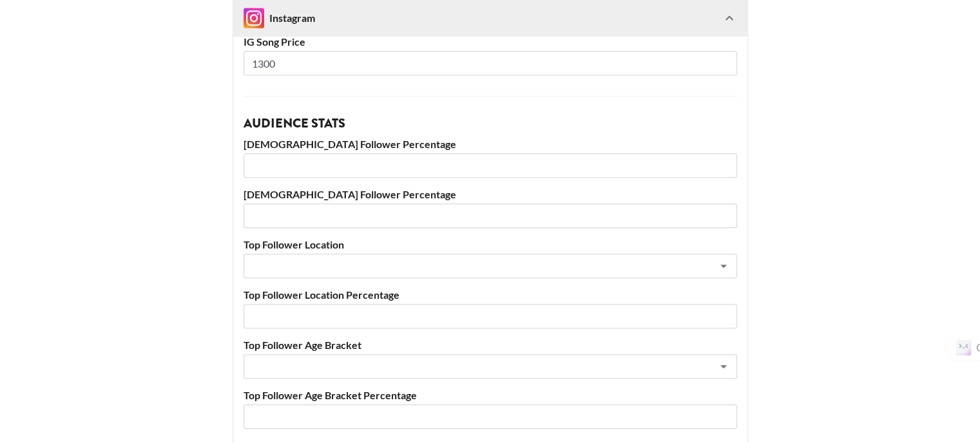
scroll to position [1170, 0]
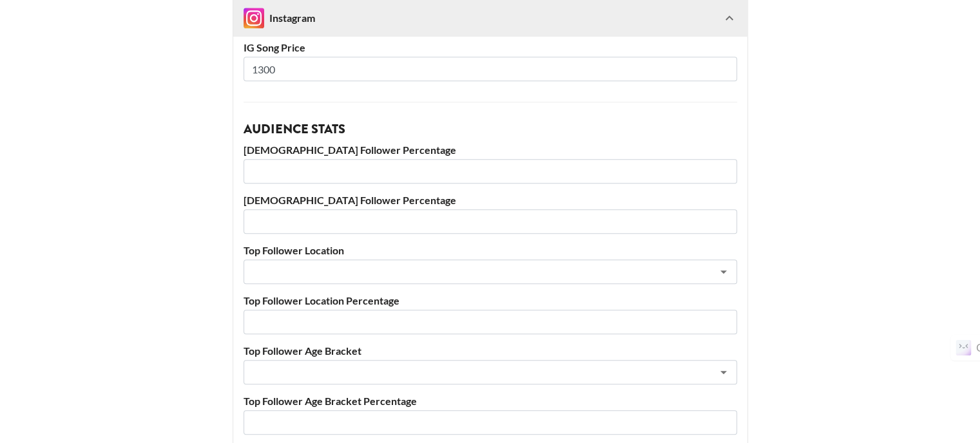
click at [317, 177] on input "number" at bounding box center [490, 171] width 493 height 24
type input "60"
click at [316, 220] on input "number" at bounding box center [490, 221] width 493 height 24
type input "40"
click at [299, 269] on input "text" at bounding box center [473, 272] width 444 height 15
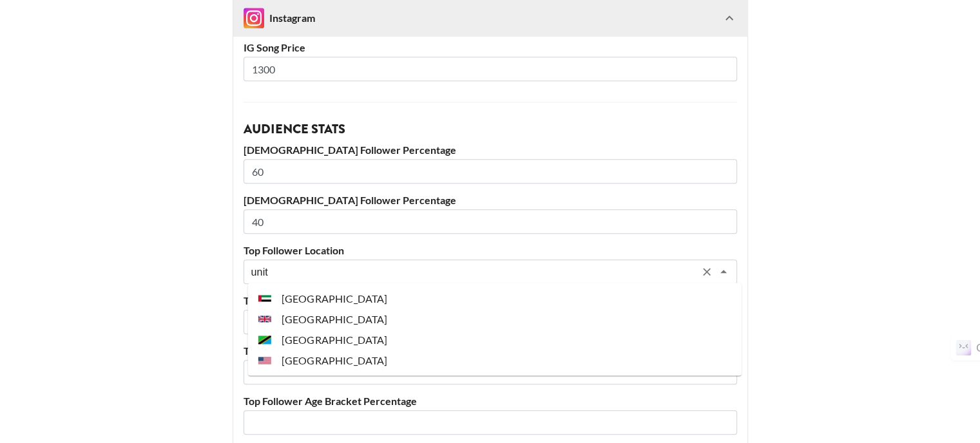
click at [301, 356] on li "[GEOGRAPHIC_DATA]" at bounding box center [494, 360] width 493 height 21
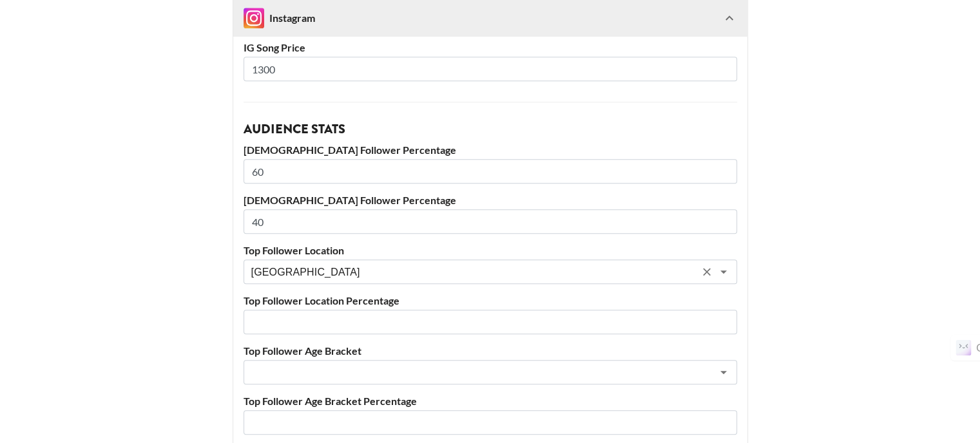
type input "[GEOGRAPHIC_DATA]"
click at [298, 315] on input "number" at bounding box center [490, 322] width 493 height 24
type input "63"
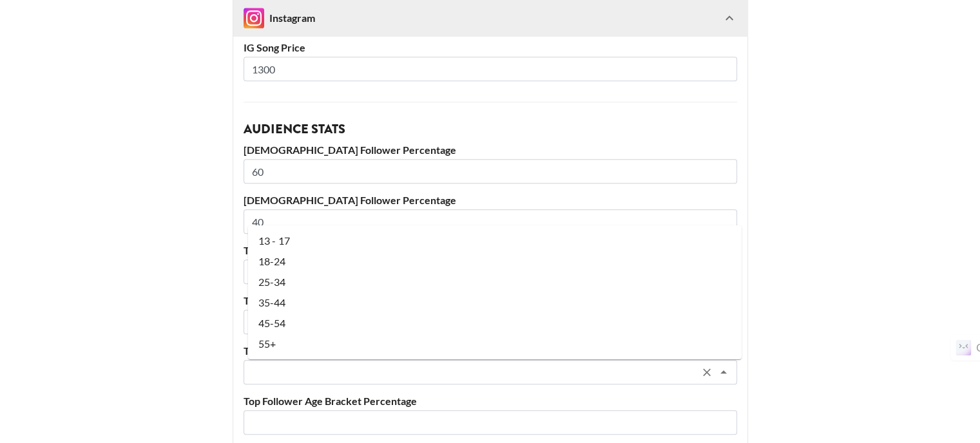
click at [291, 368] on input "text" at bounding box center [473, 372] width 444 height 15
click at [283, 260] on li "18-24" at bounding box center [494, 261] width 493 height 21
type input "18-24"
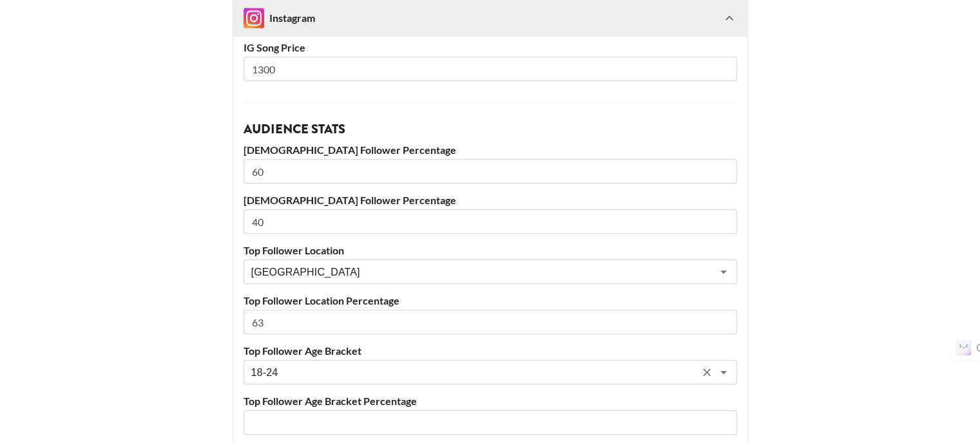
click at [292, 417] on input "number" at bounding box center [490, 422] width 493 height 24
type input "47"
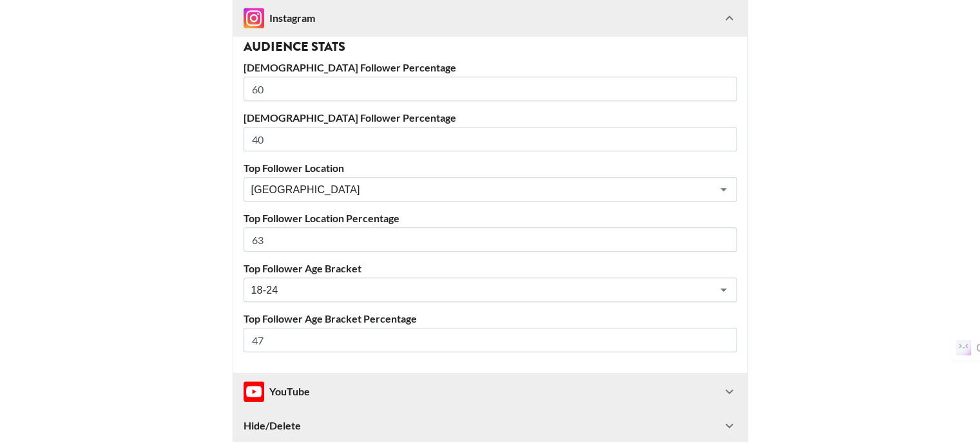
scroll to position [1363, 0]
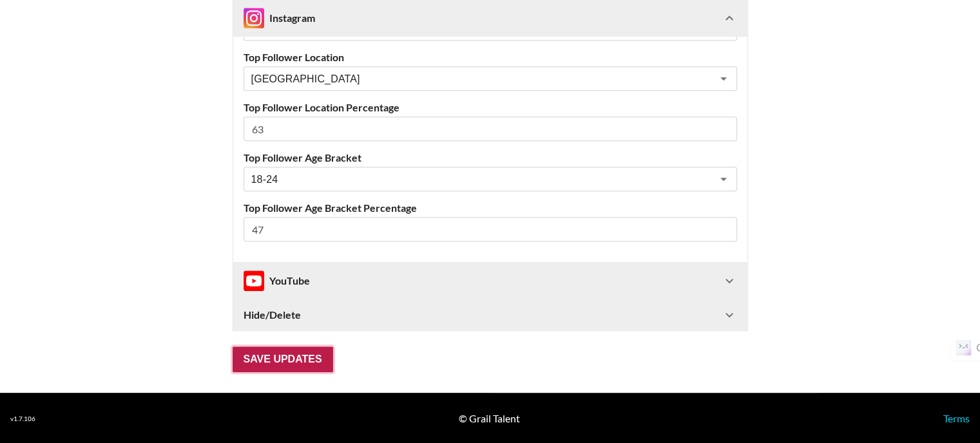
click at [294, 354] on input "Save Updates" at bounding box center [283, 360] width 100 height 26
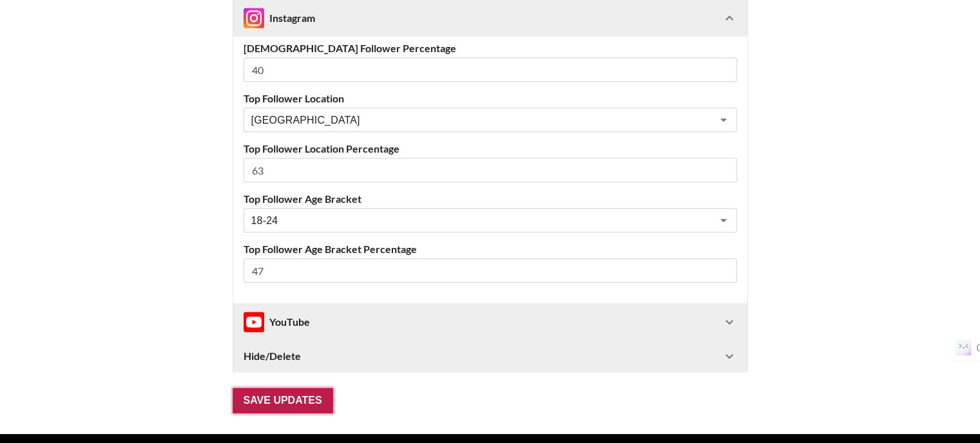
scroll to position [72, 0]
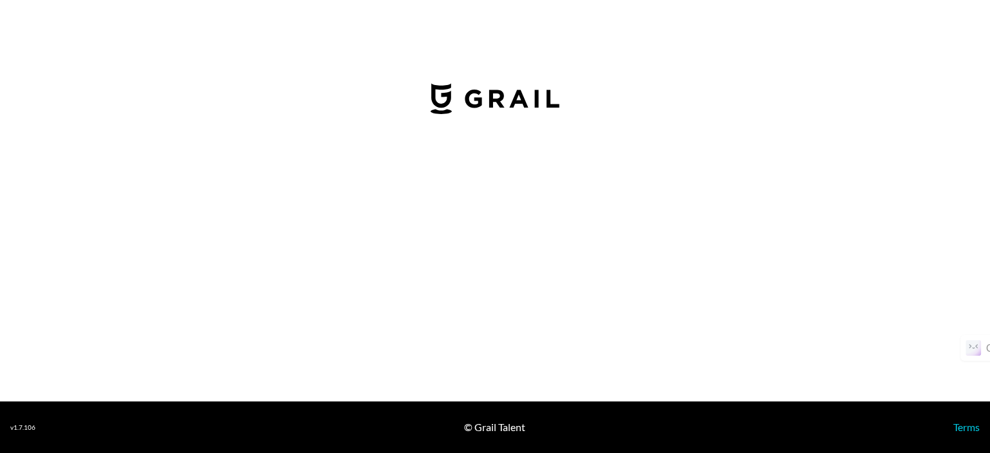
select select "USD"
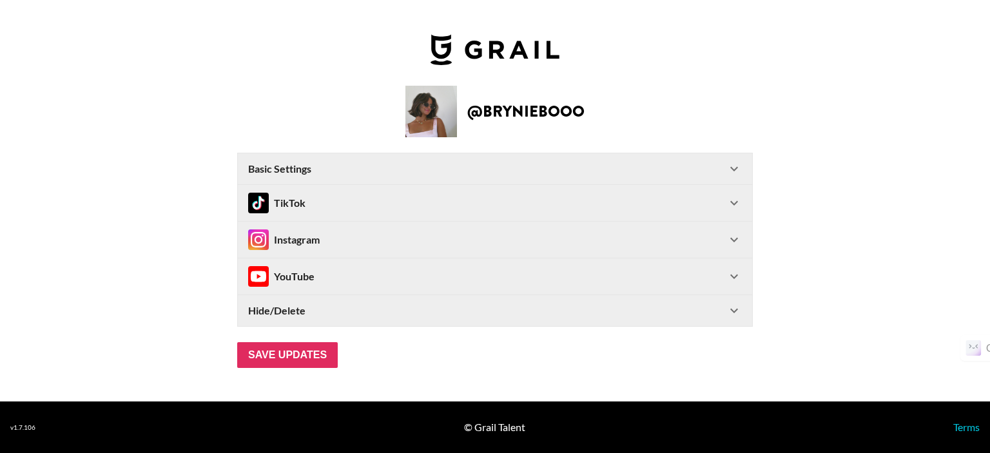
click at [334, 200] on div "TikTok" at bounding box center [487, 203] width 478 height 21
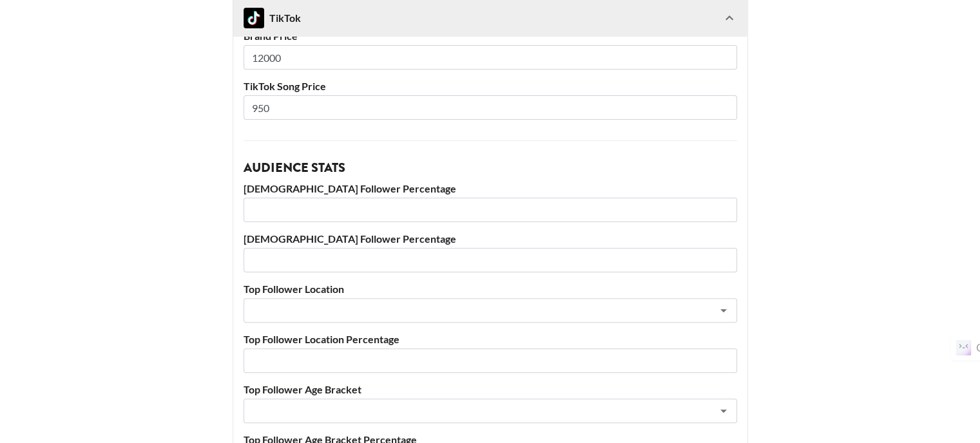
scroll to position [322, 0]
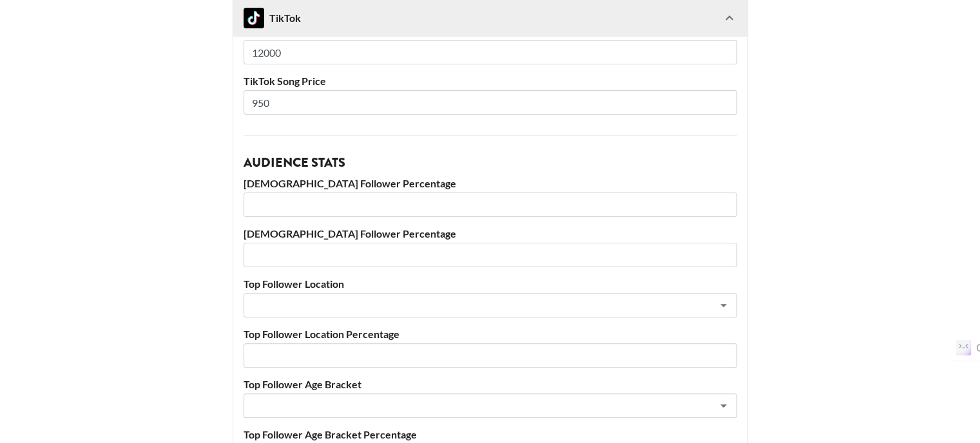
click at [332, 204] on input "number" at bounding box center [490, 205] width 493 height 24
type input "88"
click at [335, 252] on input "number" at bounding box center [490, 255] width 493 height 24
type input "12"
click at [339, 301] on input "text" at bounding box center [473, 305] width 444 height 15
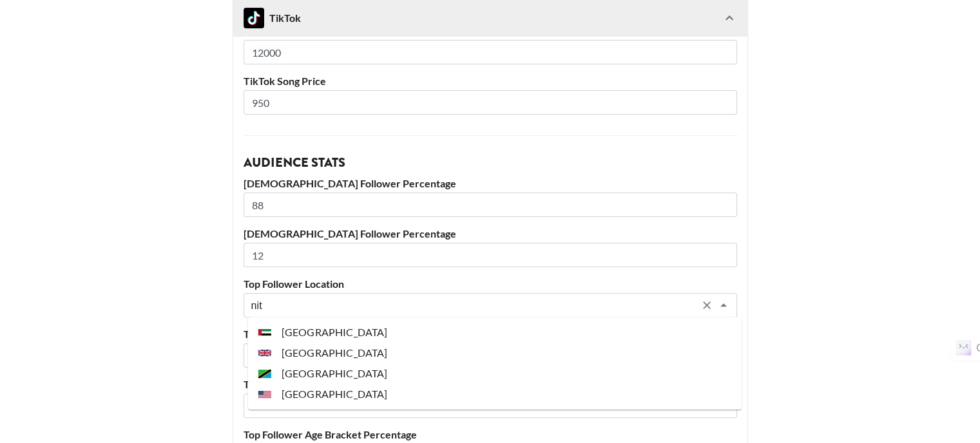
click at [345, 397] on li "[GEOGRAPHIC_DATA]" at bounding box center [494, 394] width 493 height 21
click at [345, 397] on div "​" at bounding box center [490, 406] width 493 height 24
type input "[GEOGRAPHIC_DATA]"
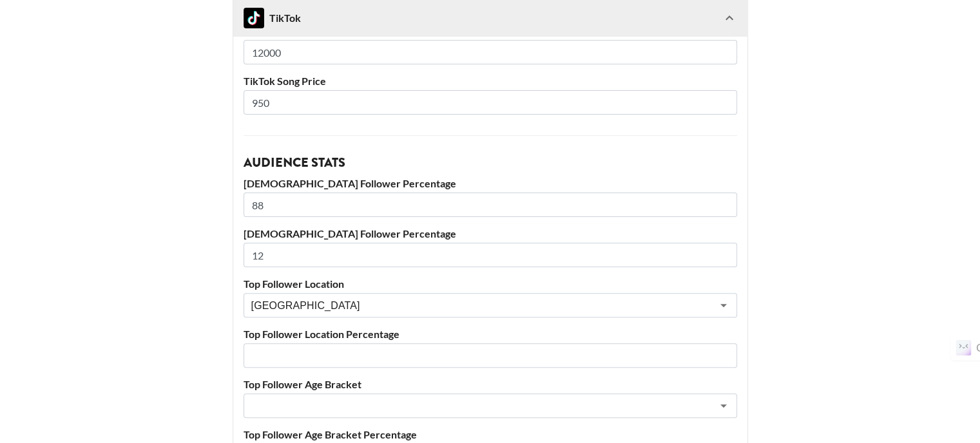
click at [200, 283] on main "@ bryniebooo Basic Settings Airtable ID: recbZQCaaAWXGhosi Manager(s) [EMAIL_AD…" at bounding box center [489, 193] width 959 height 886
click at [309, 347] on input "number" at bounding box center [490, 355] width 493 height 24
type input "41"
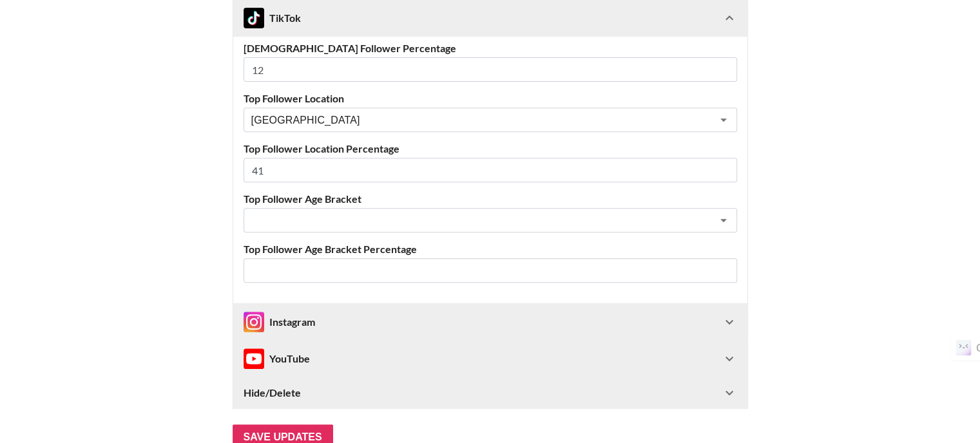
scroll to position [515, 0]
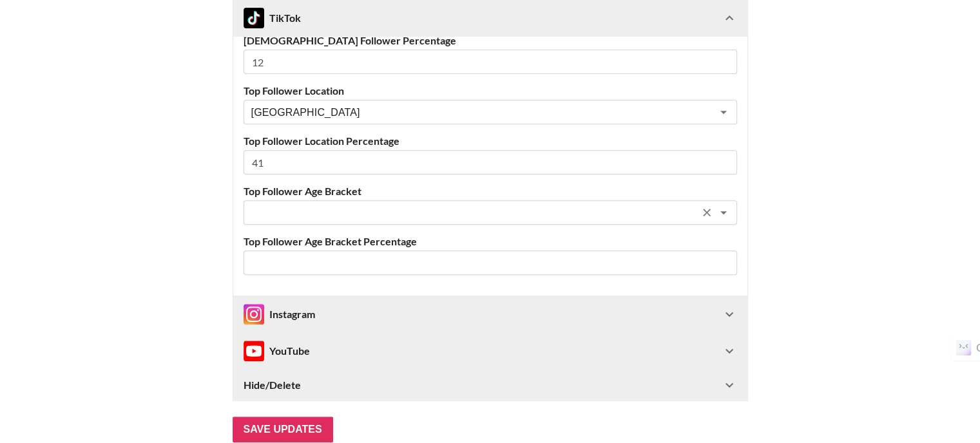
click at [309, 204] on div "​" at bounding box center [490, 212] width 493 height 24
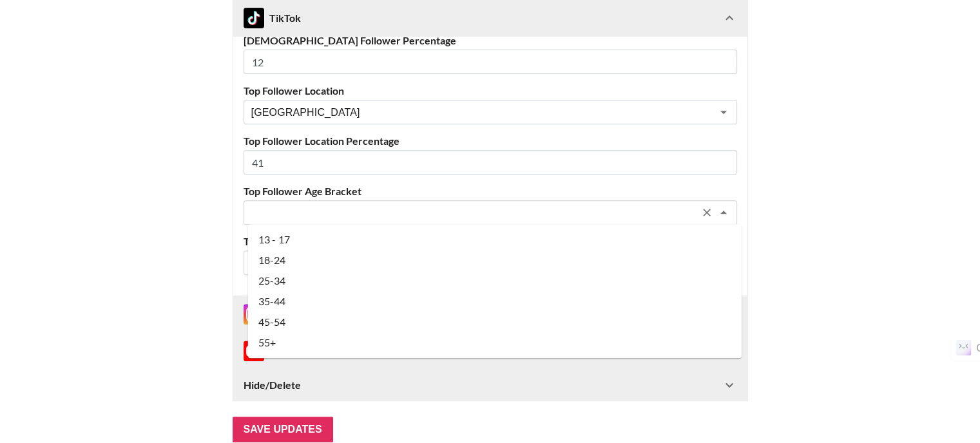
click at [301, 257] on li "18-24" at bounding box center [494, 260] width 493 height 21
type input "18-24"
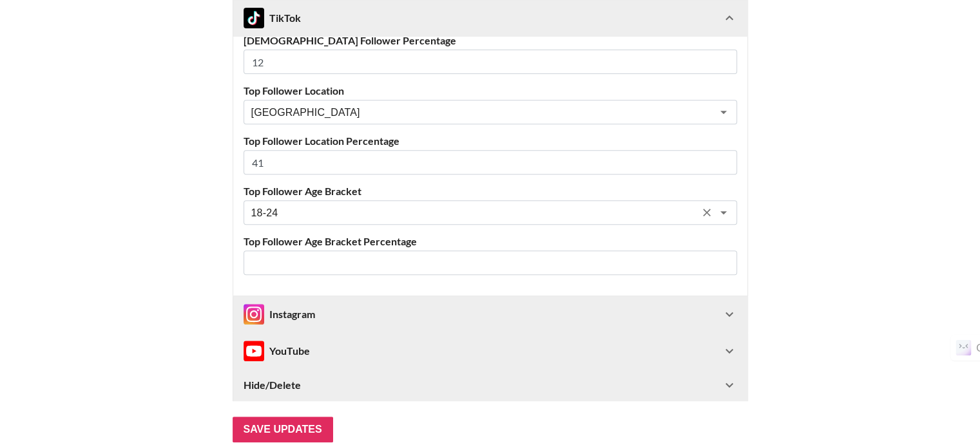
click at [299, 265] on input "number" at bounding box center [490, 263] width 493 height 24
type input "68"
click at [299, 327] on div "Instagram" at bounding box center [490, 314] width 514 height 36
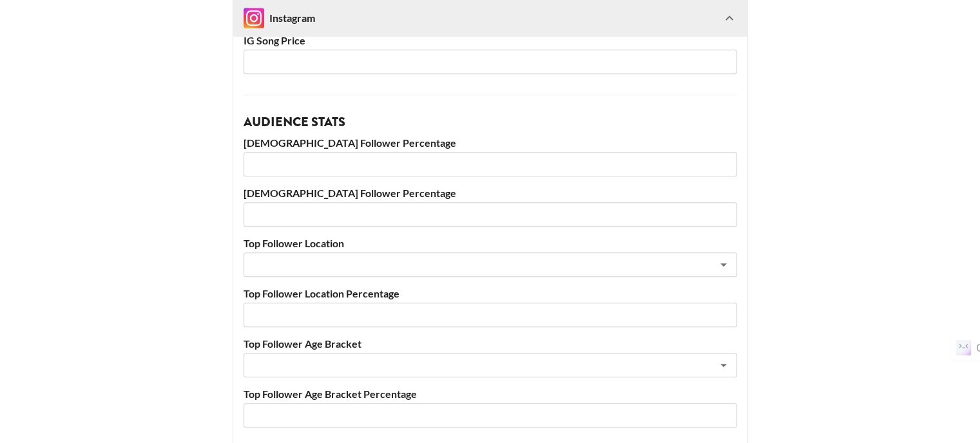
scroll to position [1163, 0]
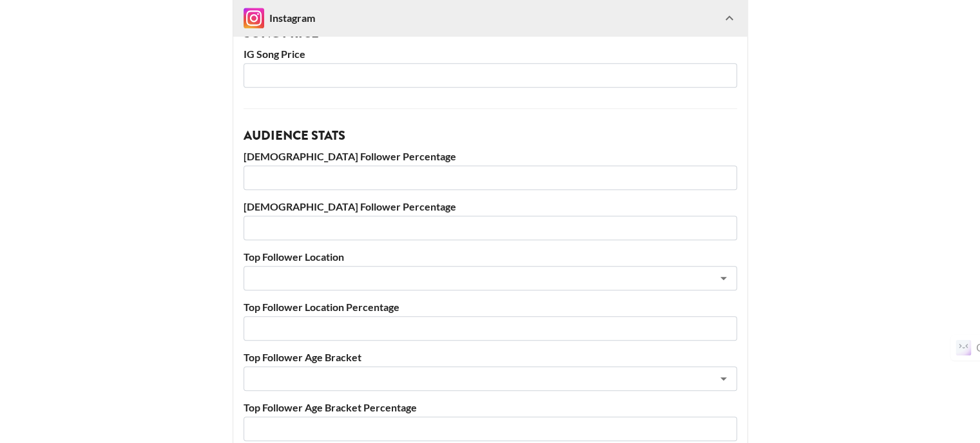
click at [317, 164] on div "[DEMOGRAPHIC_DATA] Follower Percentage" at bounding box center [490, 170] width 493 height 40
click at [314, 172] on input "number" at bounding box center [490, 178] width 493 height 24
type input "93"
click at [311, 220] on input "number" at bounding box center [490, 228] width 493 height 24
type input "7"
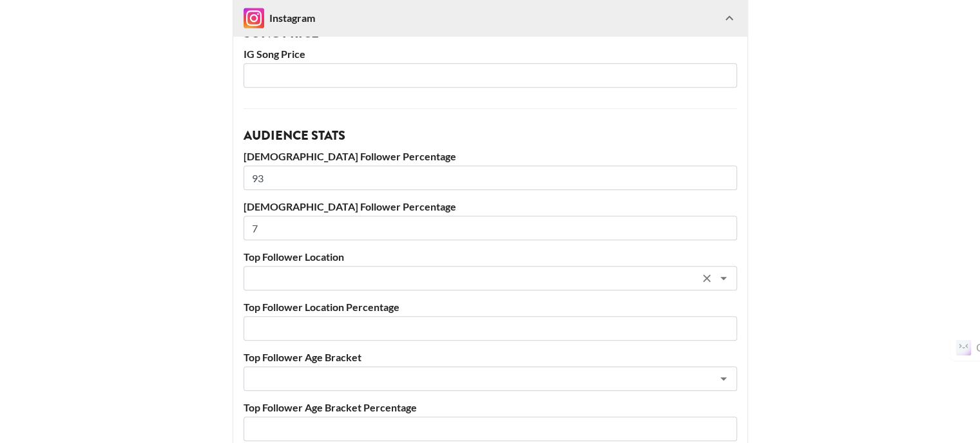
click at [307, 273] on input "text" at bounding box center [473, 278] width 444 height 15
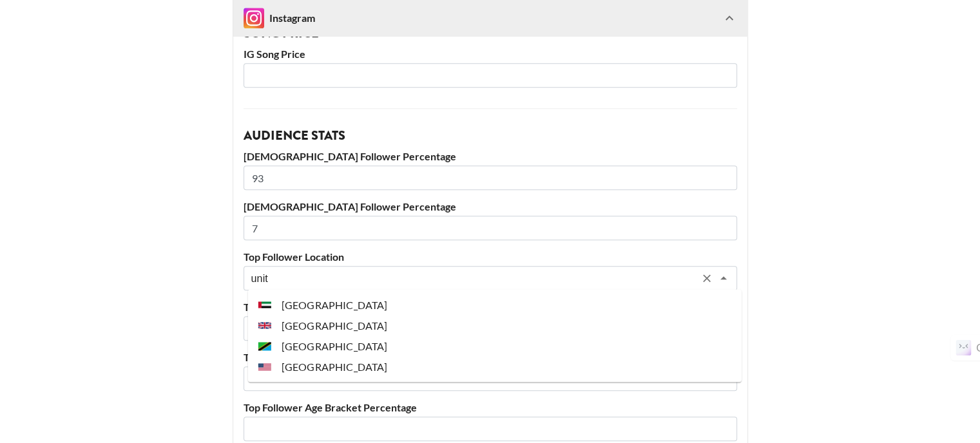
click at [327, 365] on li "[GEOGRAPHIC_DATA]" at bounding box center [494, 366] width 493 height 21
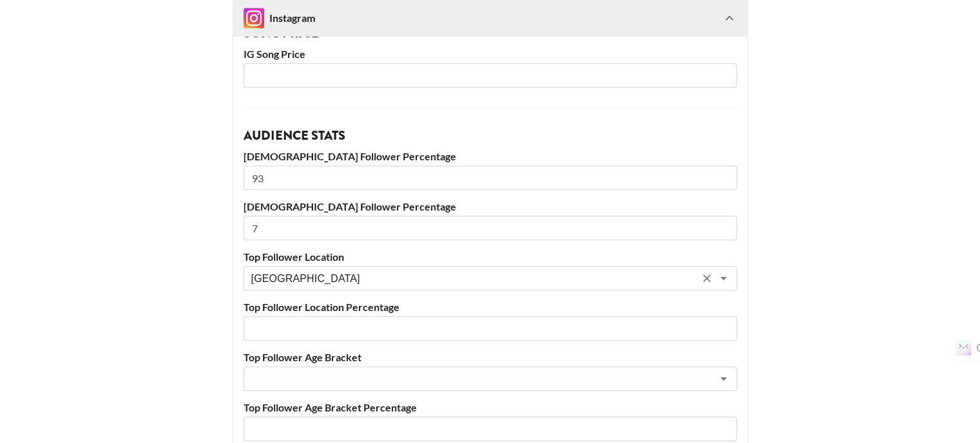
type input "[GEOGRAPHIC_DATA]"
click at [304, 323] on input "number" at bounding box center [490, 328] width 493 height 24
type input "67"
click at [285, 380] on input "text" at bounding box center [473, 379] width 444 height 15
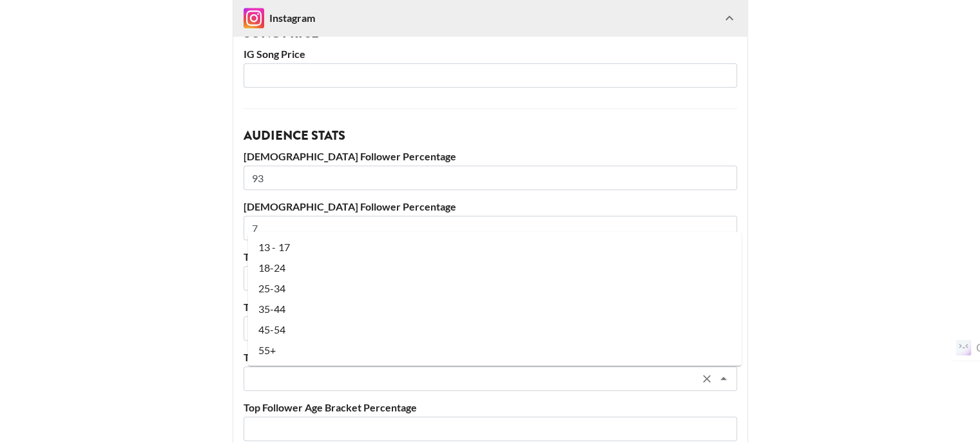
click at [289, 271] on li "18-24" at bounding box center [494, 268] width 493 height 21
type input "18-24"
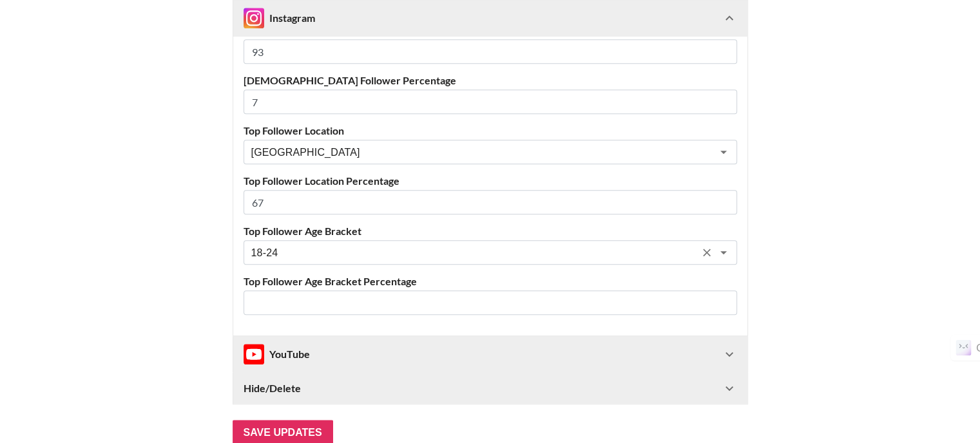
scroll to position [1292, 0]
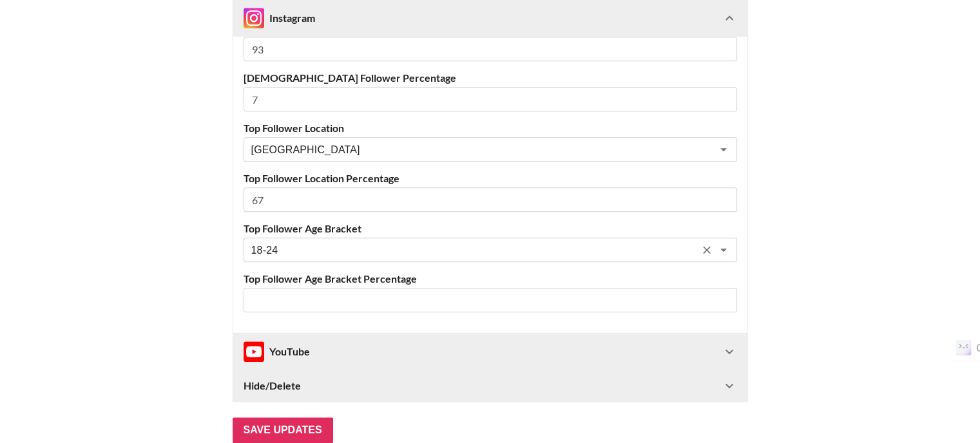
click at [311, 298] on input "number" at bounding box center [490, 300] width 493 height 24
type input "54"
click at [287, 426] on input "Save Updates" at bounding box center [283, 430] width 100 height 26
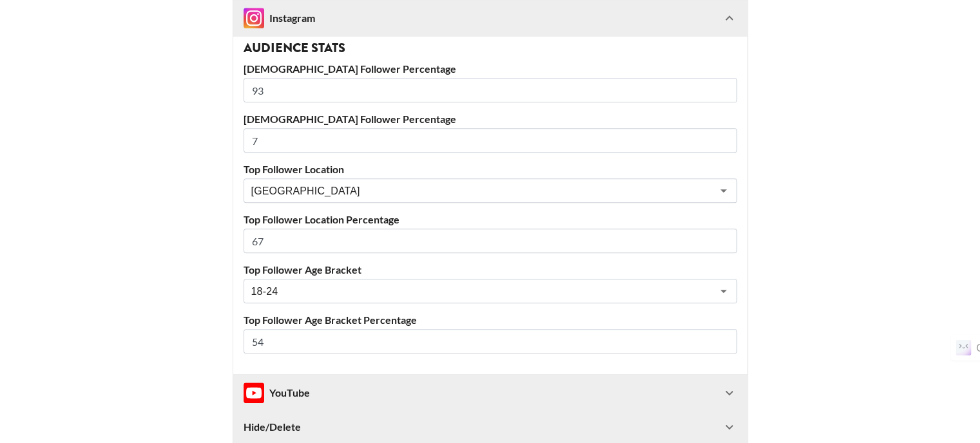
scroll to position [72, 0]
